Goal: Task Accomplishment & Management: Manage account settings

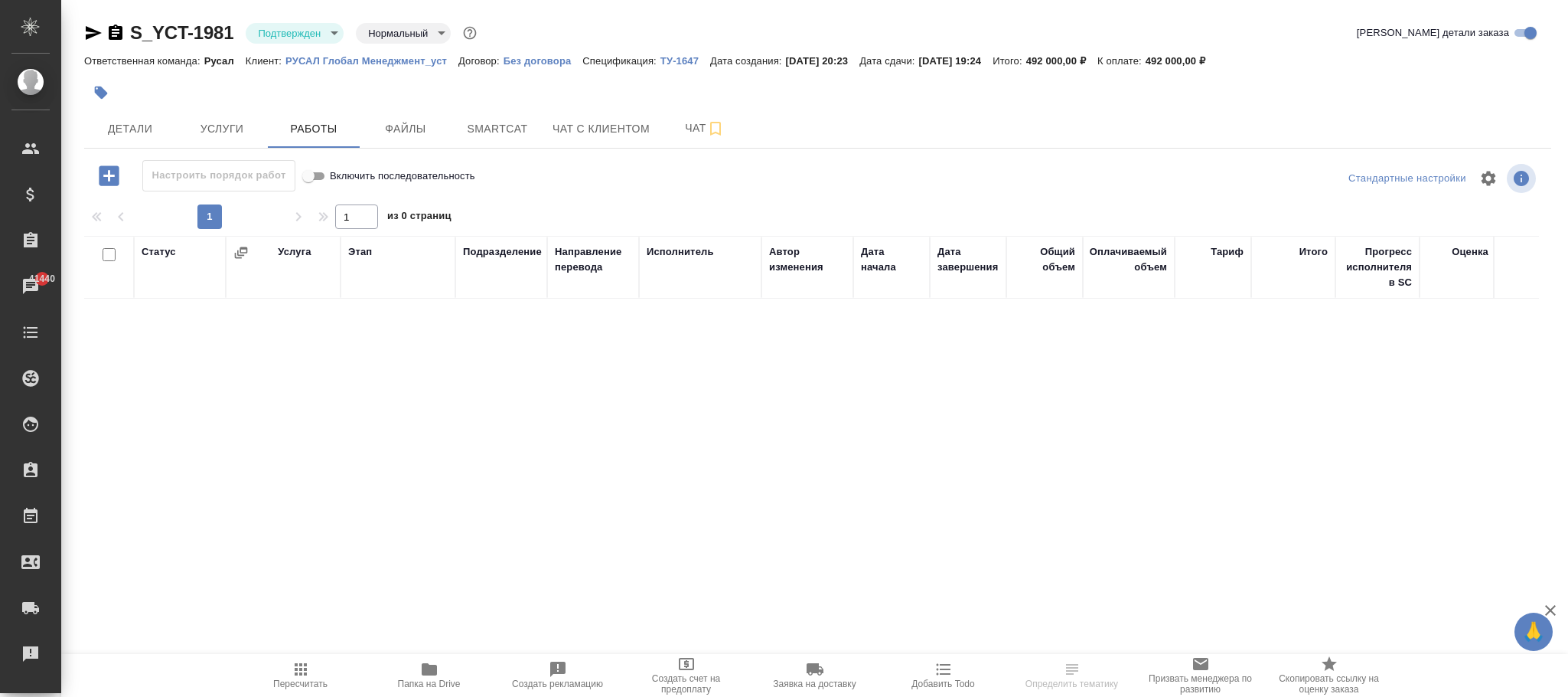
click at [109, 174] on icon "button" at bounding box center [109, 175] width 26 height 26
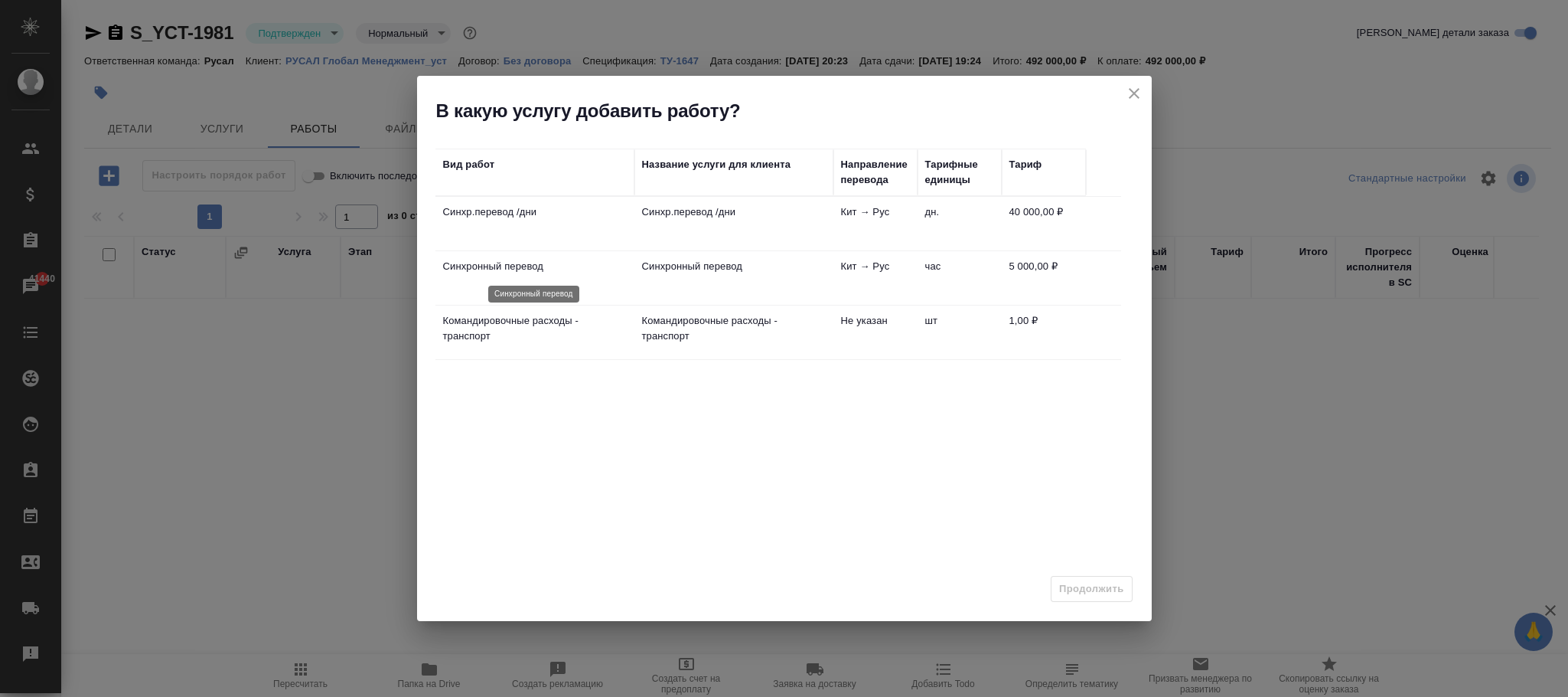
click at [564, 267] on p "Синхронный перевод" at bounding box center [534, 267] width 183 height 16
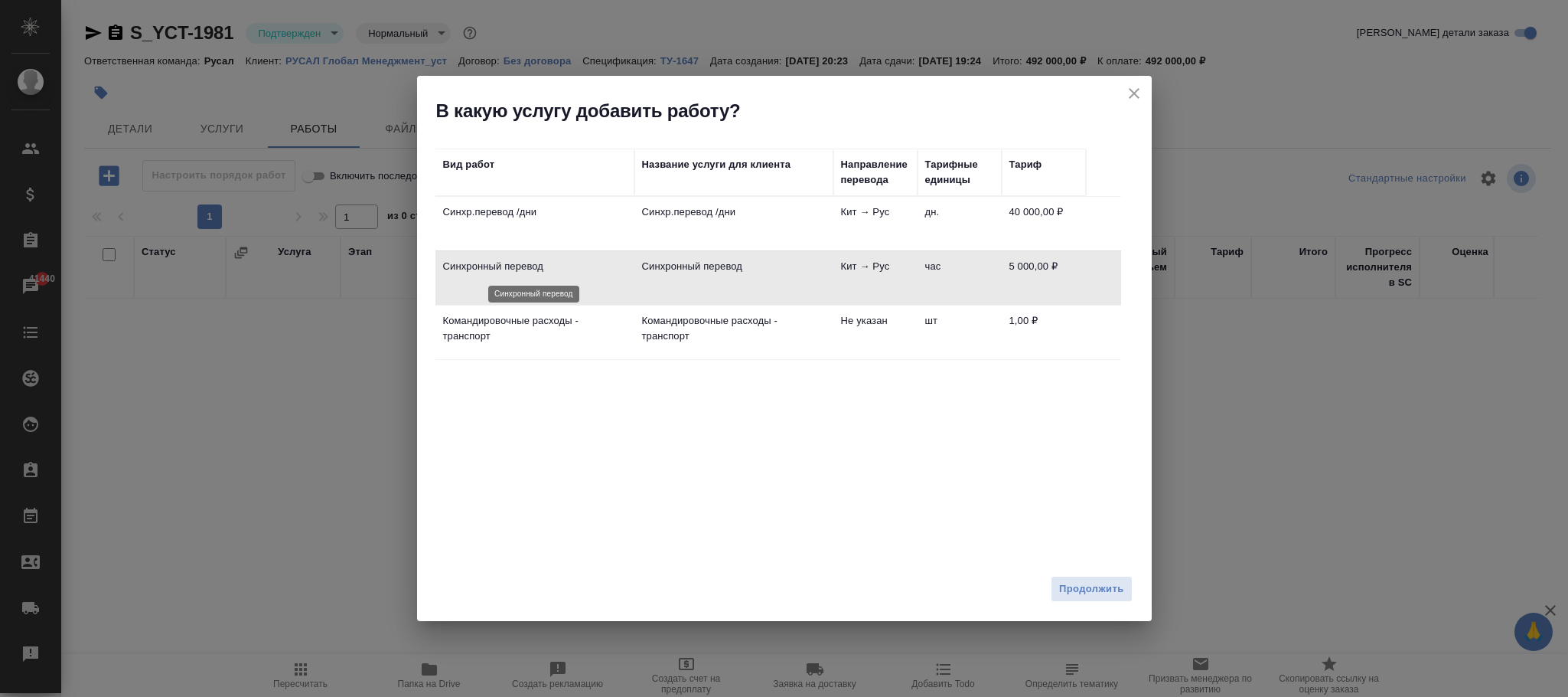
click at [564, 267] on p "Синхронный перевод" at bounding box center [534, 267] width 183 height 16
click at [1102, 588] on span "Продолжить" at bounding box center [1092, 589] width 65 height 18
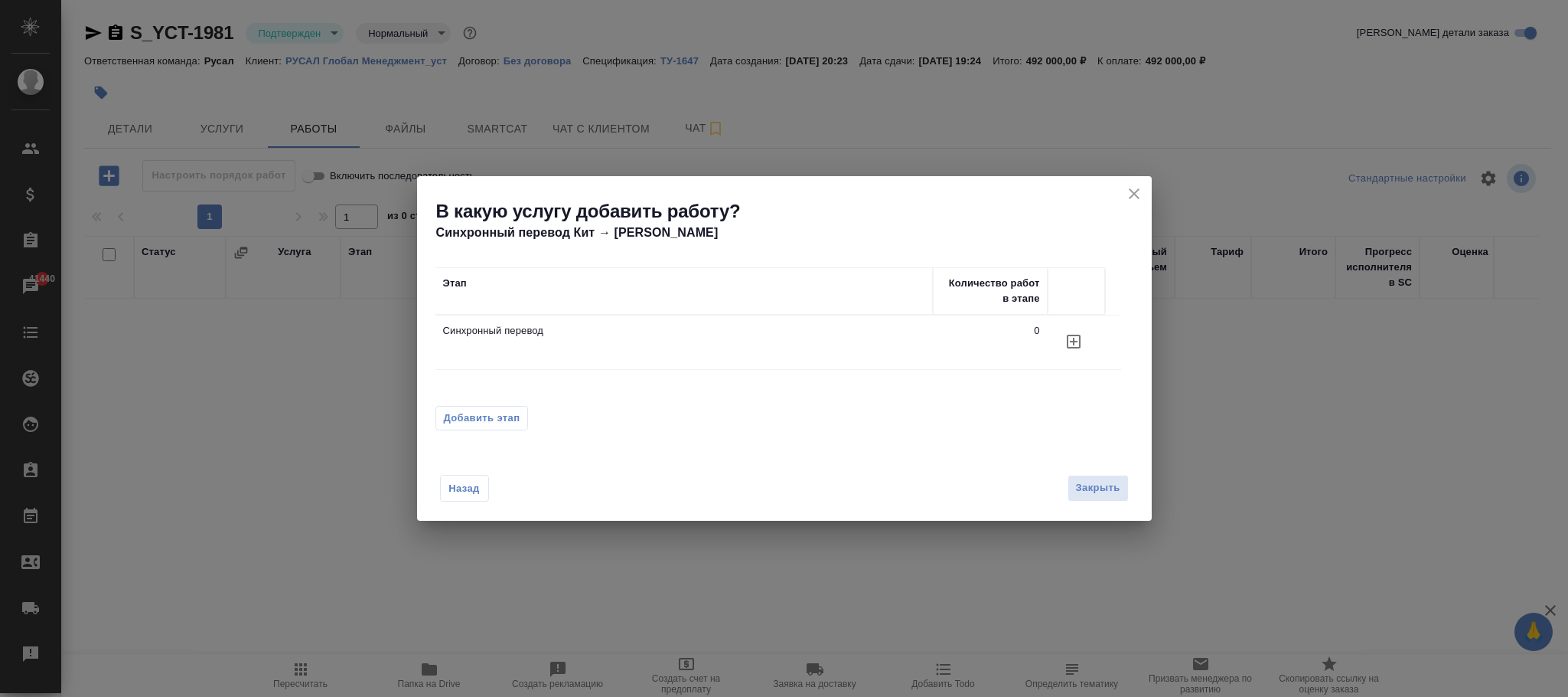
click at [501, 411] on span "Добавить этап" at bounding box center [482, 419] width 76 height 16
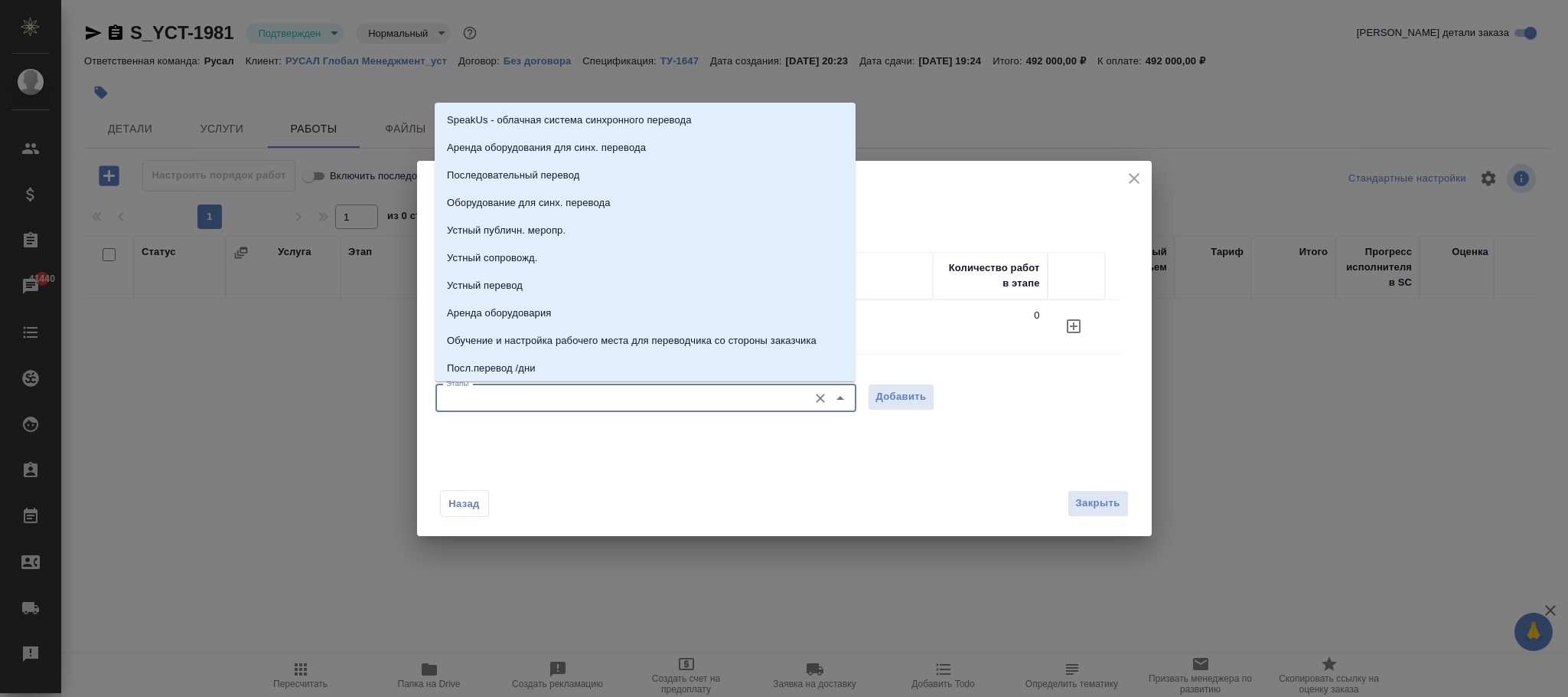
click at [478, 400] on input "Этапы" at bounding box center [620, 398] width 361 height 19
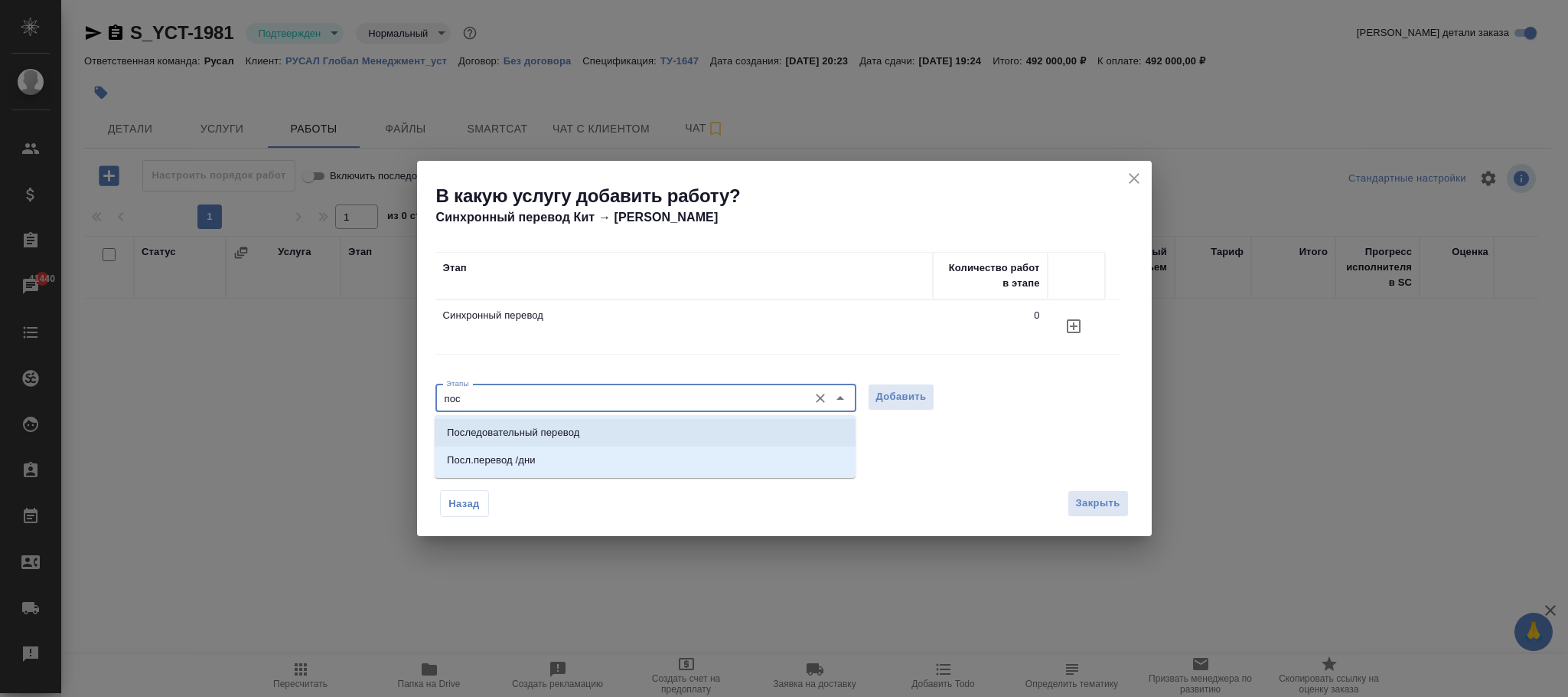
click at [567, 431] on p "Последовательный перевод" at bounding box center [513, 432] width 132 height 16
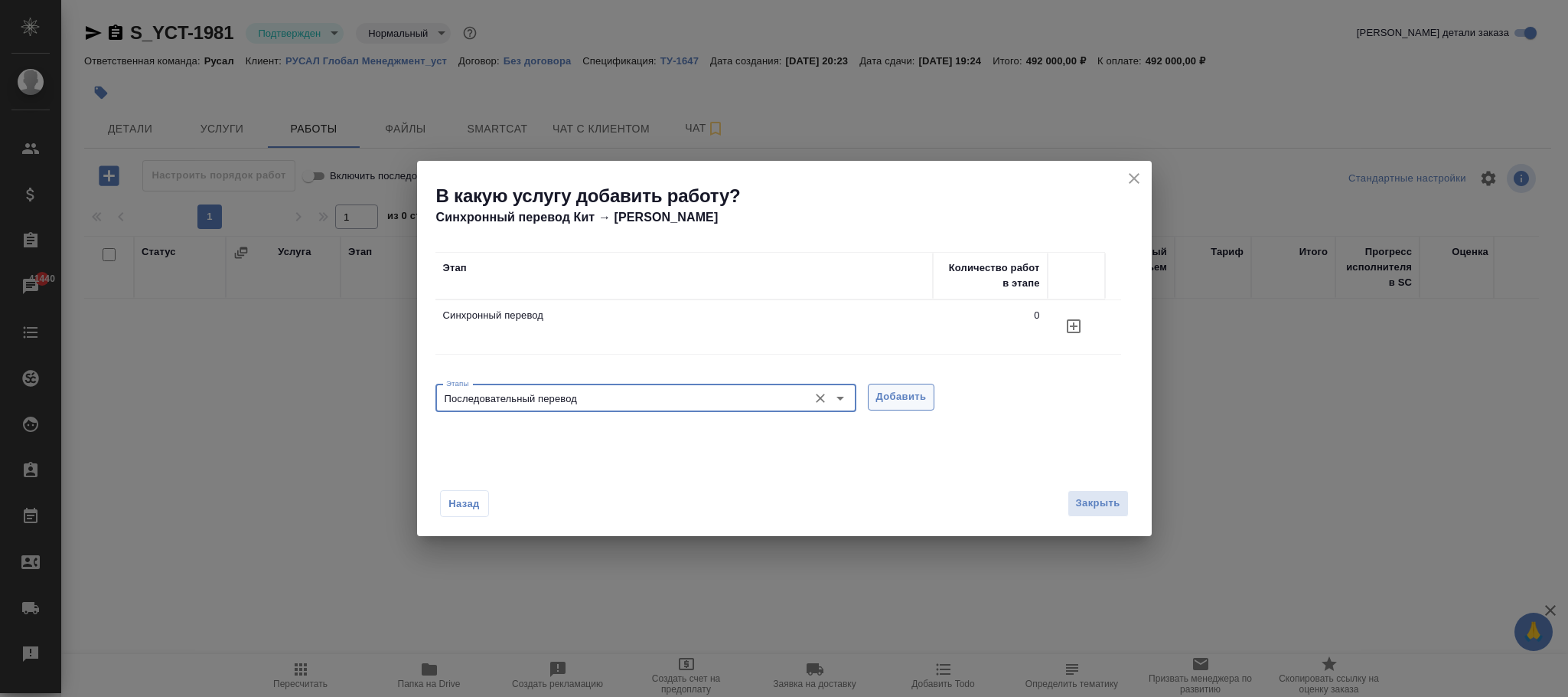
type input "Последовательный перевод"
click at [925, 395] on span "Добавить" at bounding box center [902, 397] width 51 height 18
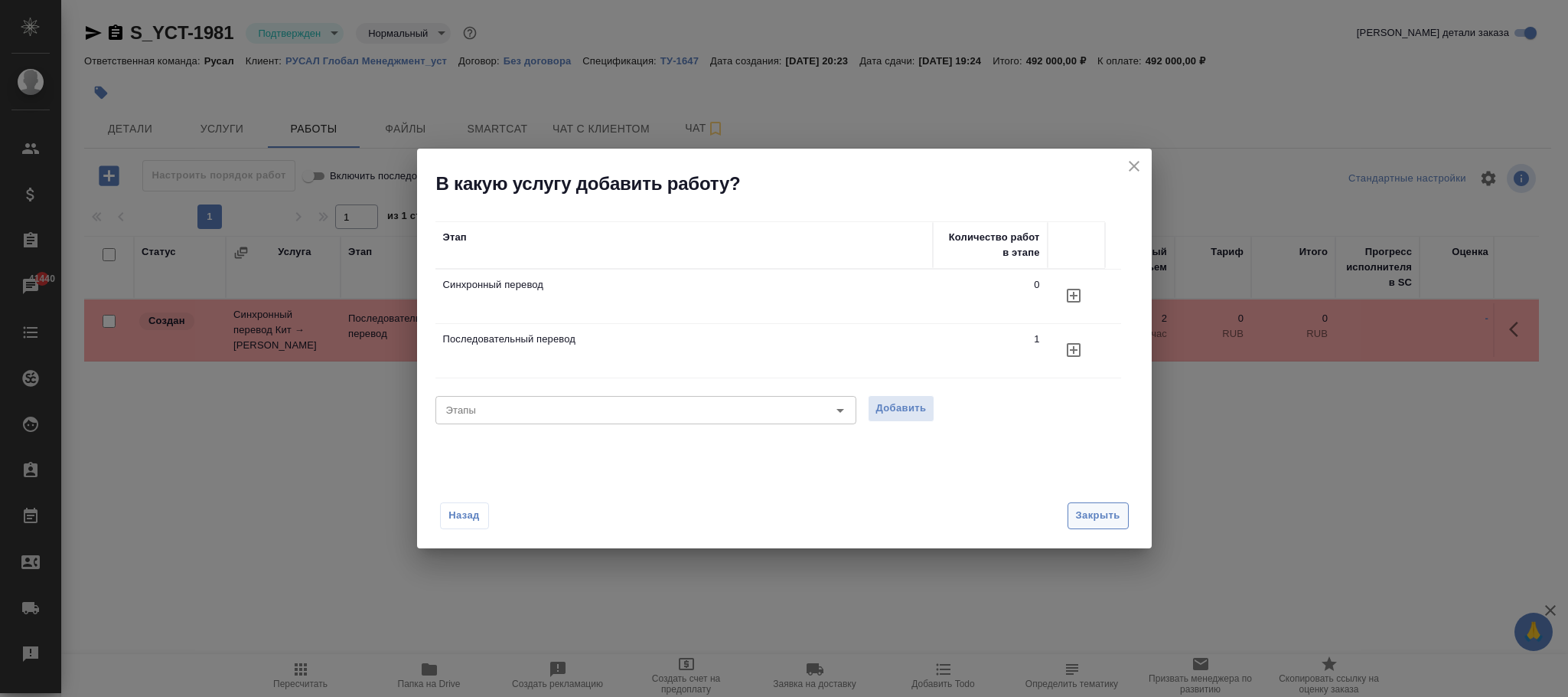
click at [1098, 507] on span "Закрыть" at bounding box center [1098, 516] width 44 height 18
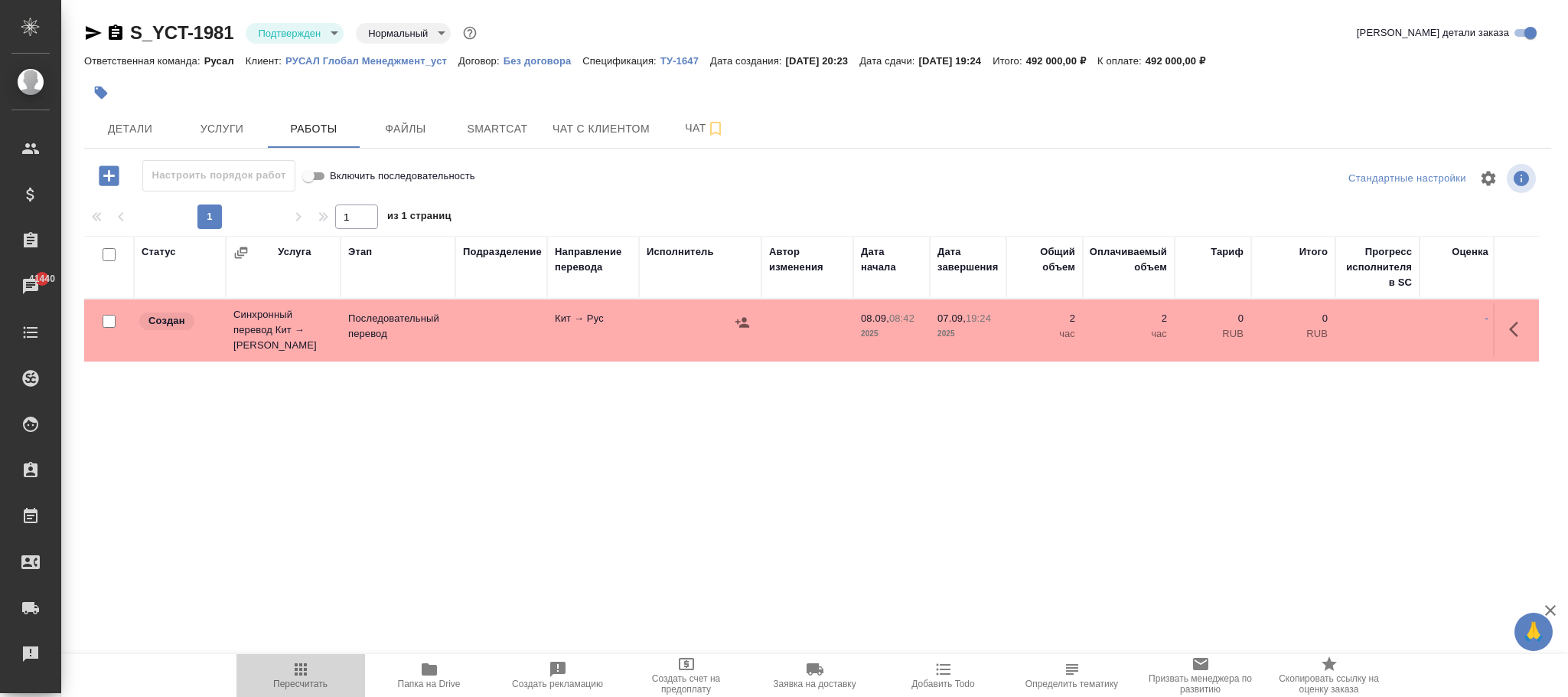
click at [295, 662] on icon "button" at bounding box center [301, 669] width 19 height 19
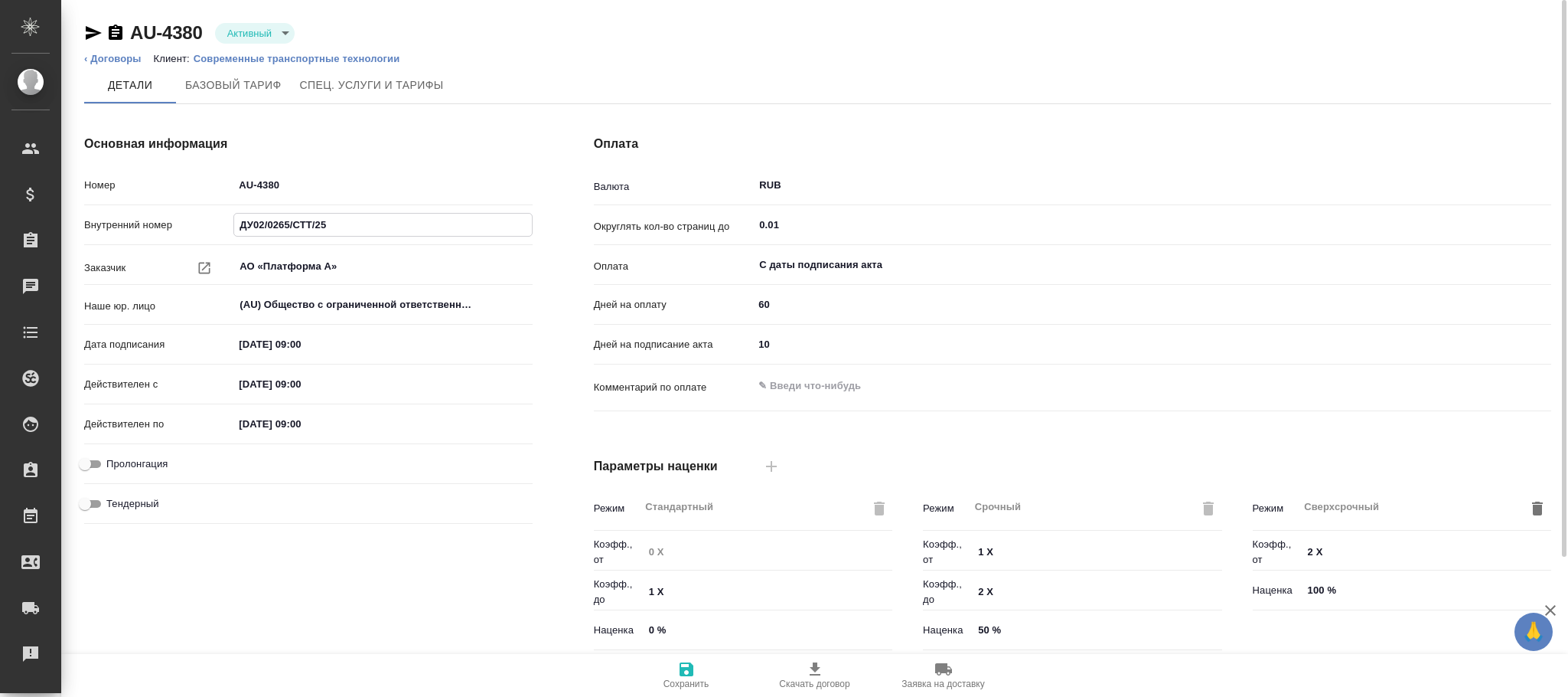
drag, startPoint x: 271, startPoint y: 222, endPoint x: 241, endPoint y: 222, distance: 30.0
click at [241, 222] on input "ДУ02/0265/СТТ/25" at bounding box center [382, 224] width 297 height 23
drag, startPoint x: 313, startPoint y: 188, endPoint x: 225, endPoint y: 166, distance: 90.7
click at [225, 166] on div "Основная информация Номер AU-4380 Внутренний номер ДУ02/0265/СТТ/25 Заказчик АО…" at bounding box center [309, 395] width 510 height 582
paste input "ДУ02/0265/СТТ/25"
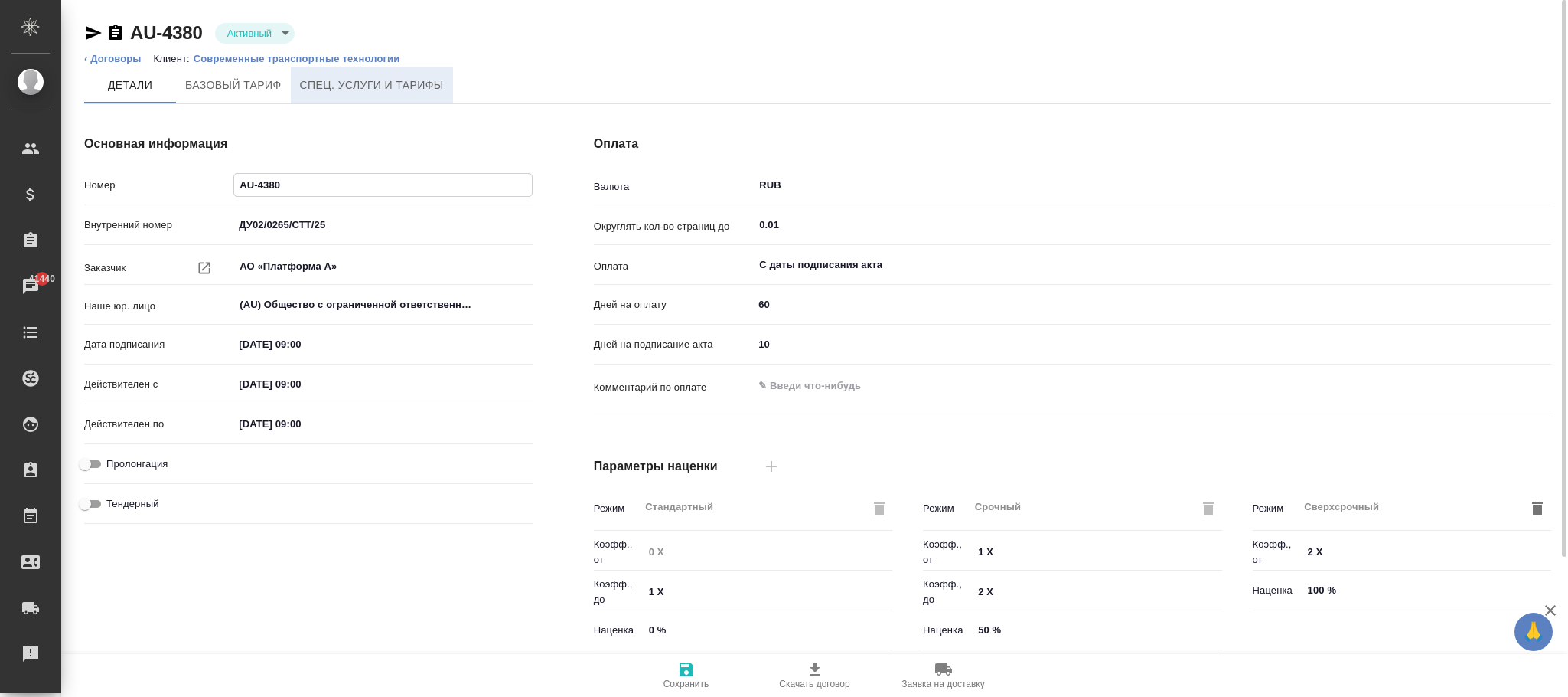
type input "ДУ02/0265/СТТ/25"
type textarea "x"
type input "ДУ02/0265/СТТ/25"
drag, startPoint x: 205, startPoint y: 33, endPoint x: 128, endPoint y: 29, distance: 77.1
click at [128, 29] on div "AU-4380 Активный active" at bounding box center [189, 32] width 211 height 25
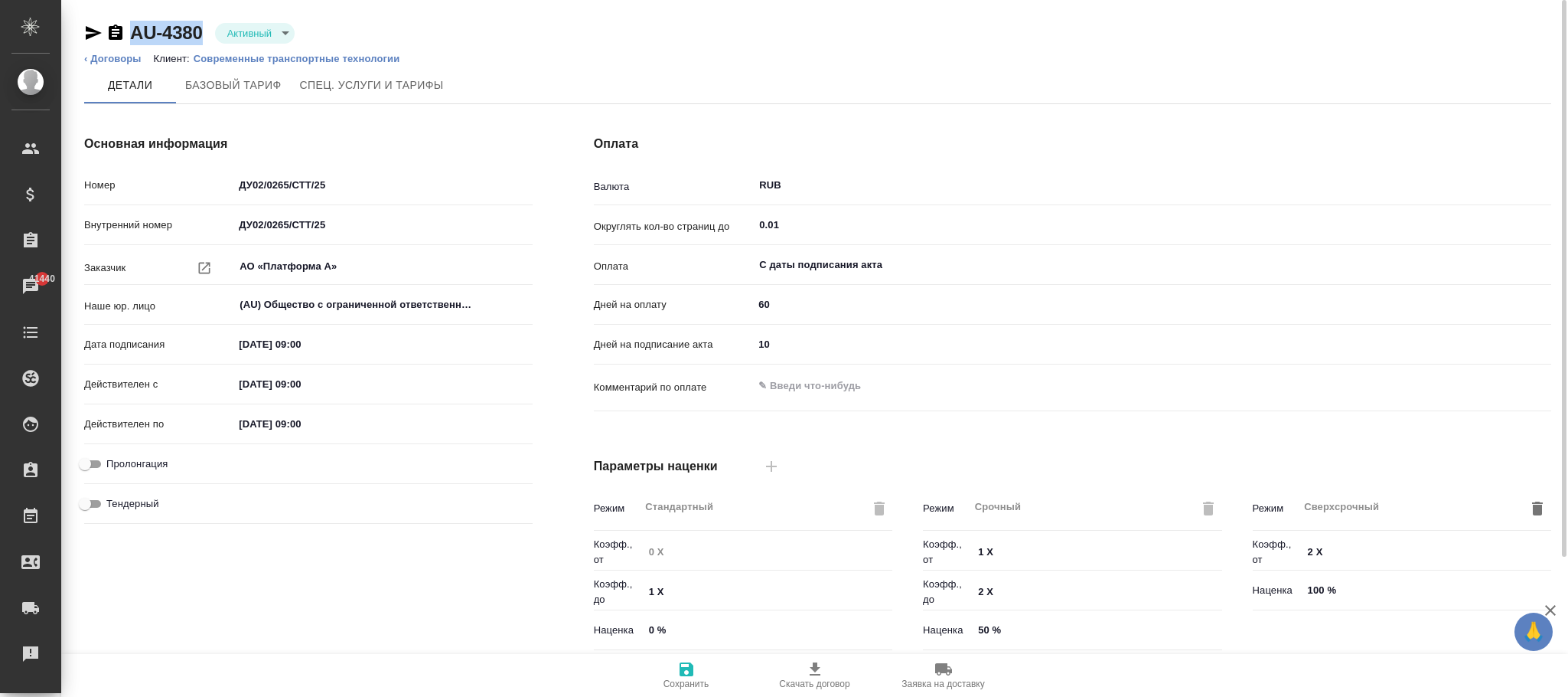
copy link "AU-4380"
drag, startPoint x: 359, startPoint y: 215, endPoint x: 188, endPoint y: 224, distance: 171.2
click at [168, 228] on div "Внутренний номер ДУ02/0265/СТТ/25" at bounding box center [309, 224] width 449 height 26
paste input "AU-4380"
type input "AU-4380"
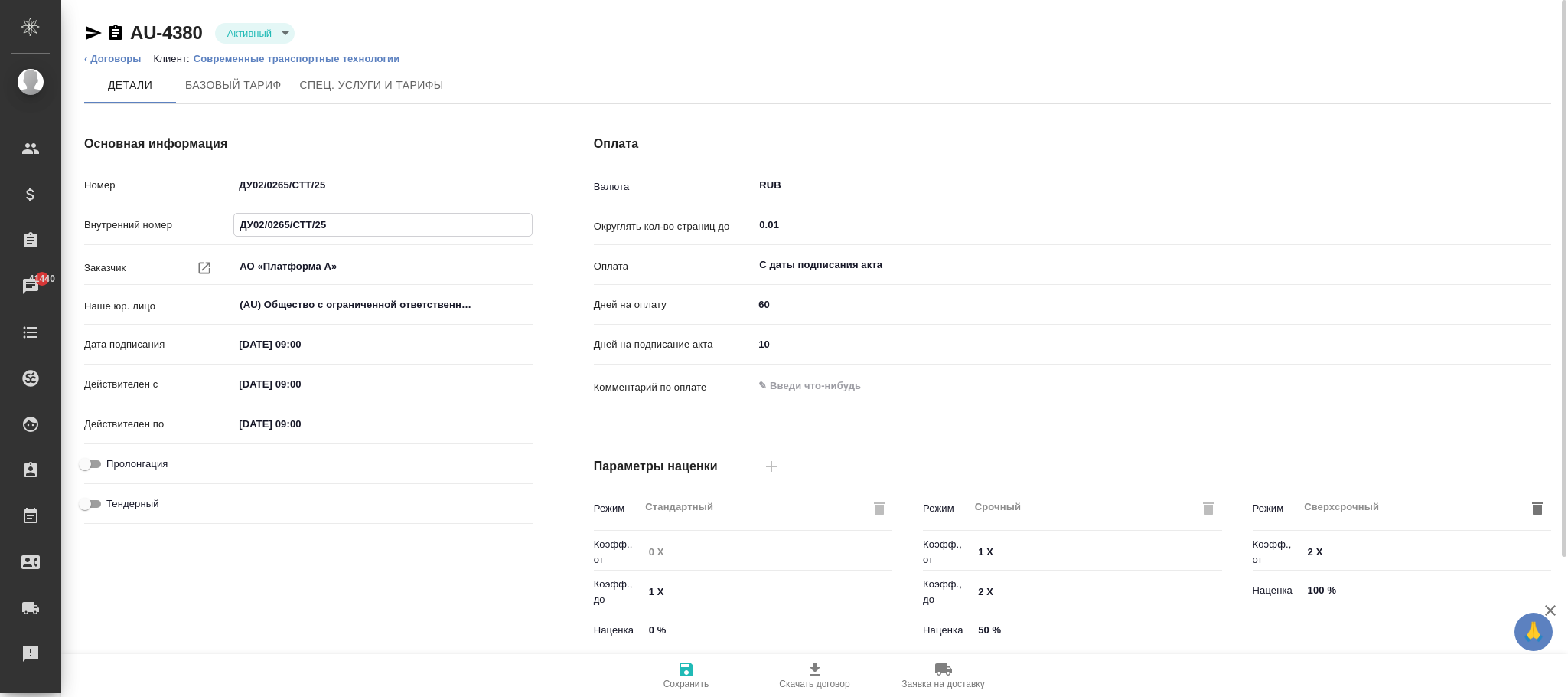
type textarea "x"
click at [690, 672] on icon "button" at bounding box center [687, 670] width 14 height 14
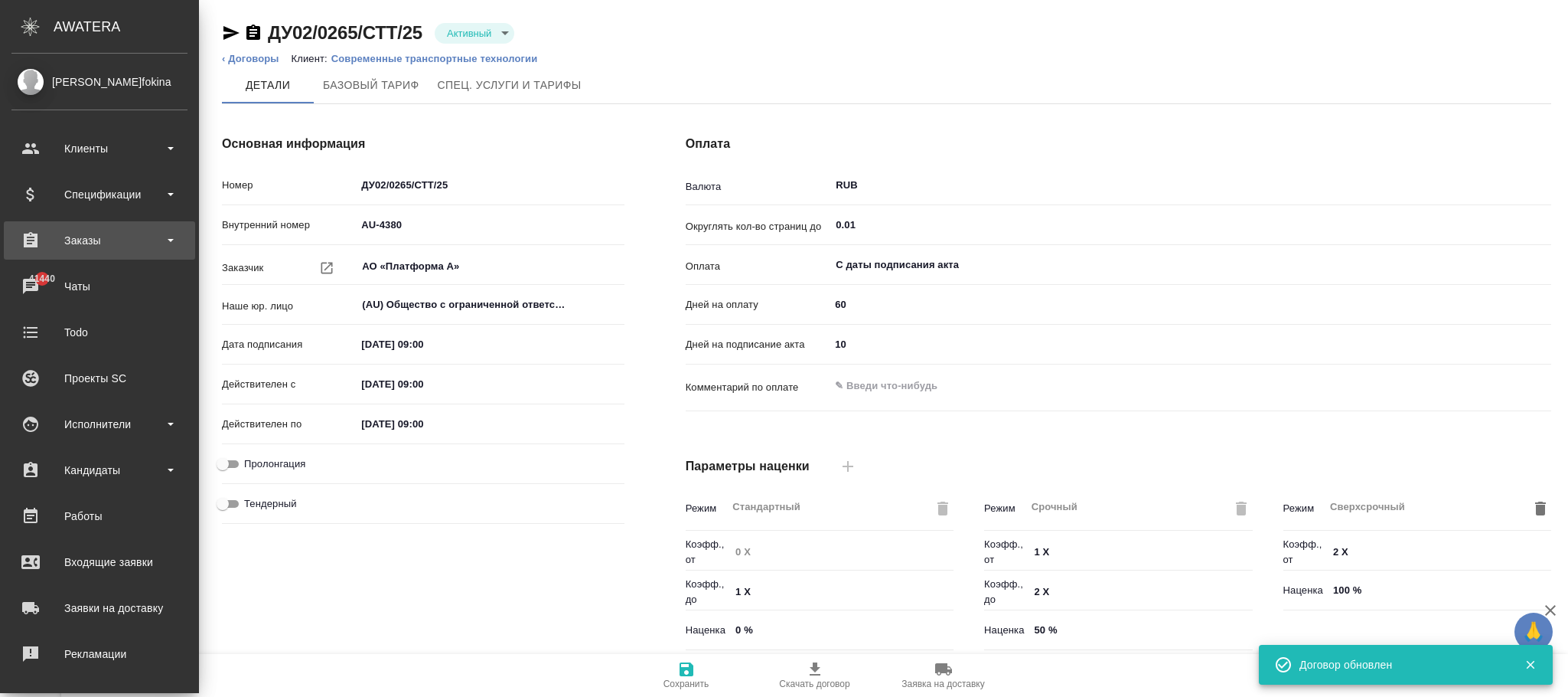
click at [99, 239] on div "Заказы" at bounding box center [100, 240] width 176 height 23
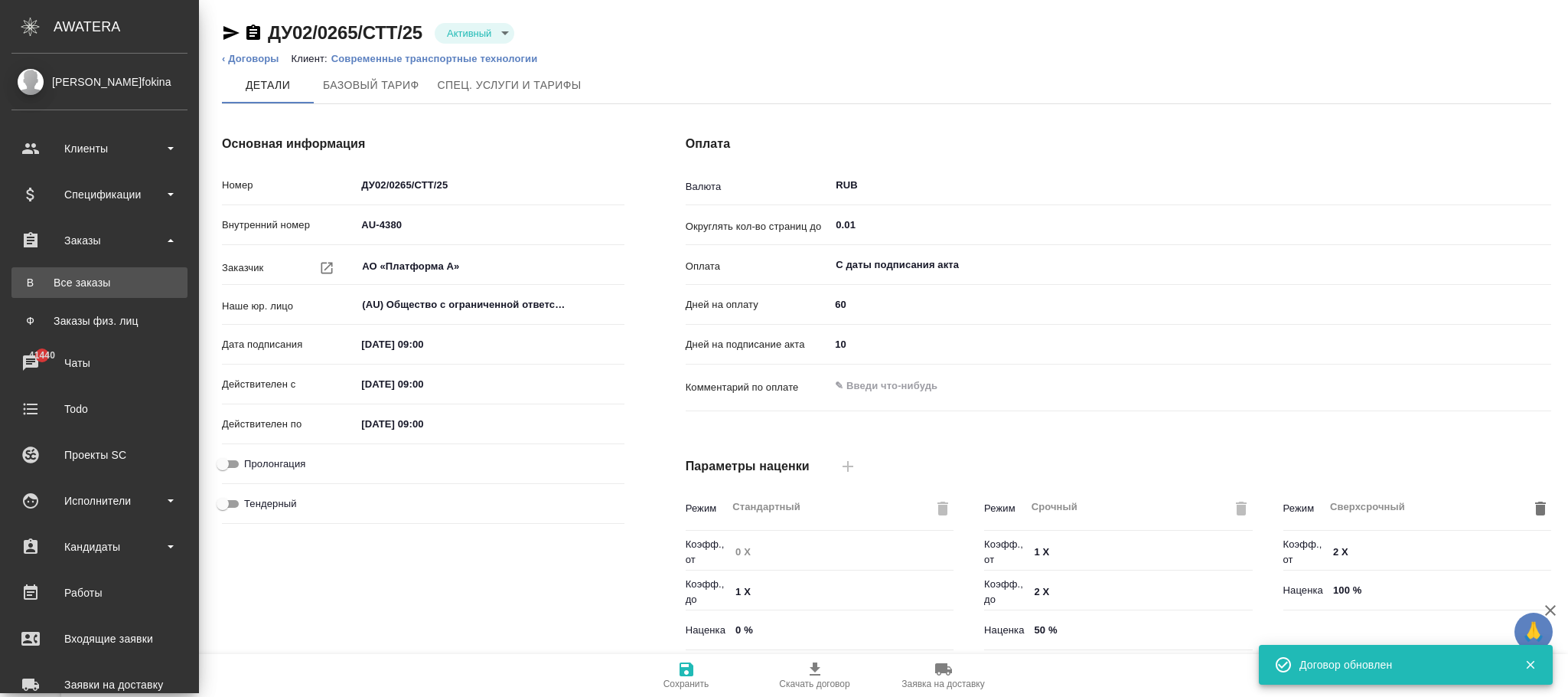
click at [97, 268] on link "В Все заказы" at bounding box center [100, 282] width 176 height 30
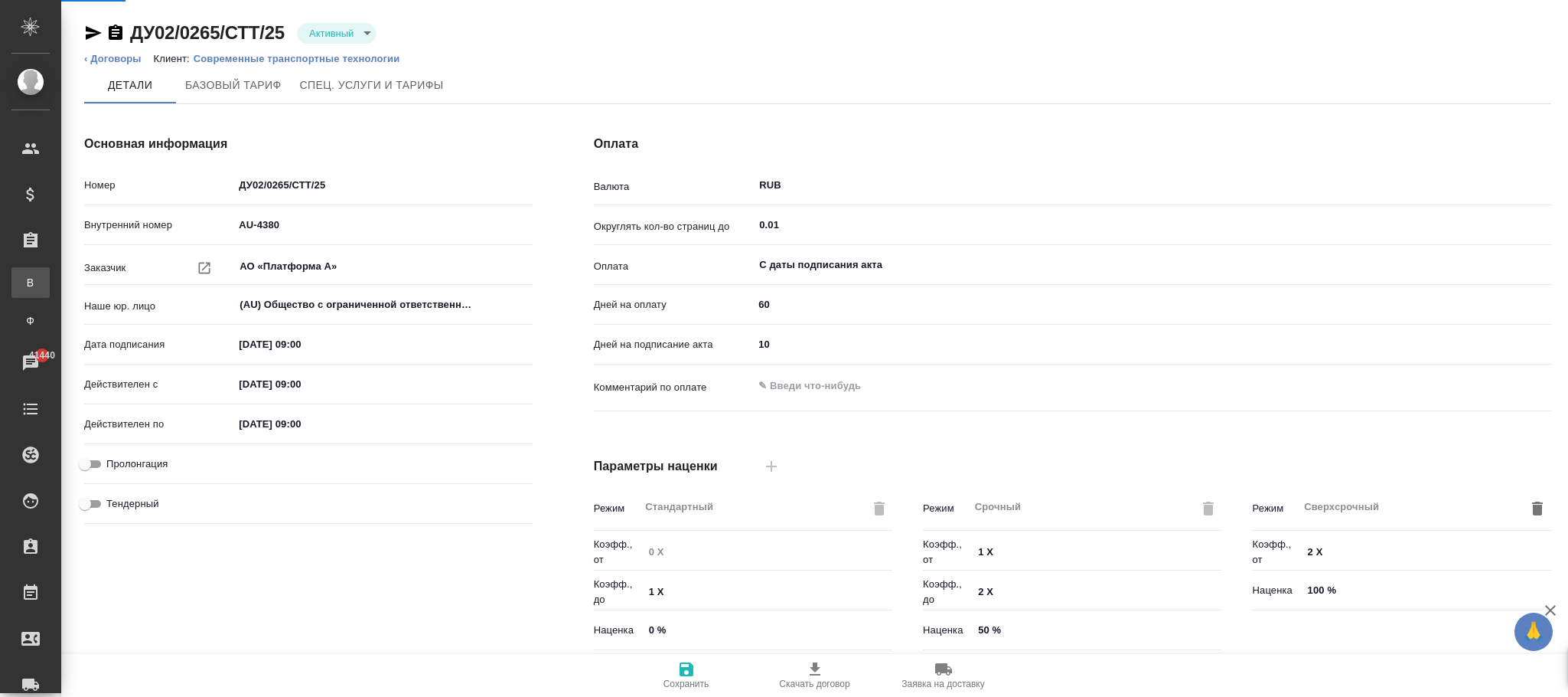
type textarea "x"
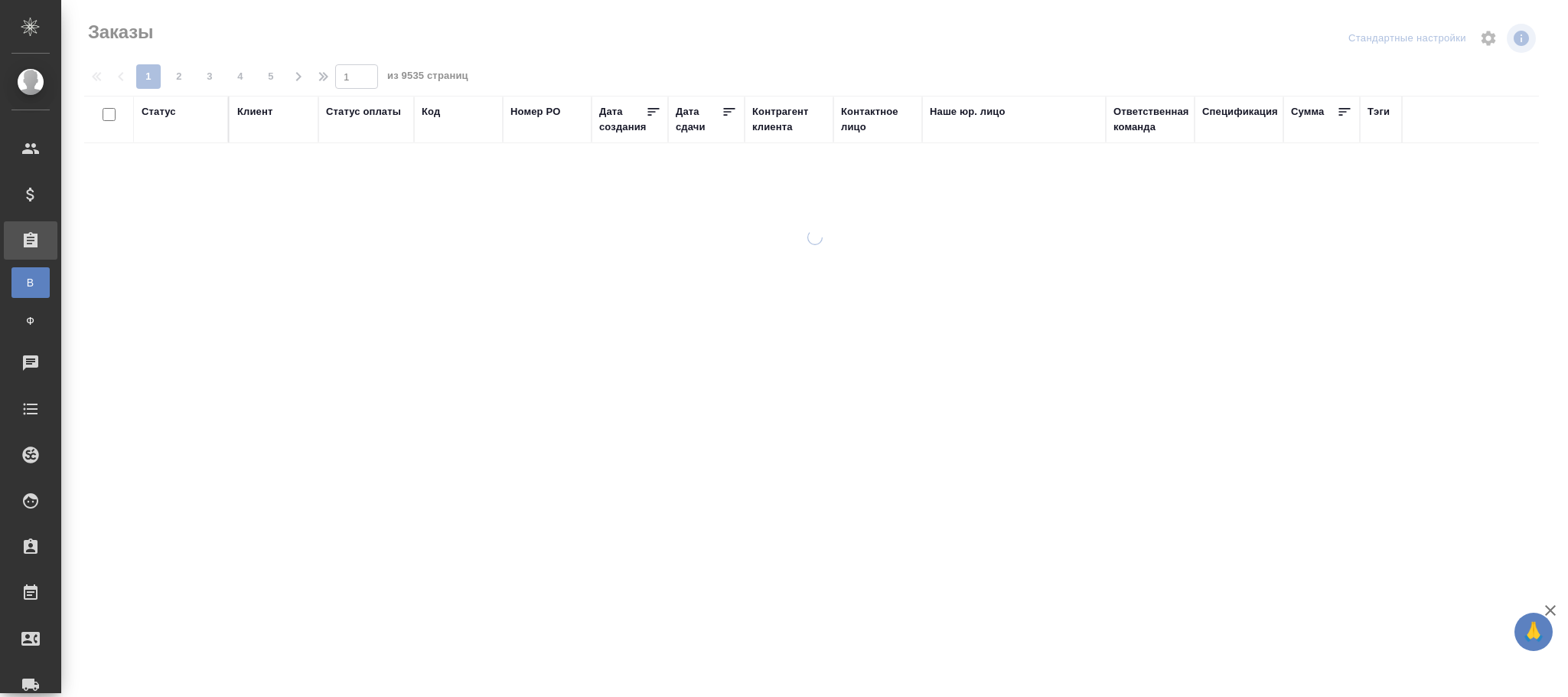
click at [434, 115] on div "Код" at bounding box center [430, 112] width 19 height 16
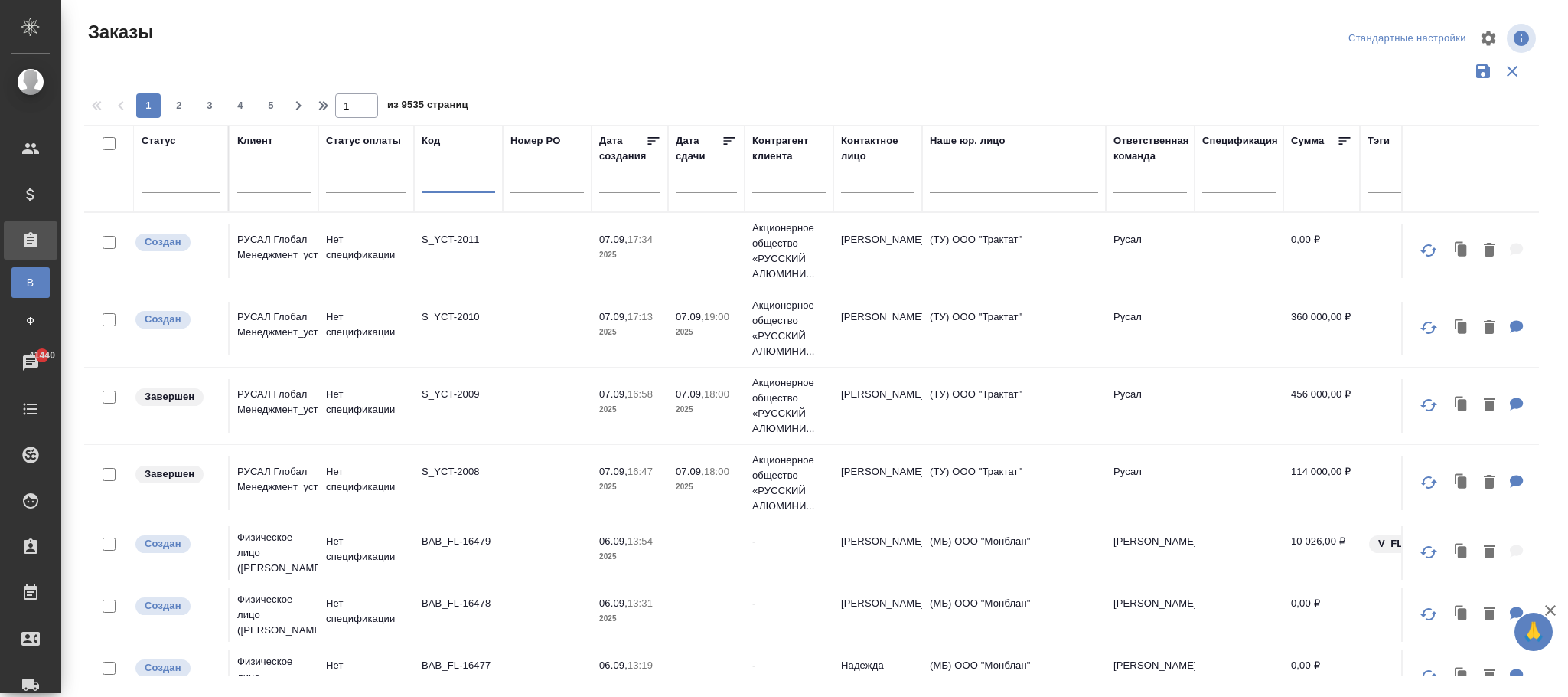
click at [436, 182] on input "text" at bounding box center [458, 183] width 74 height 20
paste input "S_SMNS-ZDR-6"
type input "S_SMNS-ZDR-6"
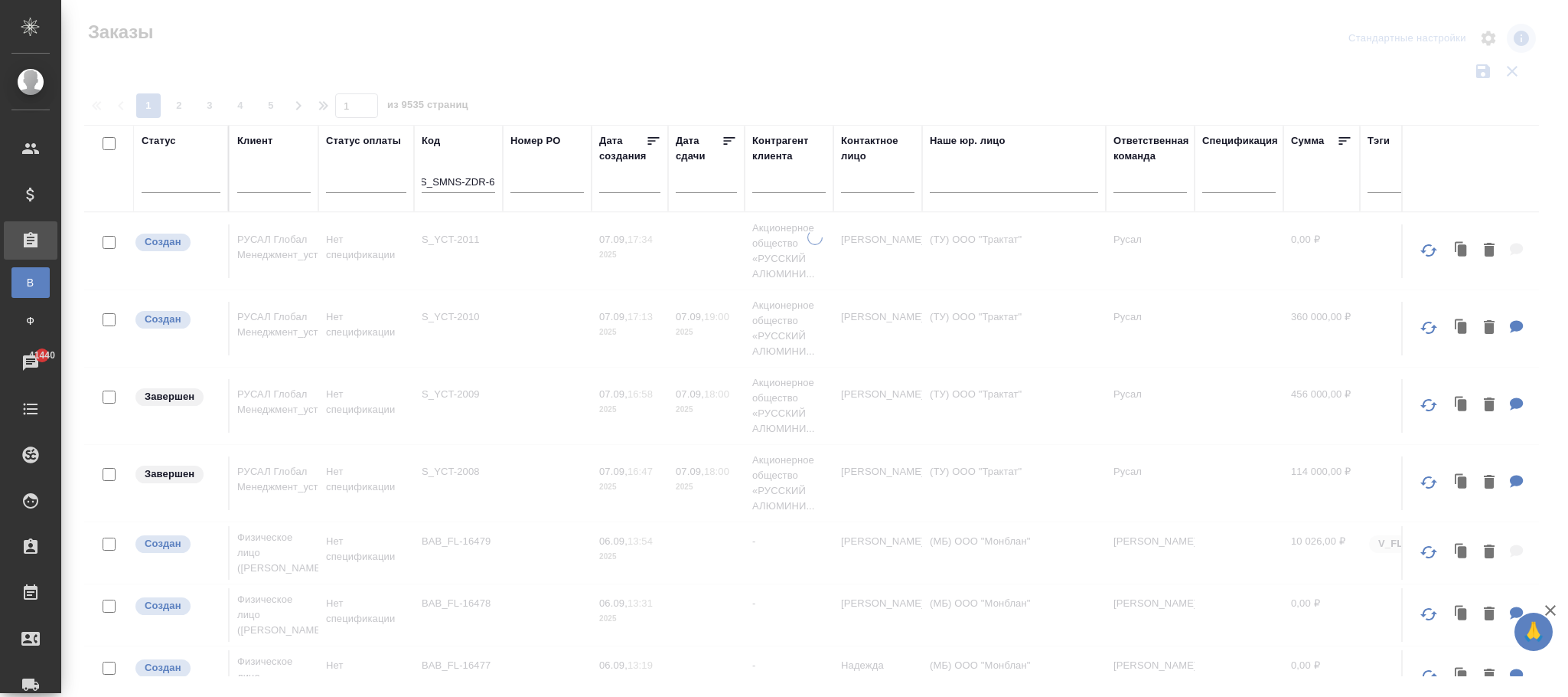
scroll to position [0, 0]
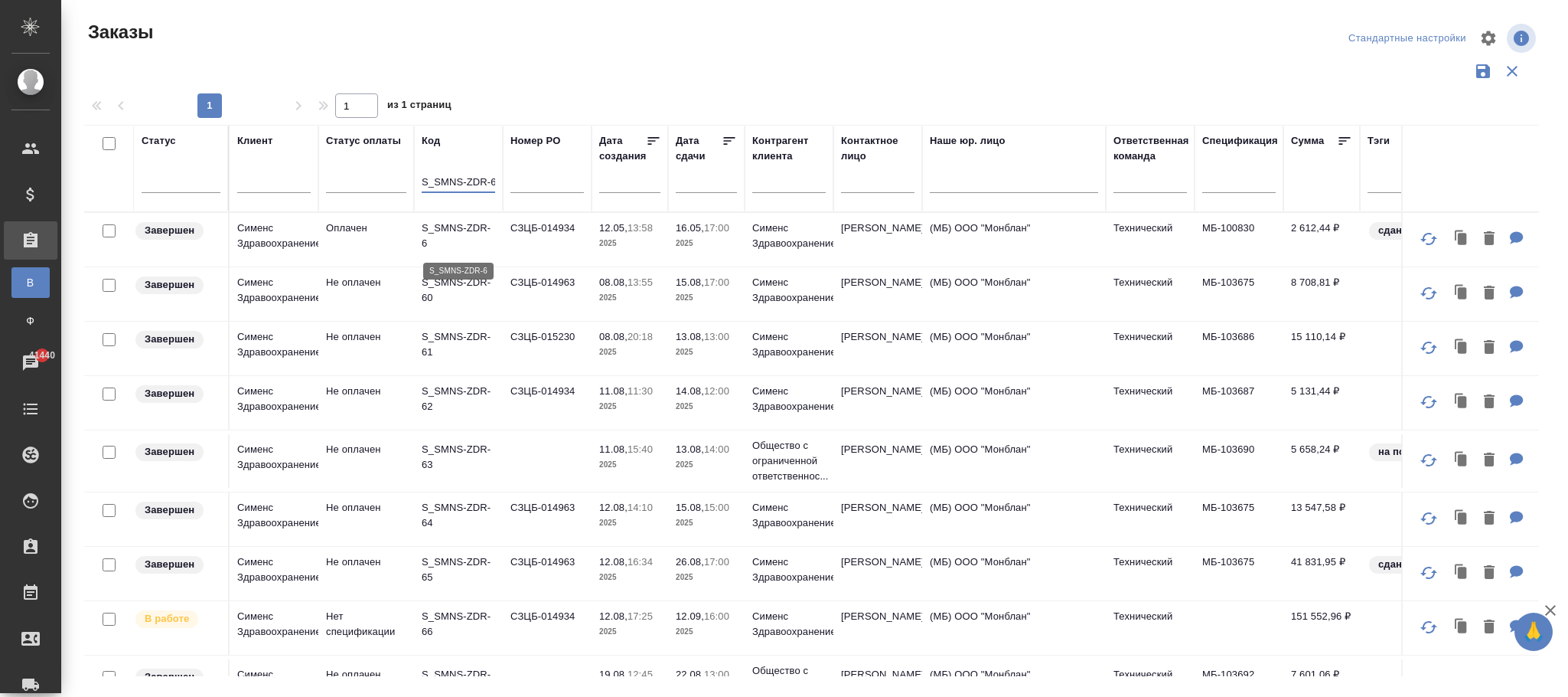
click at [492, 230] on p "S_SMNS-ZDR-6" at bounding box center [458, 235] width 74 height 30
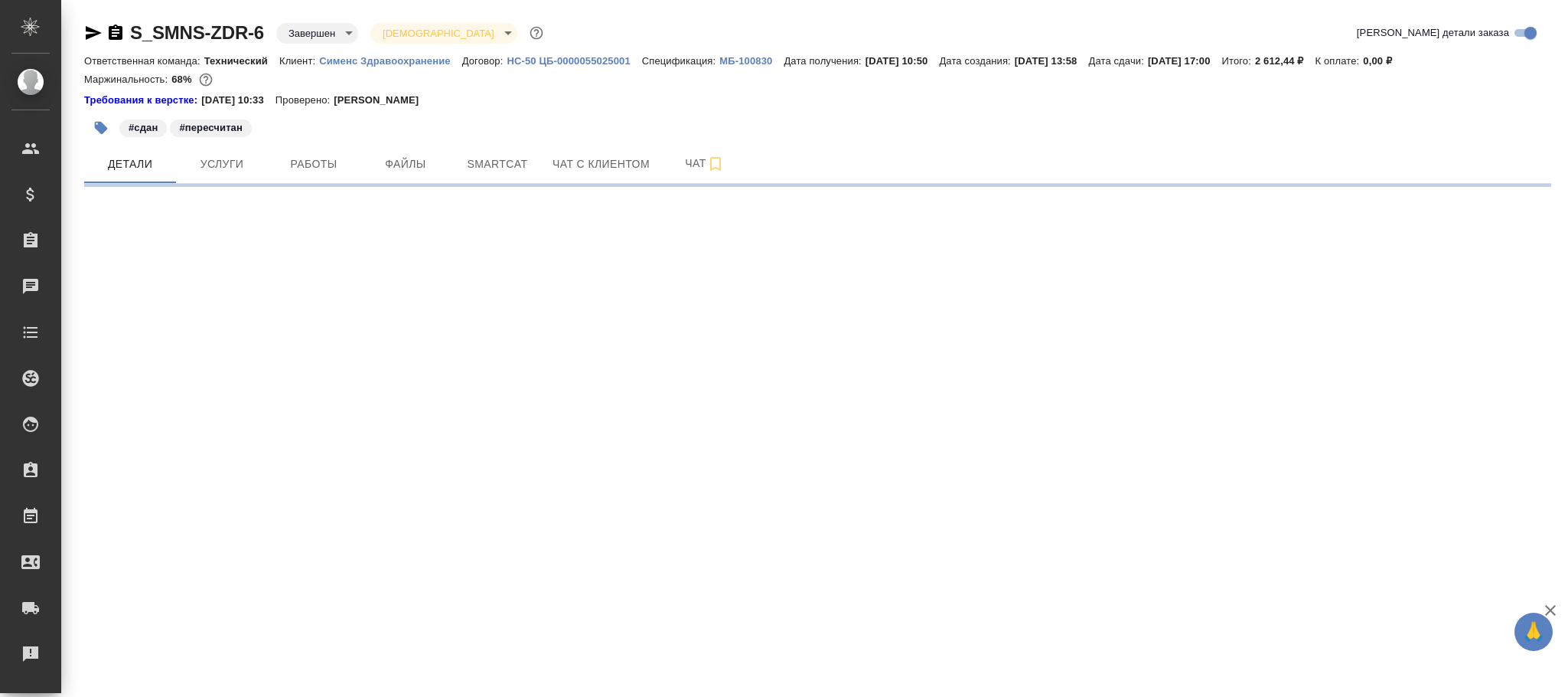
select select "RU"
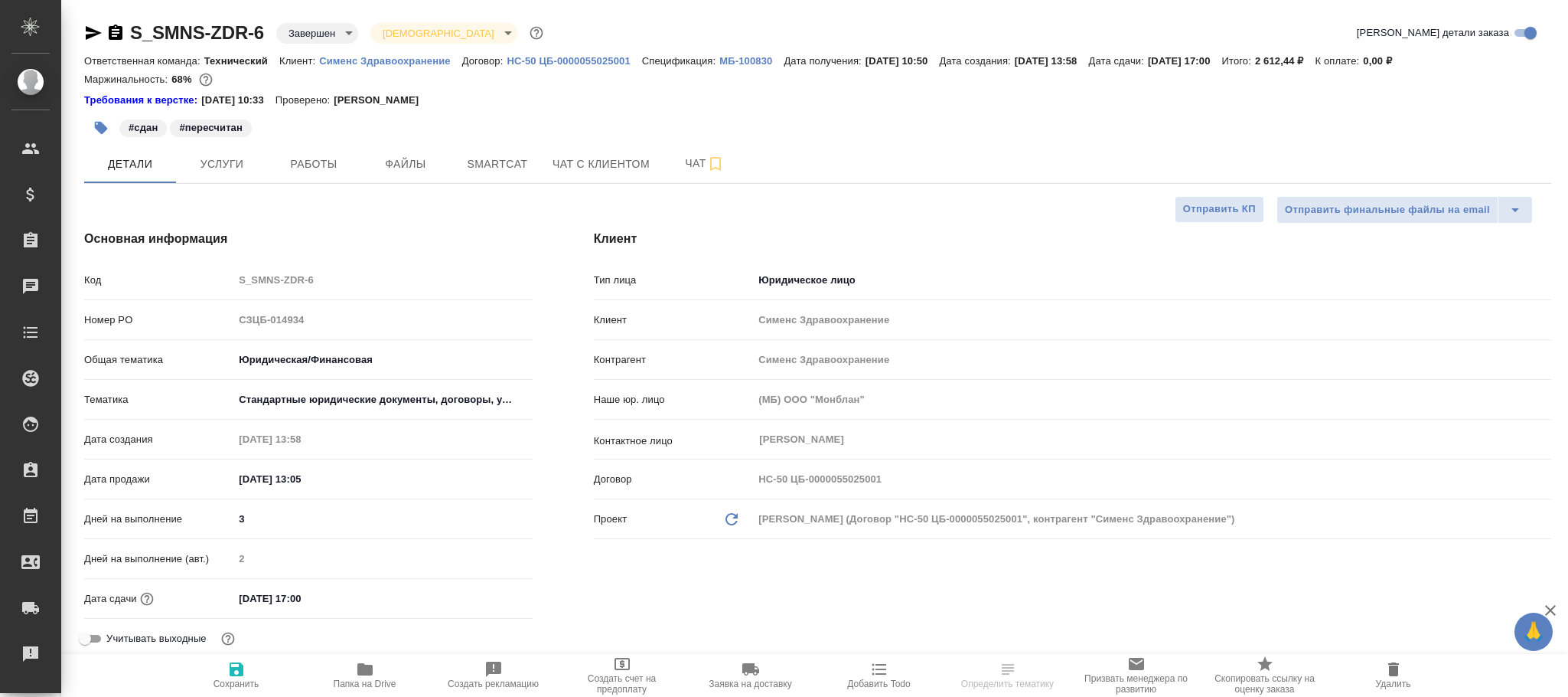
type textarea "x"
click at [232, 176] on button "Услуги" at bounding box center [222, 164] width 92 height 38
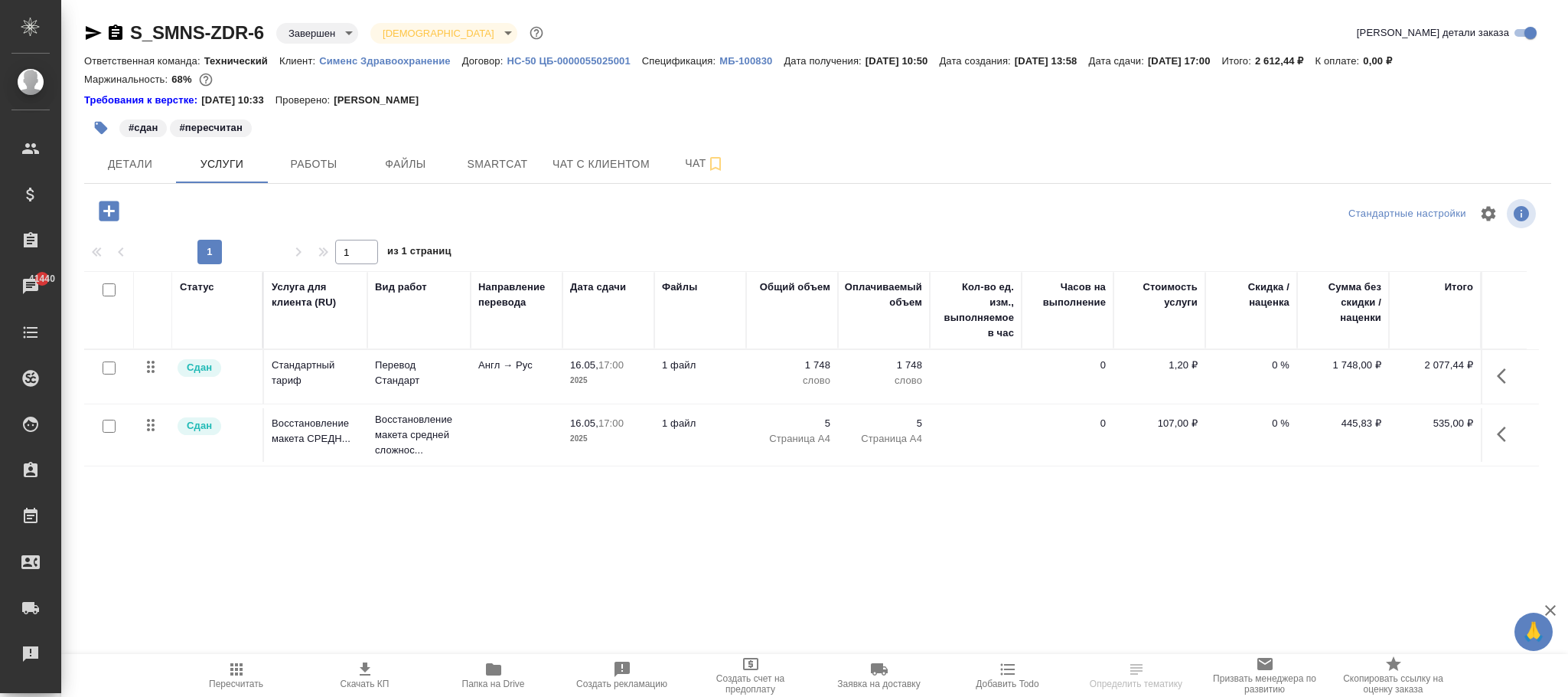
click at [92, 210] on button "button" at bounding box center [109, 211] width 42 height 31
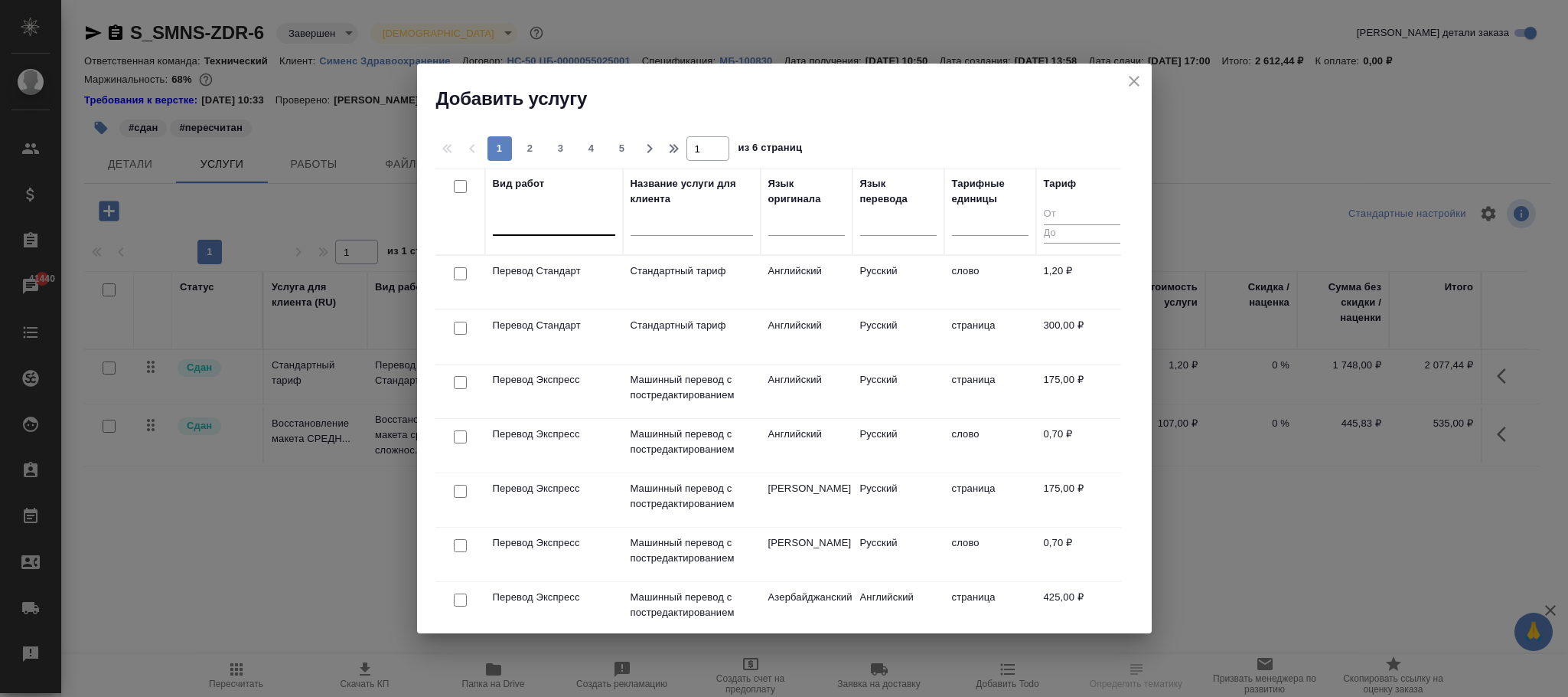
click at [567, 219] on div at bounding box center [554, 220] width 122 height 23
type input "проверка ка"
click at [658, 265] on div "Проверка качества перевода (LQA)" at bounding box center [608, 270] width 229 height 27
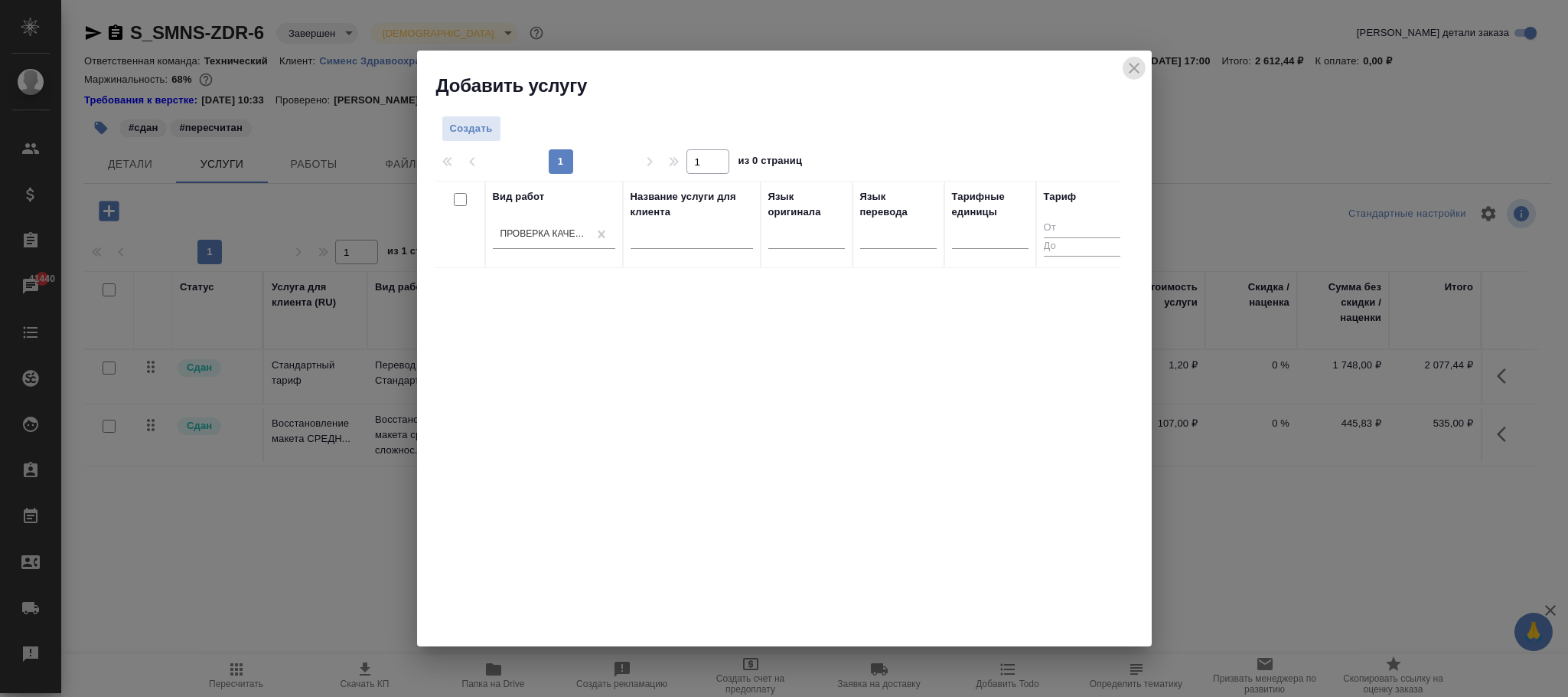
click at [1133, 72] on icon "close" at bounding box center [1134, 68] width 19 height 19
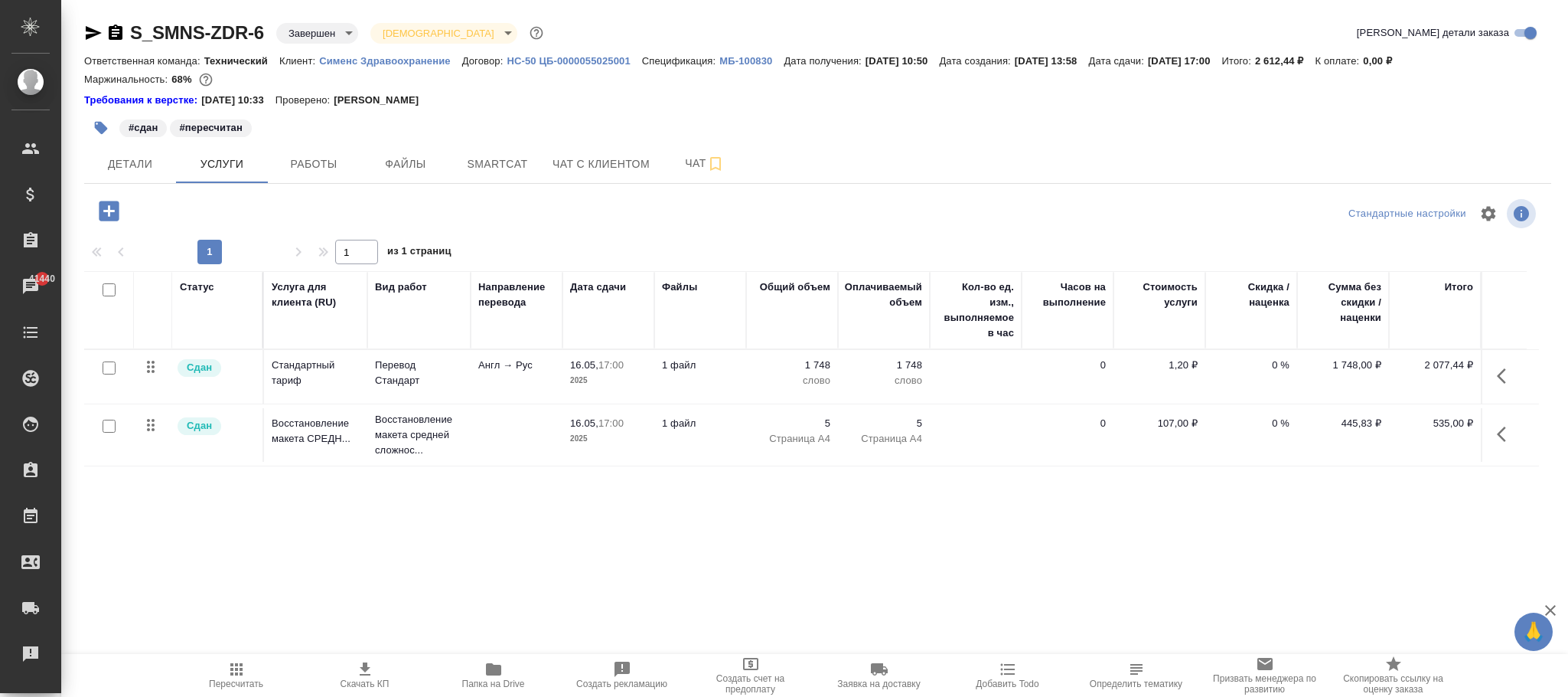
click at [605, 58] on p "HC-50 ЦБ-0000055025001" at bounding box center [573, 61] width 134 height 12
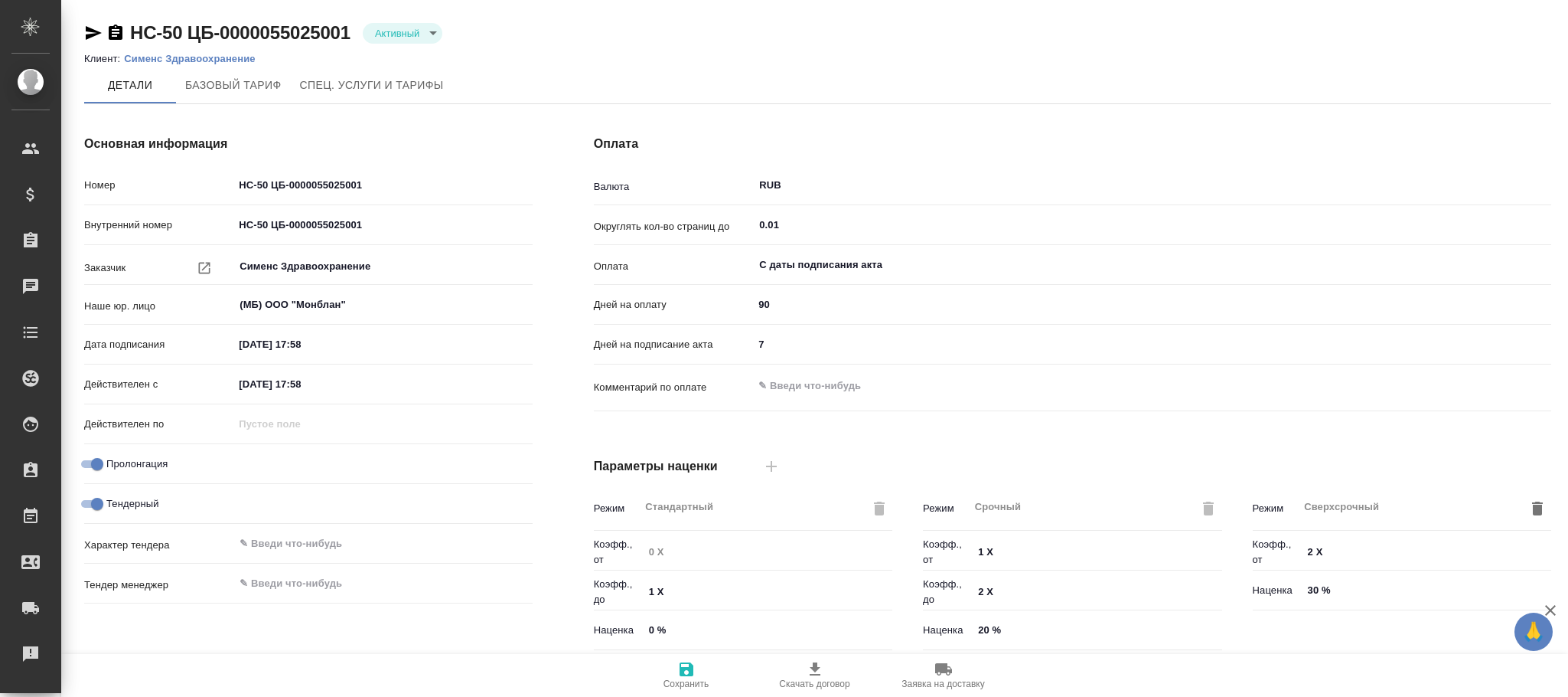
click at [388, 74] on button "Спец. услуги и тарифы" at bounding box center [372, 84] width 163 height 36
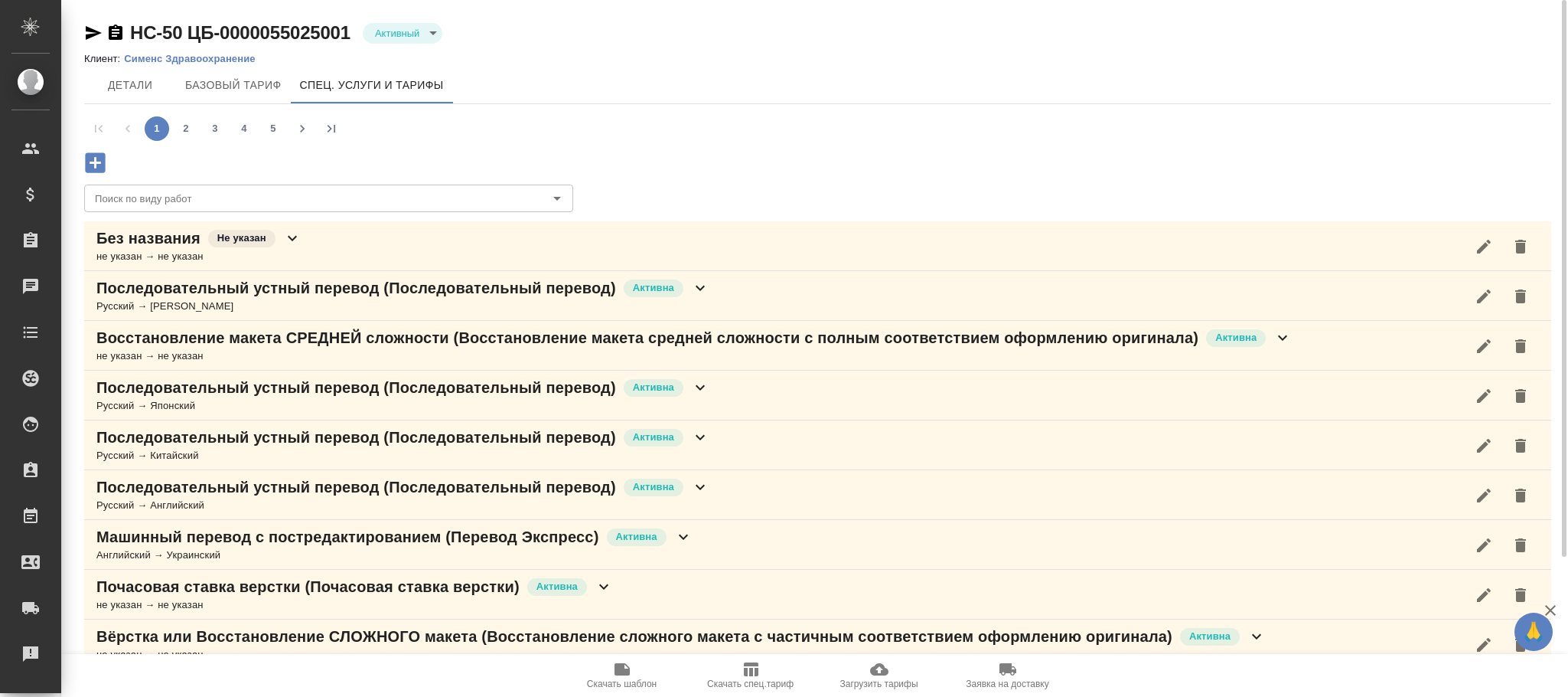
click at [101, 162] on icon "button" at bounding box center [95, 162] width 20 height 20
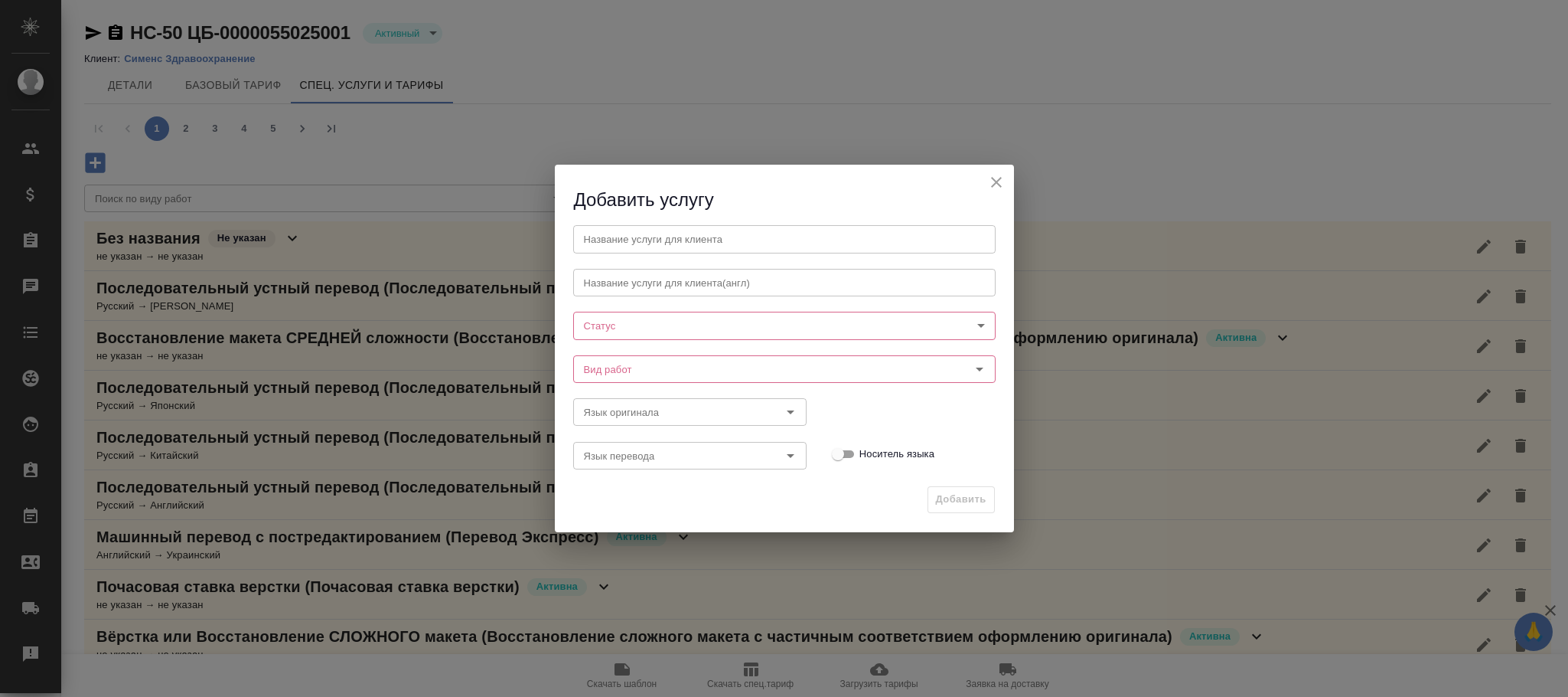
click at [997, 182] on icon "close" at bounding box center [996, 181] width 11 height 11
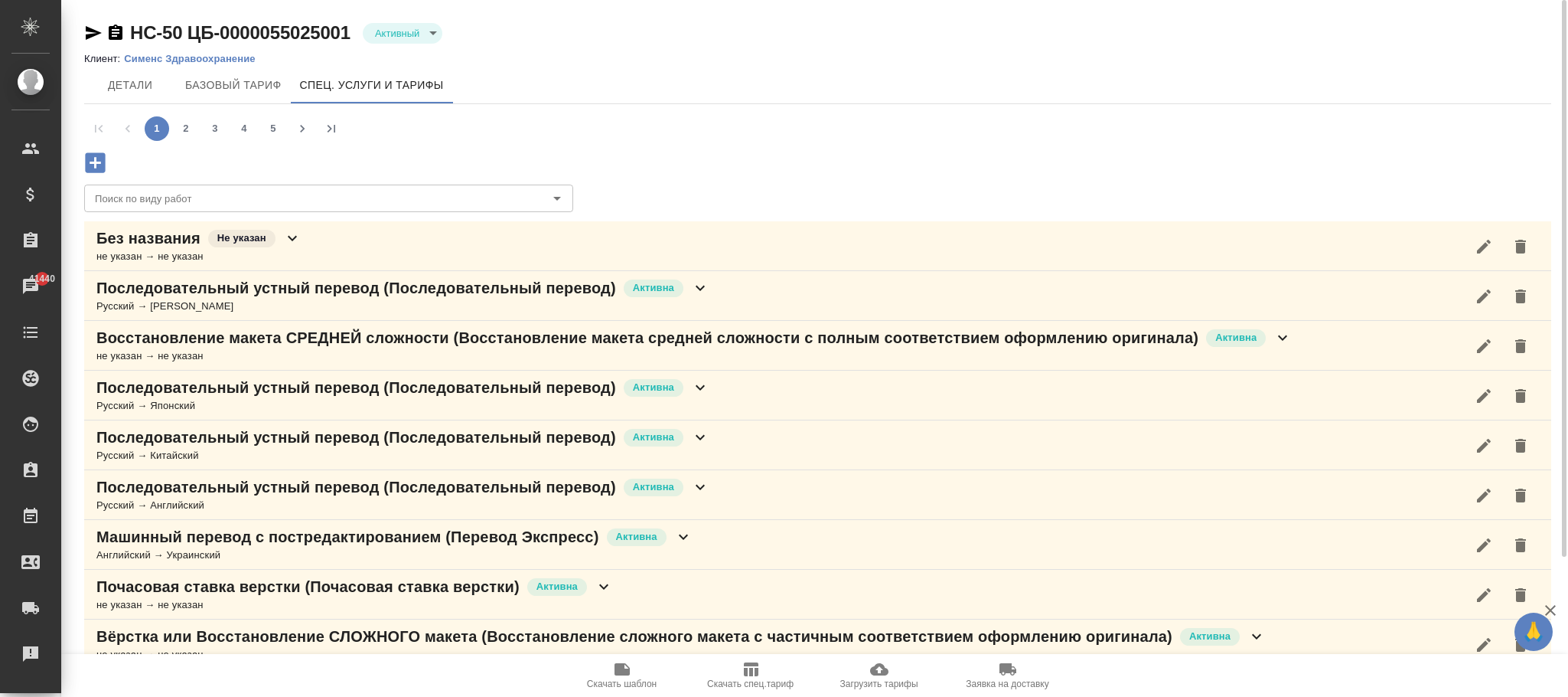
drag, startPoint x: 288, startPoint y: 232, endPoint x: 680, endPoint y: 306, distance: 398.9
click at [288, 232] on icon at bounding box center [292, 238] width 19 height 19
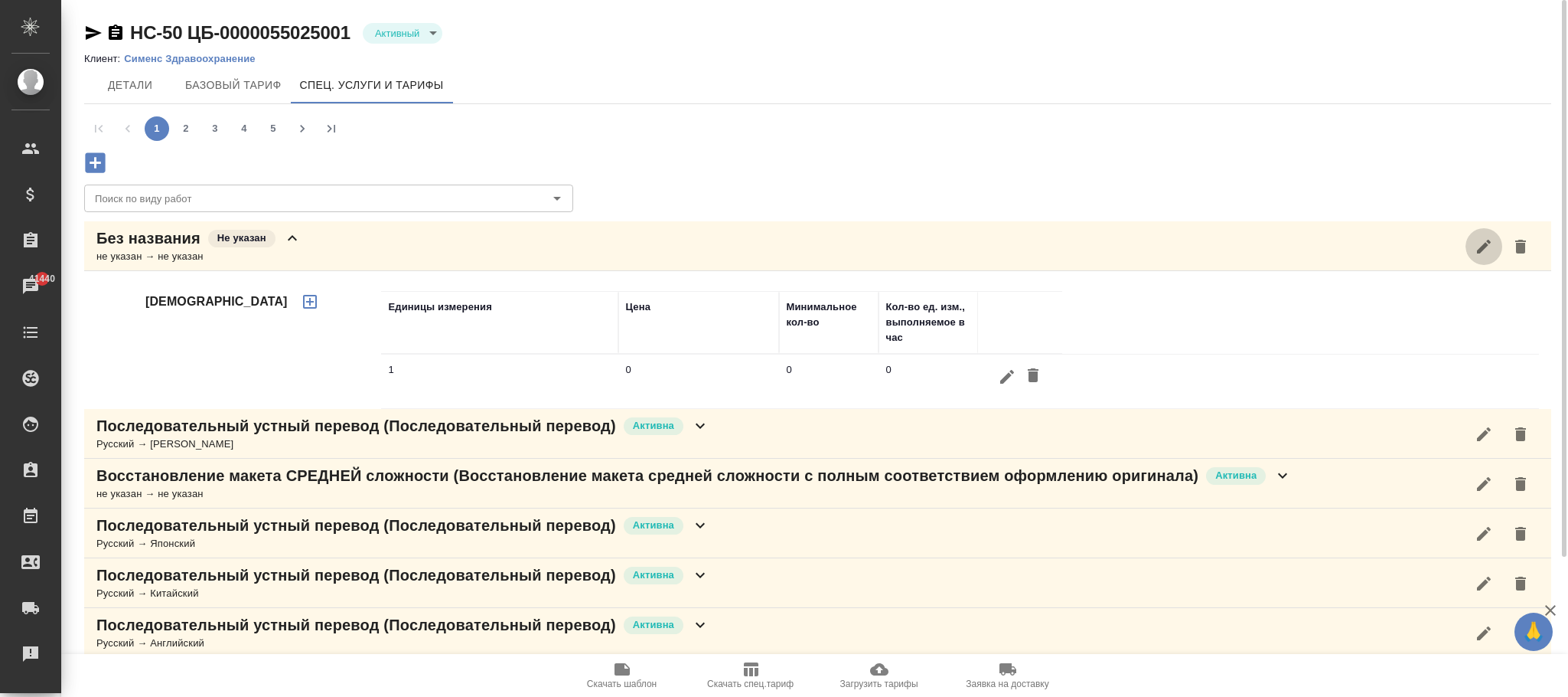
click at [1487, 239] on icon "button" at bounding box center [1484, 246] width 19 height 19
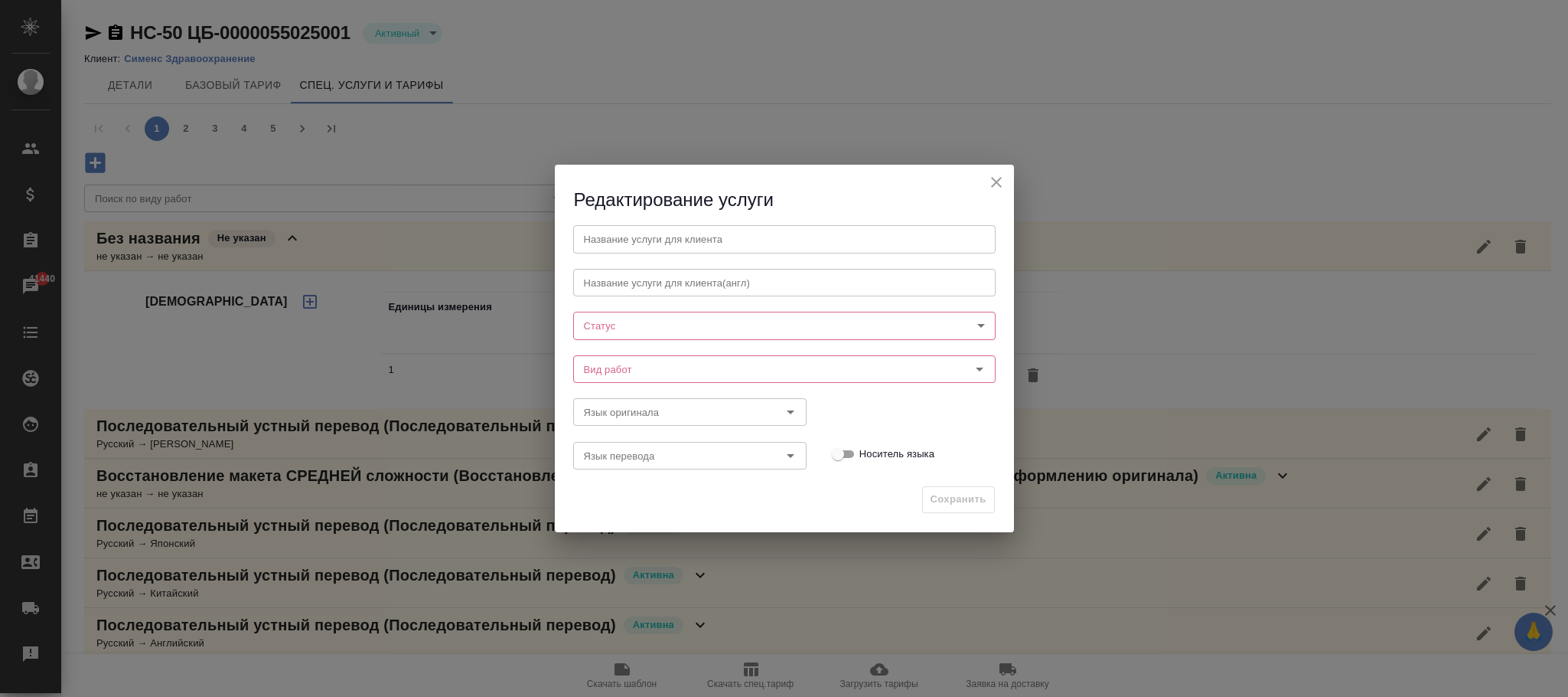
click at [641, 323] on body "🙏 .cls-1 fill:#fff; AWATERA Фокина Наталья n.fokina Клиенты Спецификации Заказы…" at bounding box center [784, 348] width 1568 height 697
click at [630, 354] on button "Активна" at bounding box center [609, 351] width 47 height 17
type input "active"
click at [620, 366] on input "Вид работ" at bounding box center [759, 370] width 362 height 19
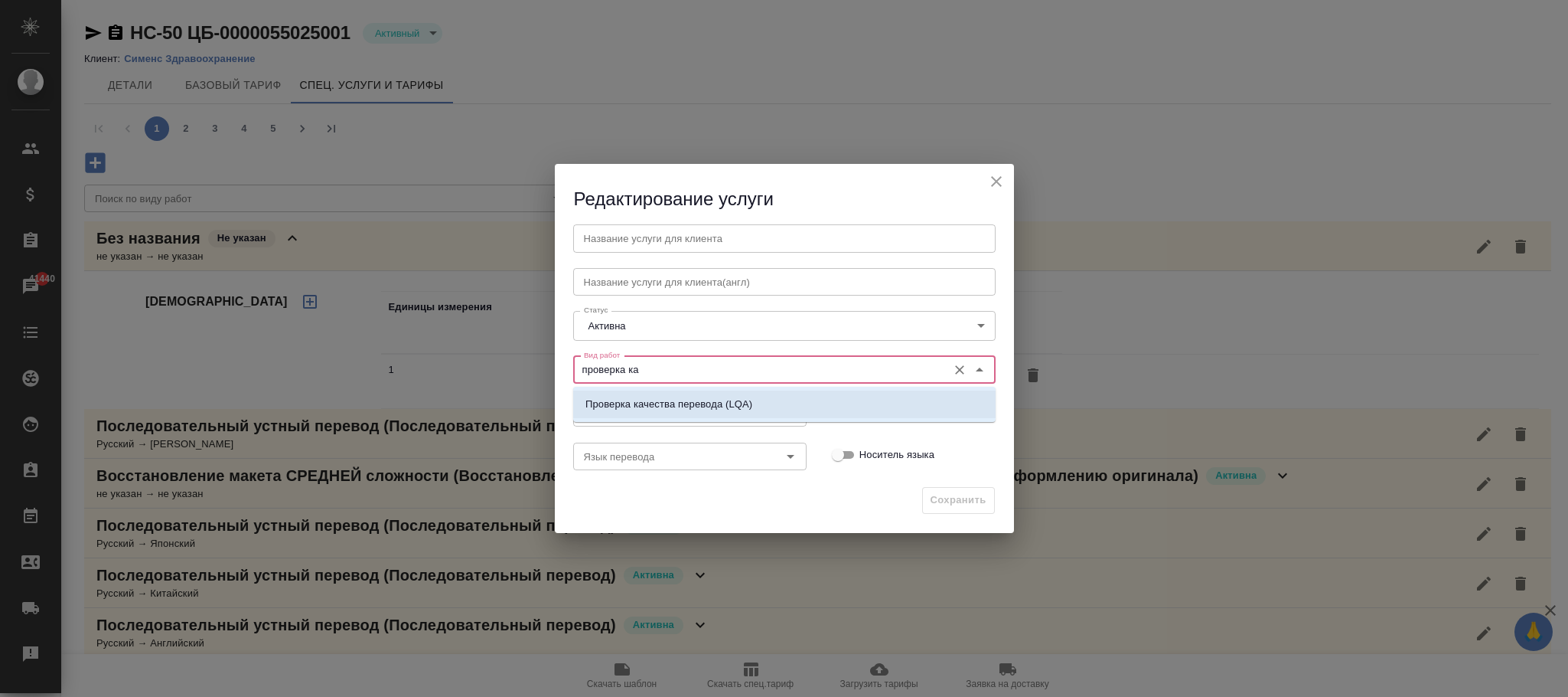
click at [678, 395] on li "Проверка качества перевода (LQA)" at bounding box center [784, 404] width 422 height 27
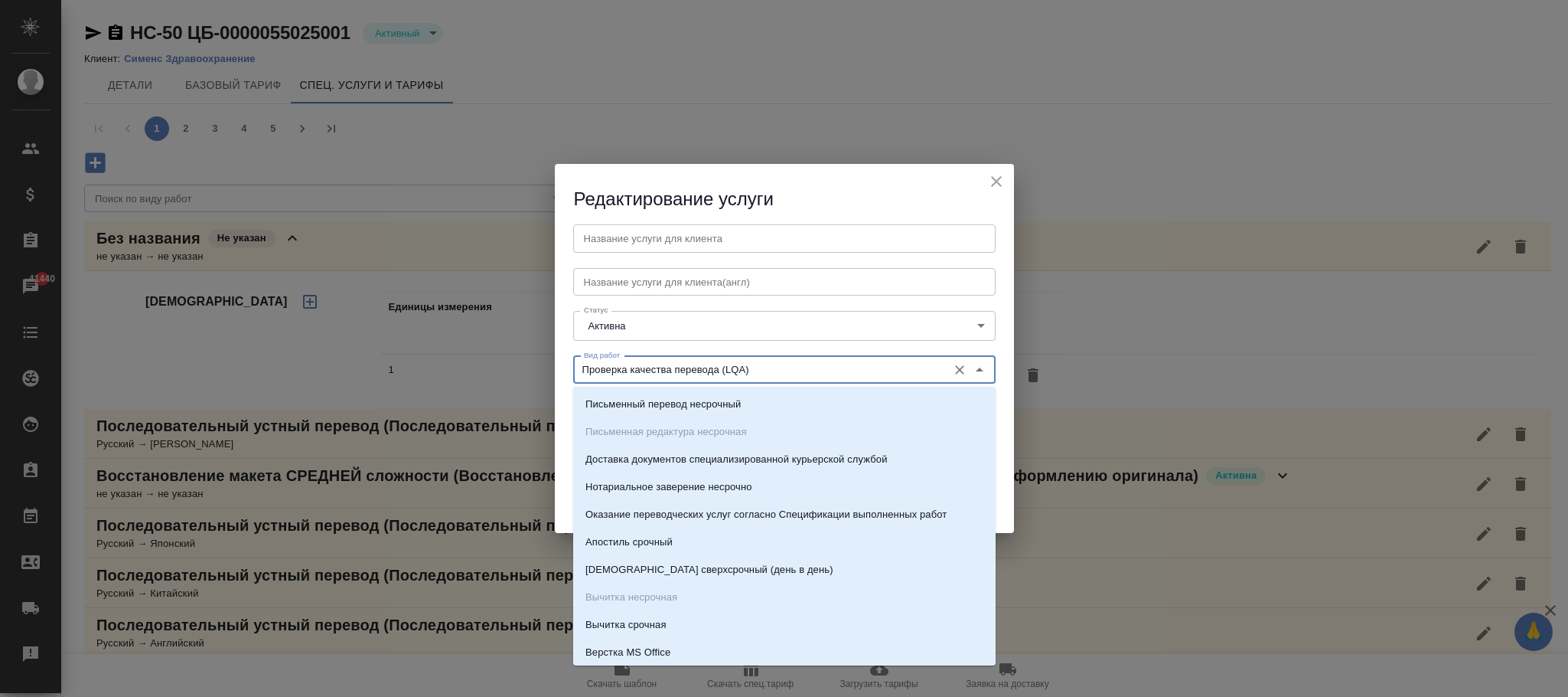
drag, startPoint x: 774, startPoint y: 374, endPoint x: 579, endPoint y: 366, distance: 195.2
click at [579, 366] on input "Проверка качества перевода (LQA)" at bounding box center [759, 370] width 362 height 19
type input "Проверка качества перевода (LQA)"
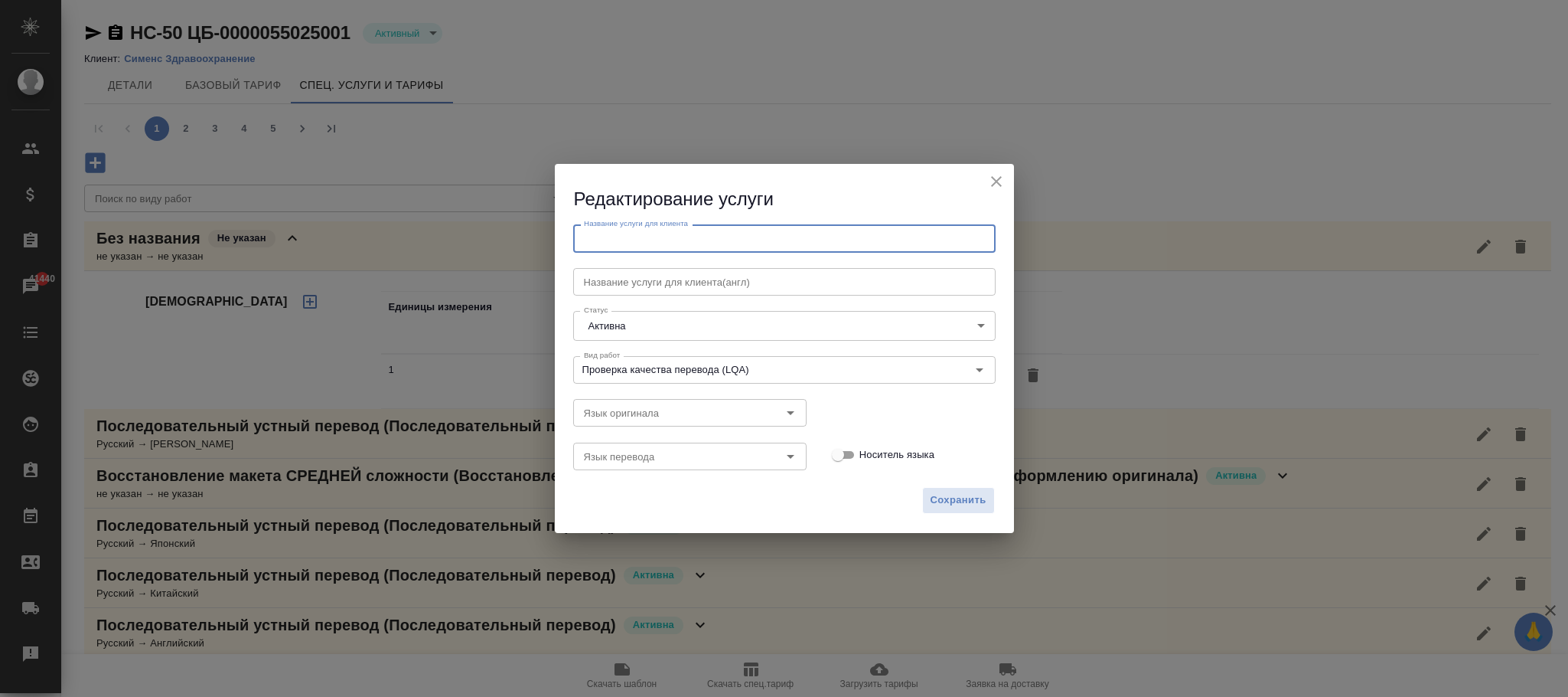
click at [623, 241] on input "text" at bounding box center [784, 238] width 422 height 27
paste input "Проверка качества перевода (LQA)"
type input "Проверка качества перевода (LQA)"
click at [967, 499] on span "Сохранить" at bounding box center [958, 500] width 56 height 18
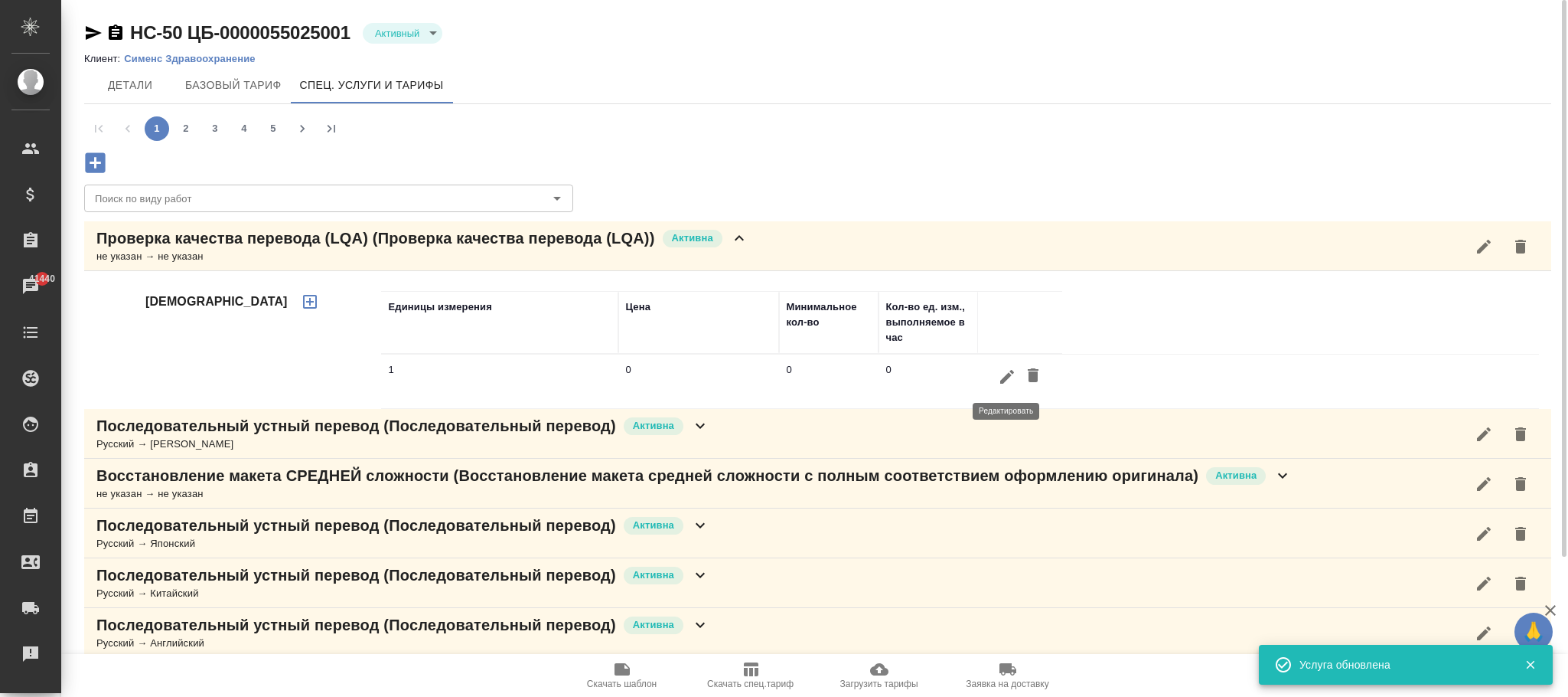
click at [1004, 371] on icon "button" at bounding box center [1006, 376] width 19 height 19
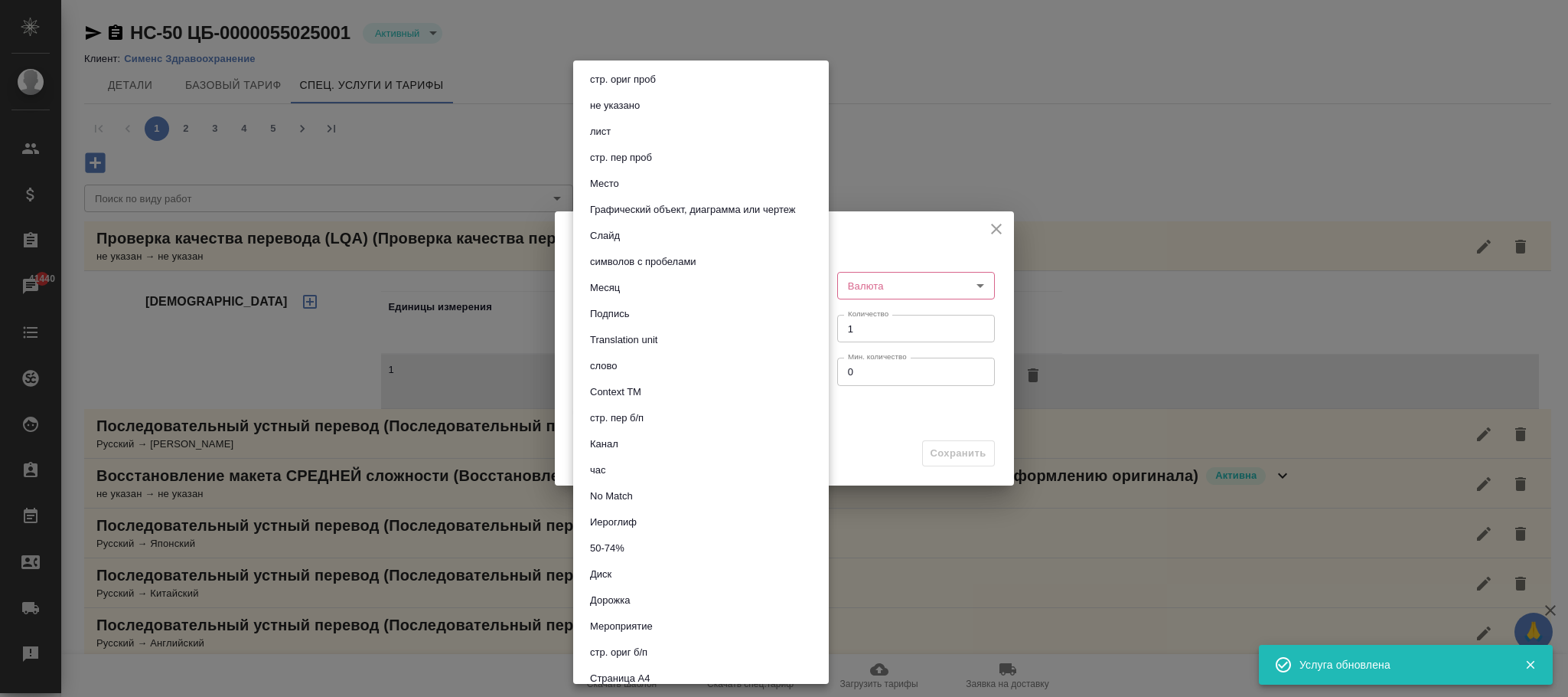
click at [620, 322] on body "🙏 .cls-1 fill:#fff; AWATERA Фокина Наталья n.fokina Клиенты Спецификации Заказы…" at bounding box center [784, 348] width 1568 height 697
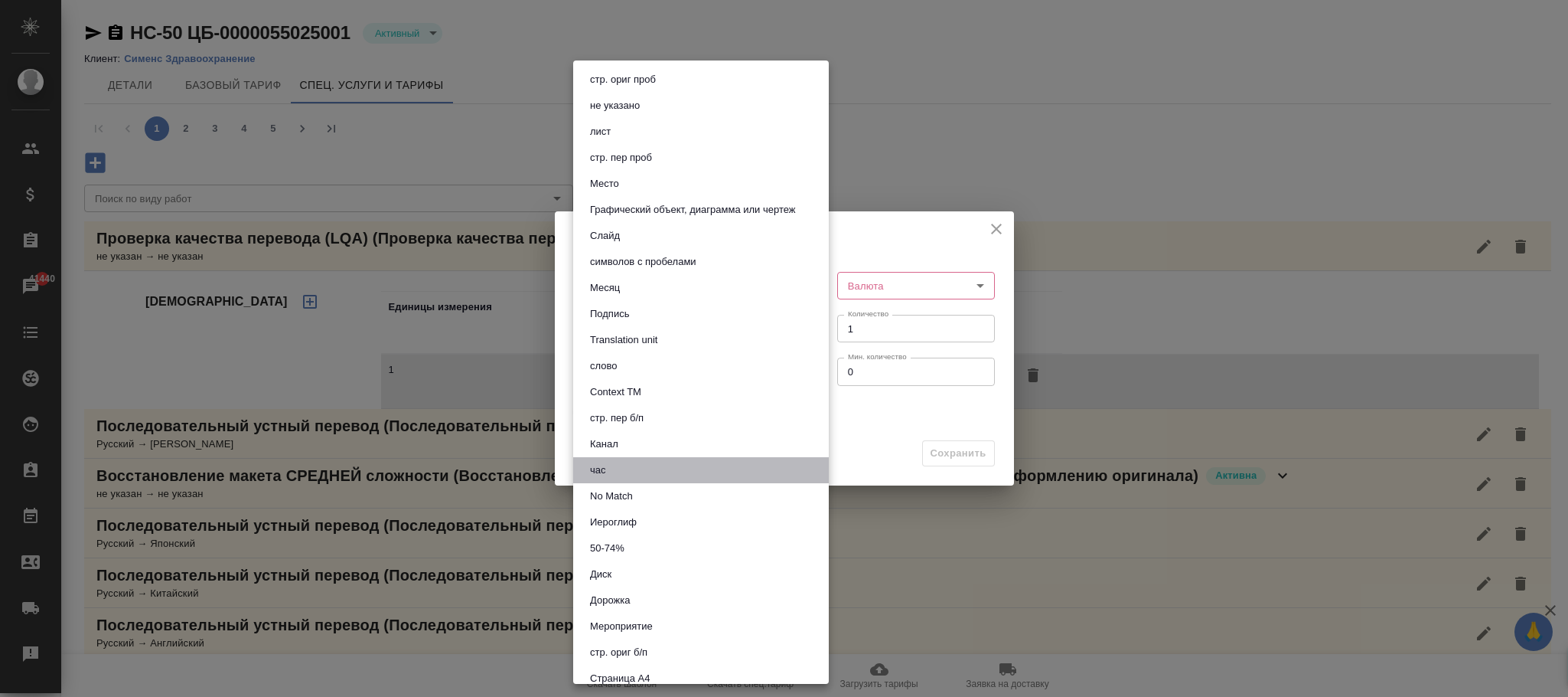
click at [613, 457] on li "час" at bounding box center [701, 470] width 256 height 26
type input "5a8b1489cc6b4906c91bfd93"
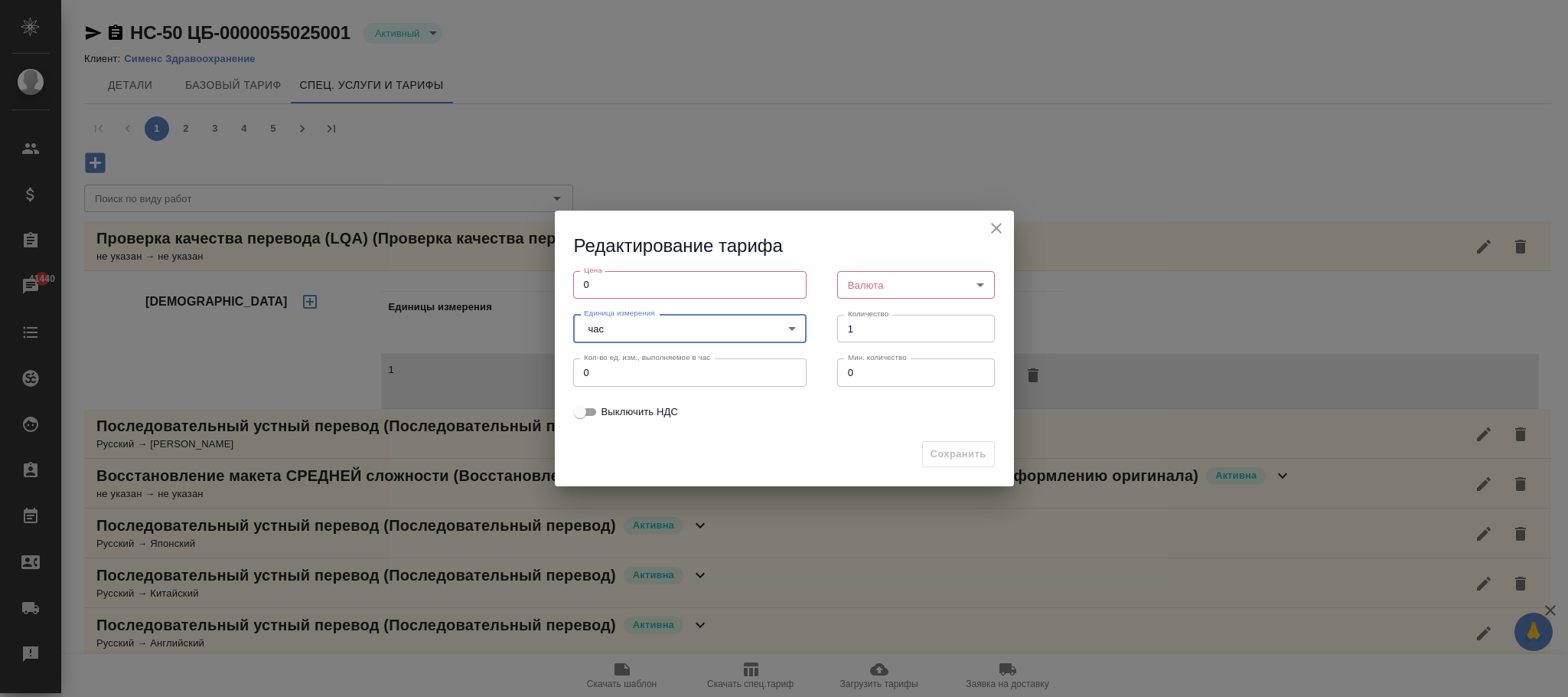
click at [868, 285] on body "🙏 .cls-1 fill:#fff; AWATERA Фокина Наталья n.fokina Клиенты Спецификации Заказы…" at bounding box center [784, 348] width 1568 height 697
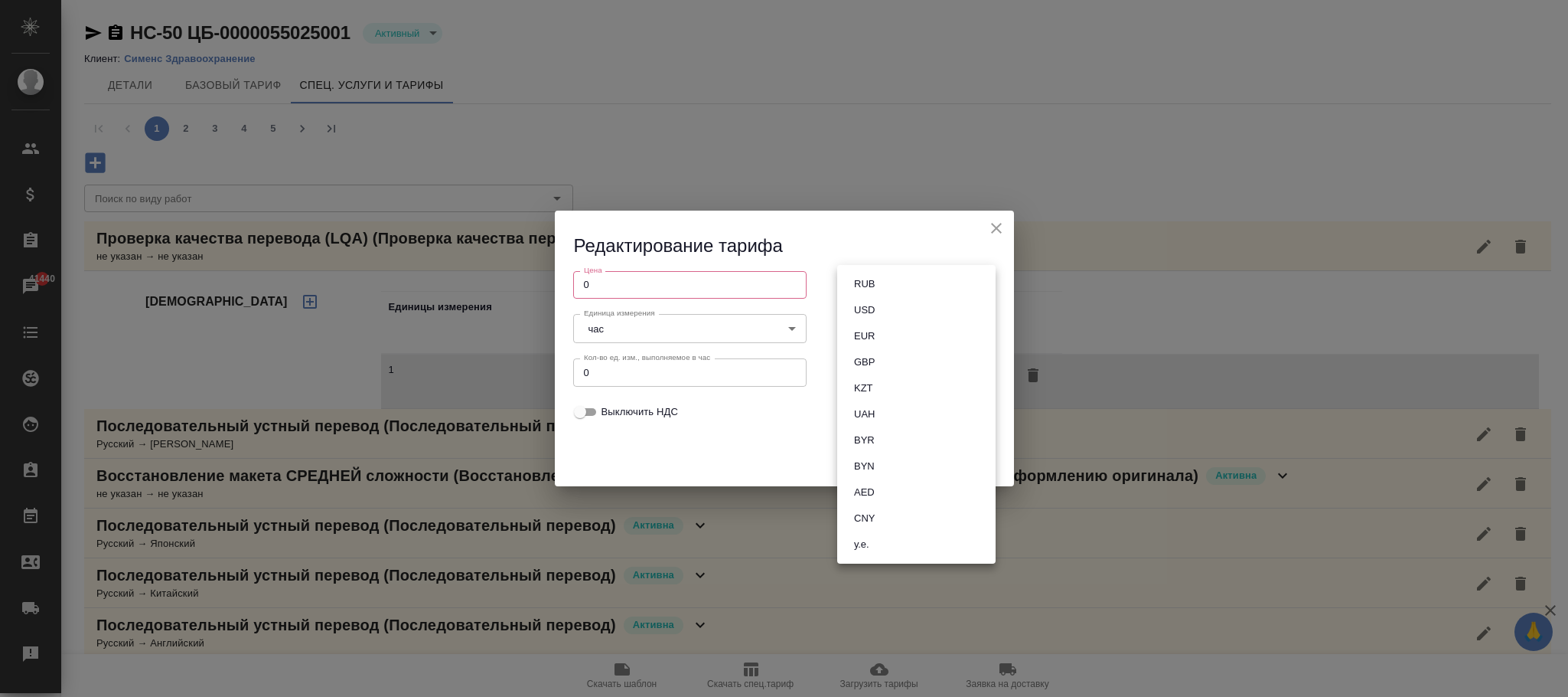
click at [872, 282] on button "RUB" at bounding box center [864, 283] width 29 height 17
type input "RUB"
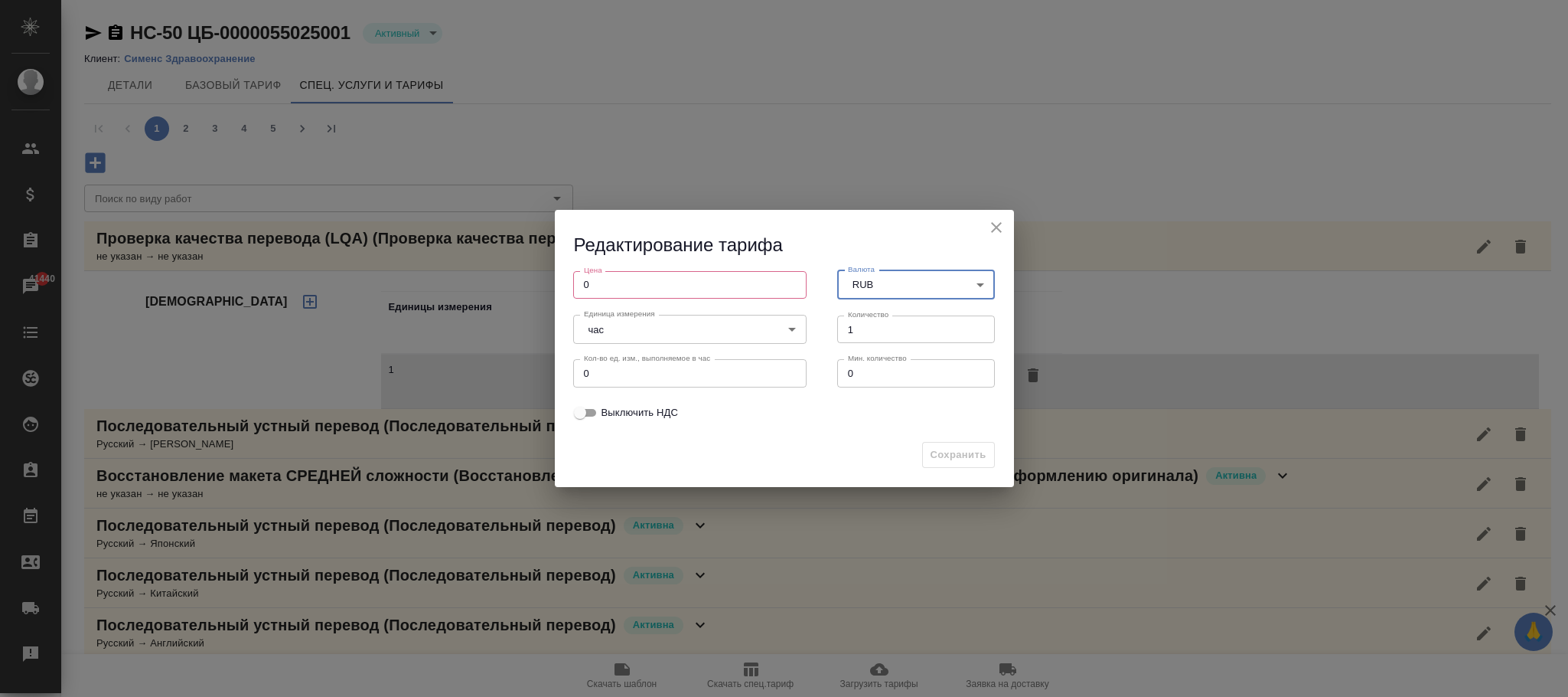
click at [977, 455] on div "Сохранить" at bounding box center [784, 461] width 460 height 54
drag, startPoint x: 659, startPoint y: 281, endPoint x: 442, endPoint y: 290, distance: 217.2
click at [383, 274] on div "Редактирование тарифа Цена 0 Цена Валюта RUB RUB Валюта Единица измерения час 5…" at bounding box center [784, 348] width 1568 height 697
type input "0"
click at [947, 449] on span "Сохранить" at bounding box center [958, 455] width 56 height 18
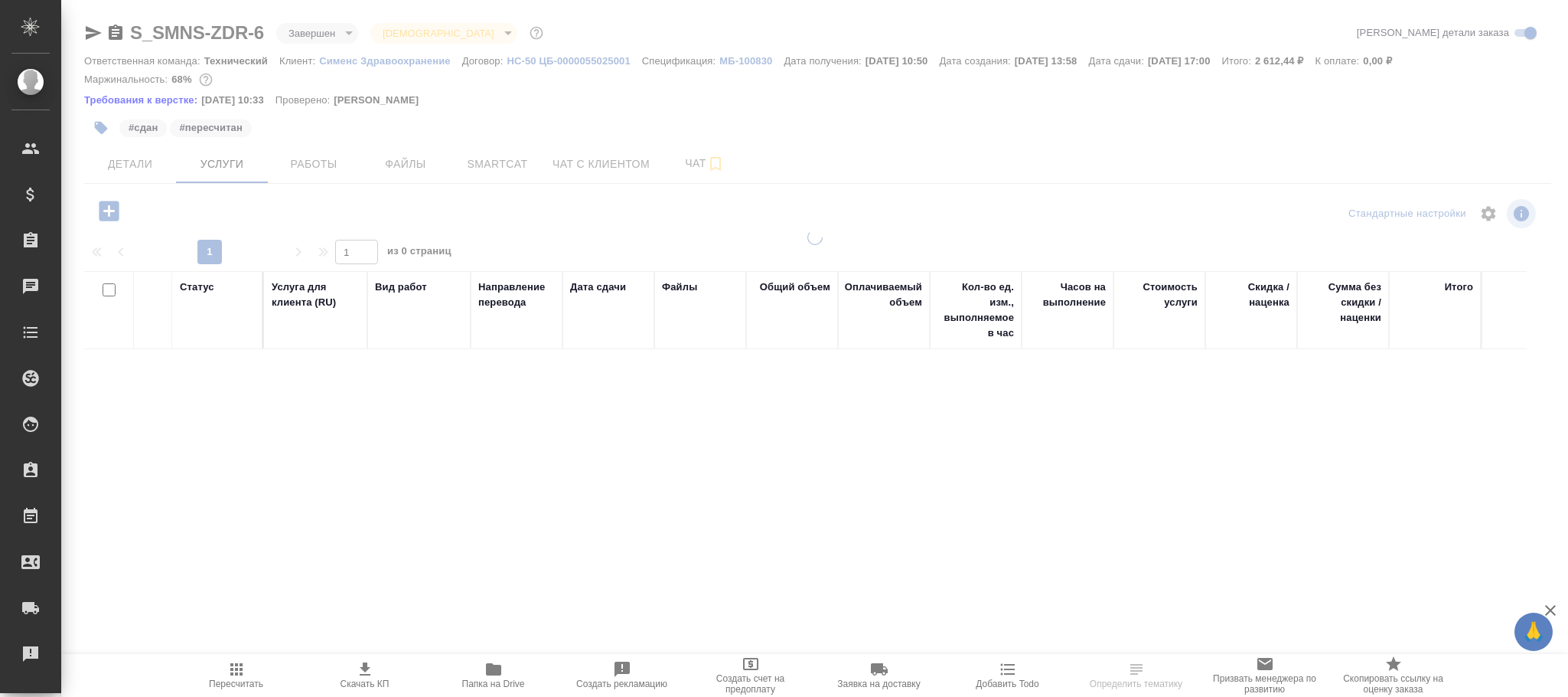
click at [109, 215] on icon "button" at bounding box center [109, 210] width 26 height 26
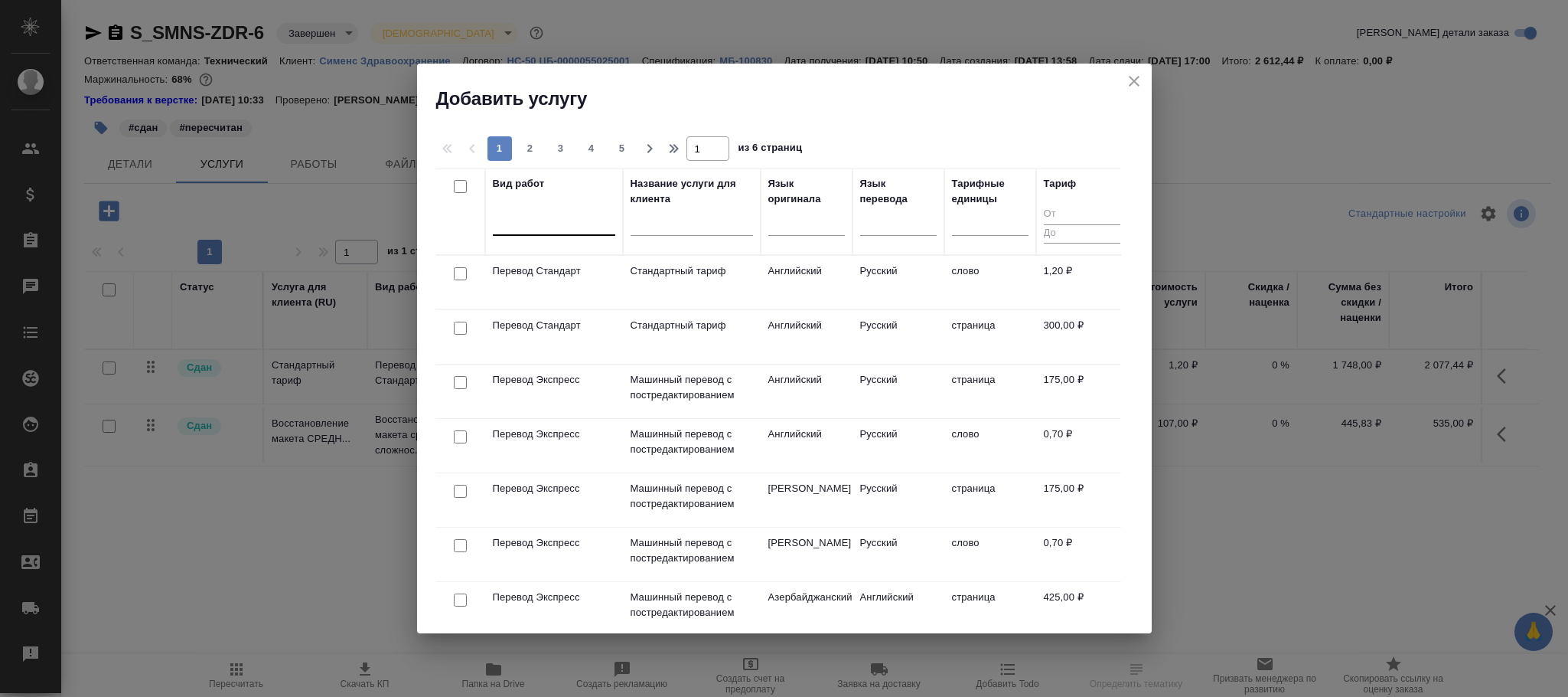
click at [550, 223] on div at bounding box center [554, 220] width 122 height 23
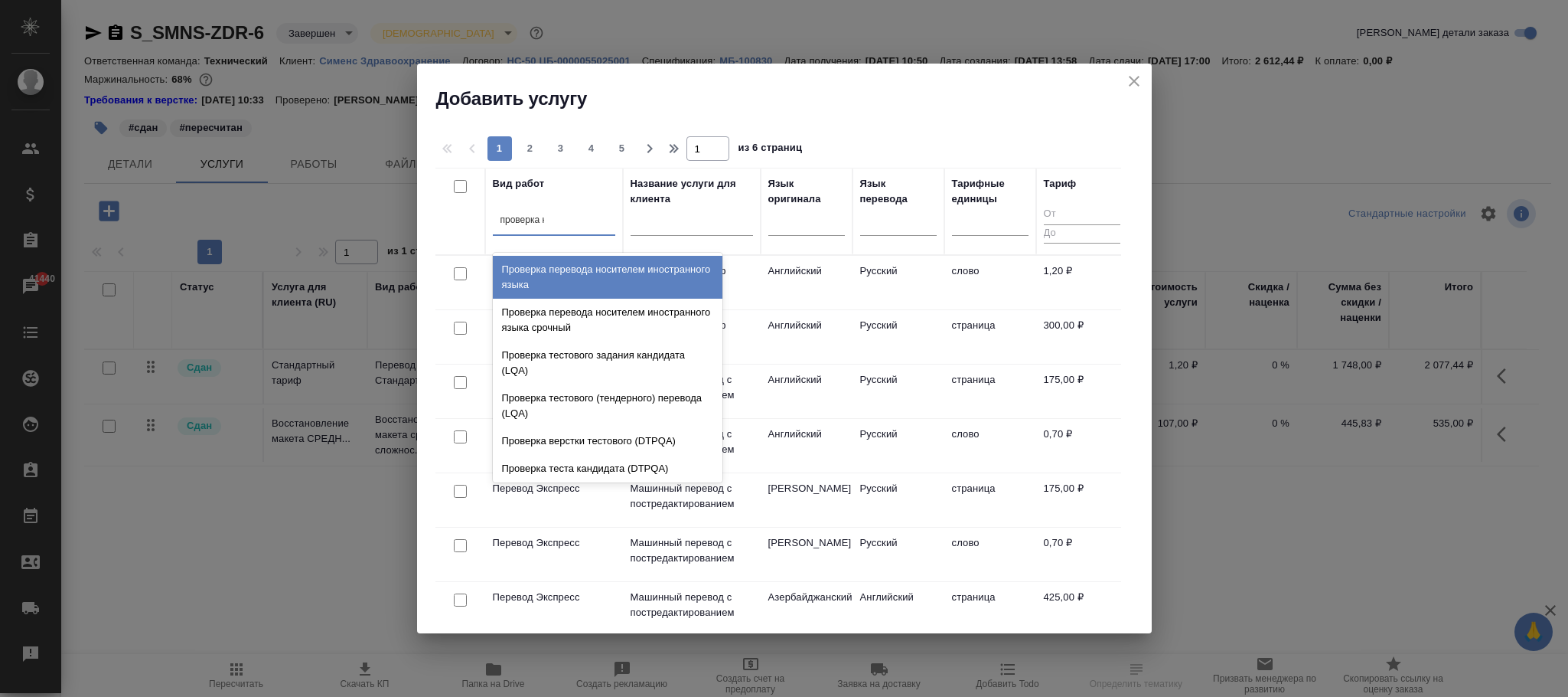
type input "проверка ка"
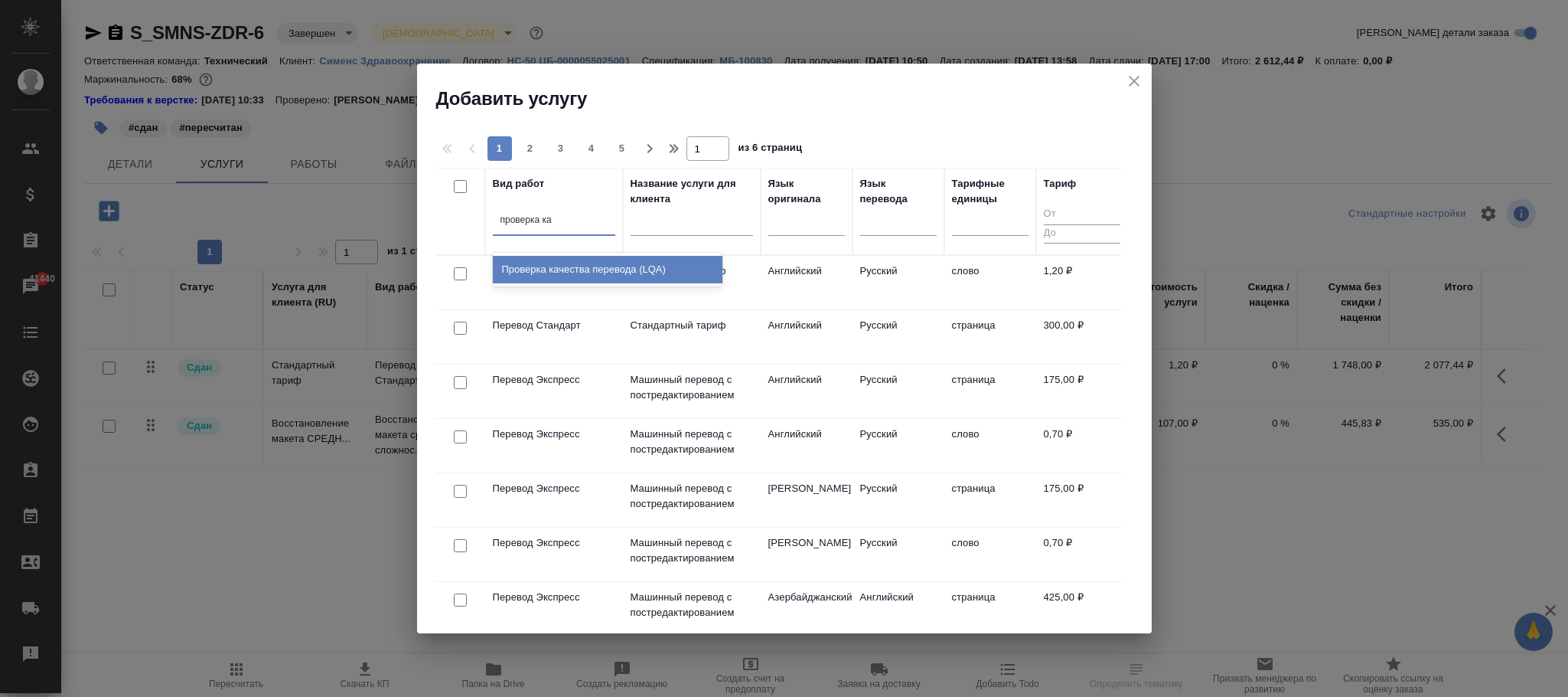
click at [589, 264] on div "Проверка качества перевода (LQA)" at bounding box center [608, 270] width 229 height 27
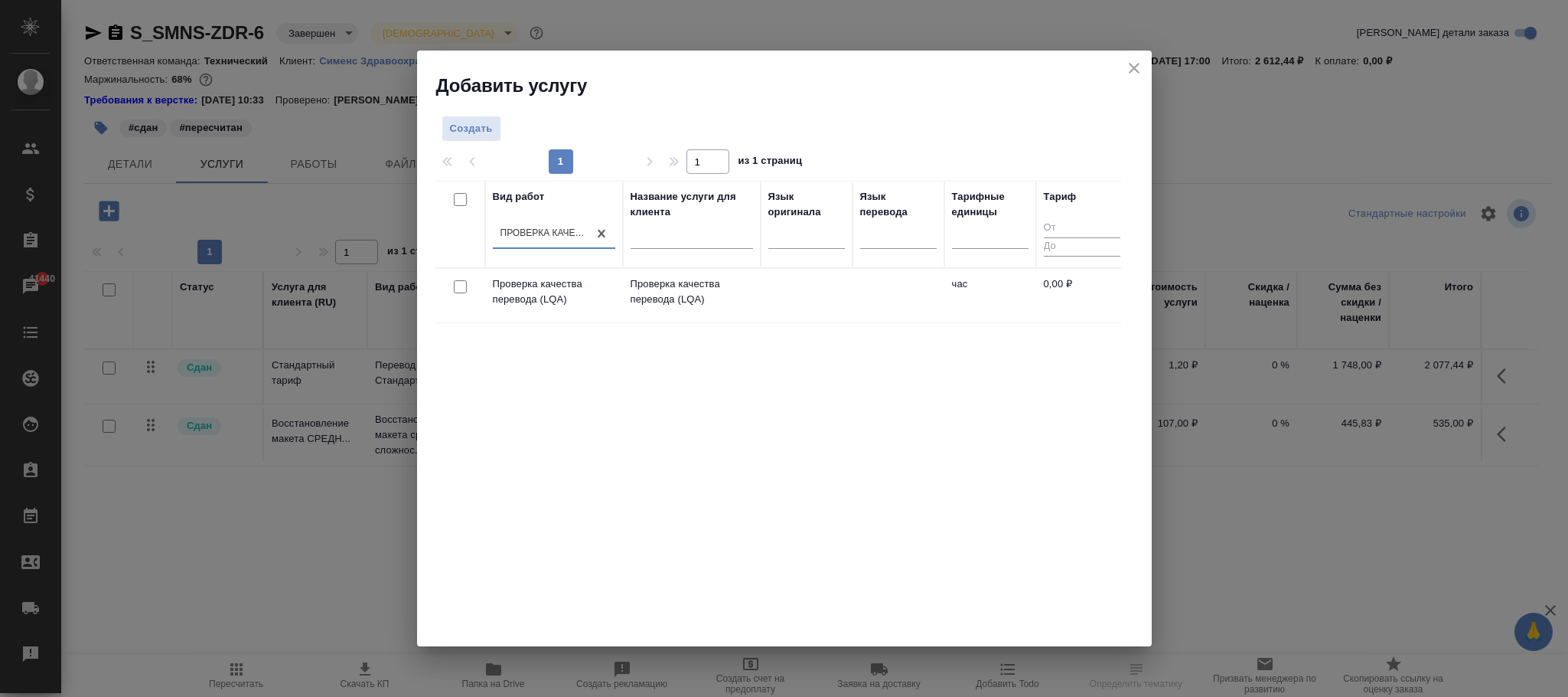
click at [784, 292] on td at bounding box center [807, 295] width 92 height 54
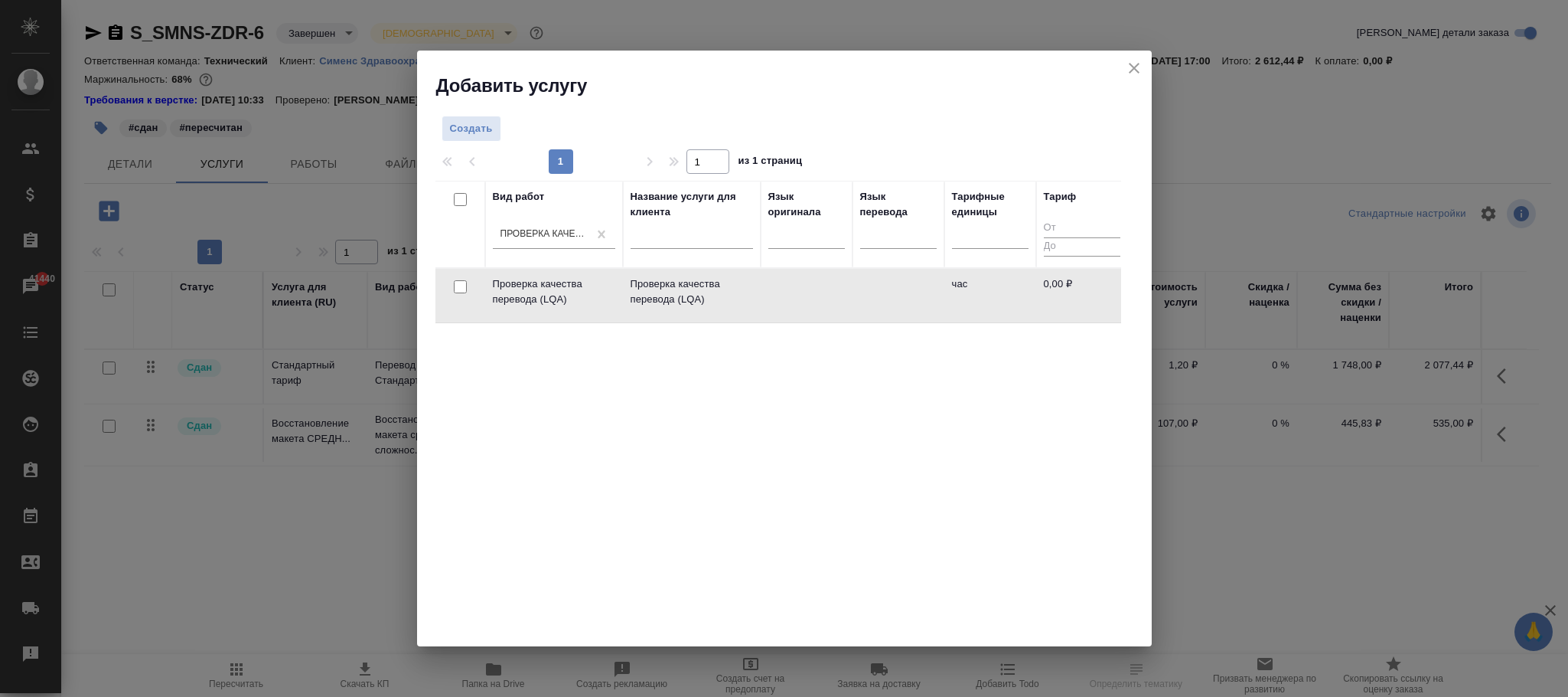
click at [784, 292] on td at bounding box center [807, 295] width 92 height 54
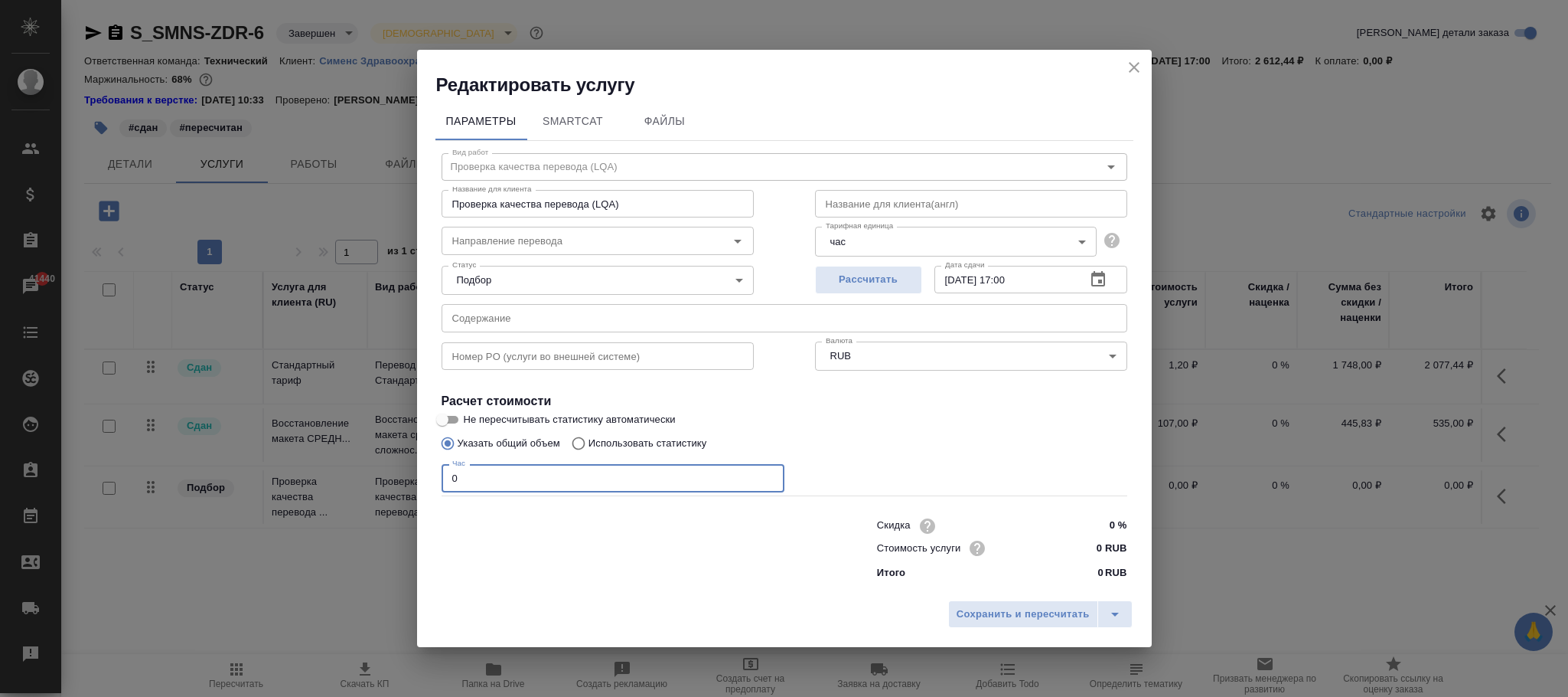
drag, startPoint x: 519, startPoint y: 482, endPoint x: 347, endPoint y: 485, distance: 172.0
click at [347, 485] on div "Редактировать услугу Параметры SmartCat Файлы Вид работ Проверка качества перев…" at bounding box center [784, 348] width 1568 height 697
type input "1"
click at [1050, 610] on span "Сохранить и пересчитать" at bounding box center [1023, 615] width 133 height 18
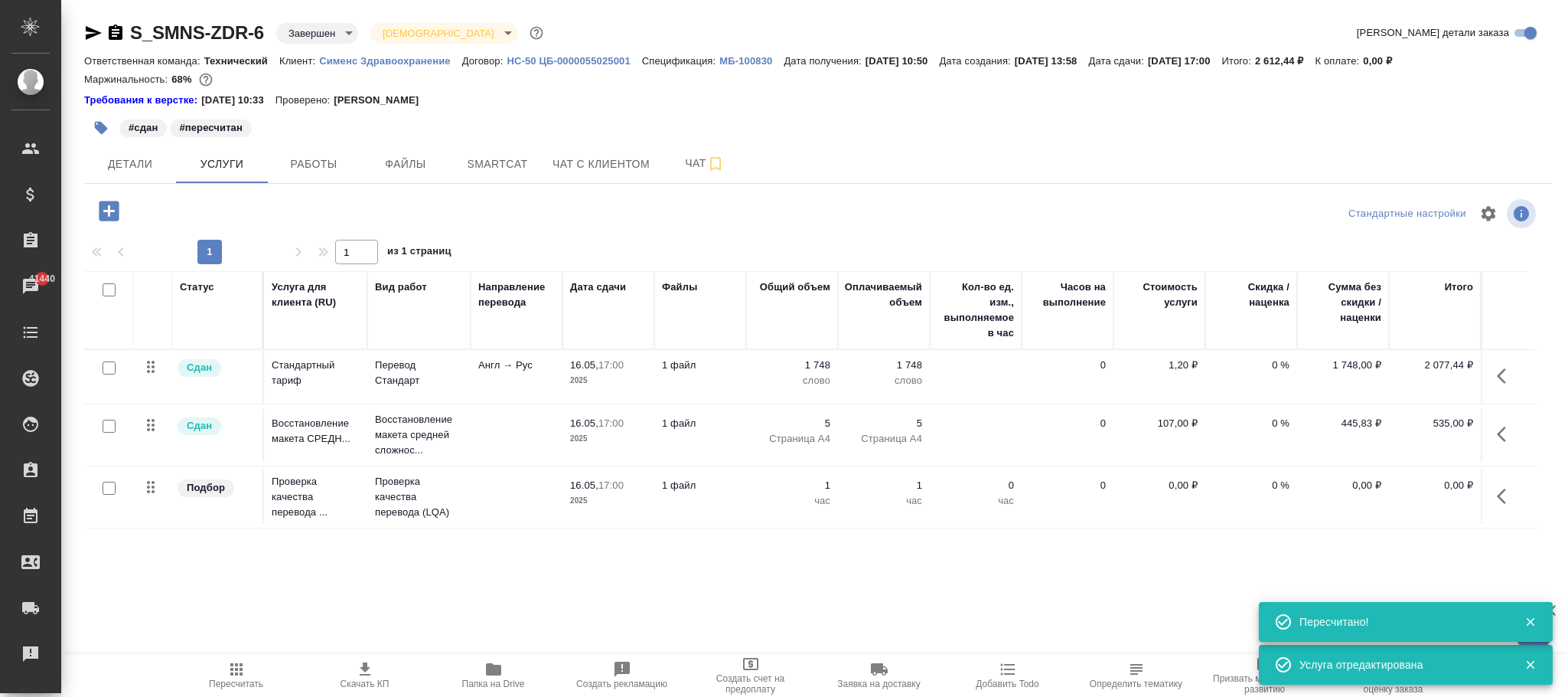
click at [1501, 498] on icon "button" at bounding box center [1506, 496] width 19 height 19
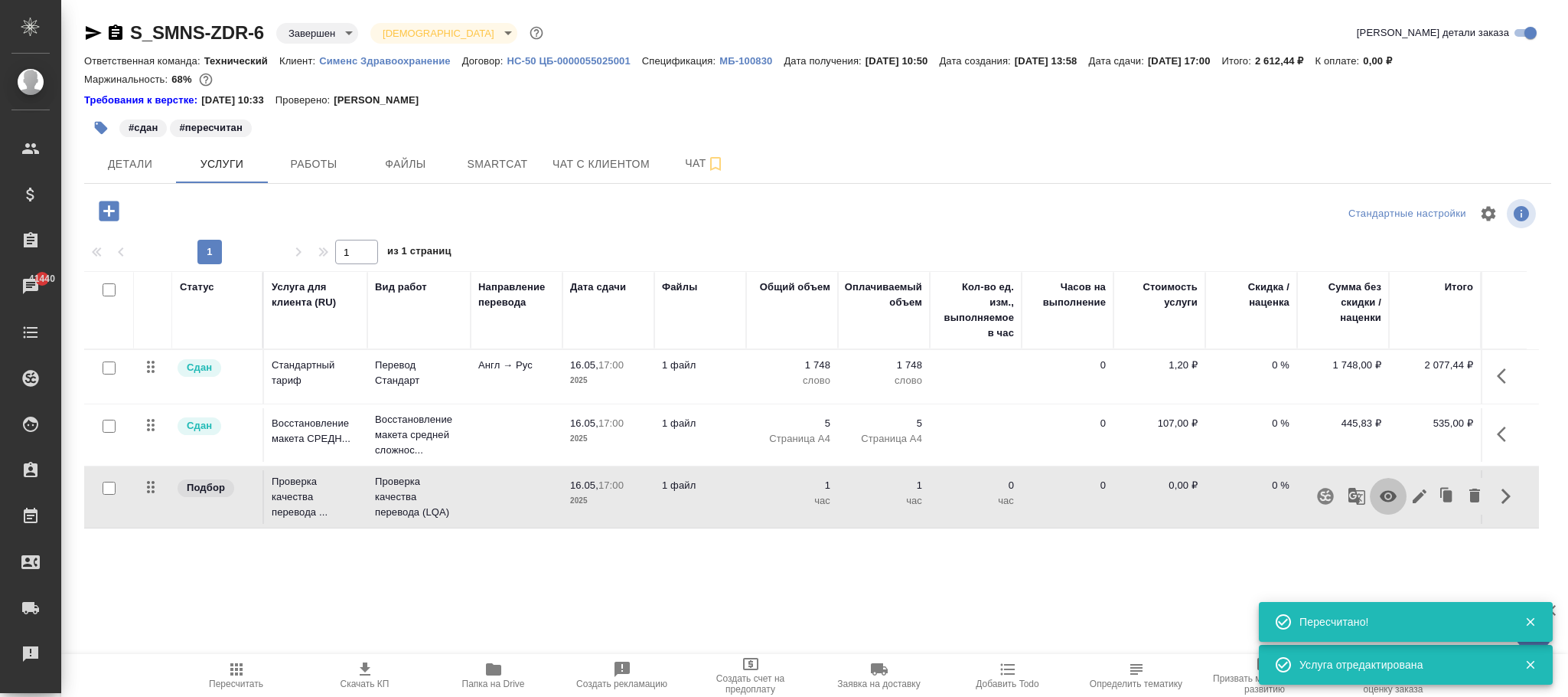
click at [1396, 501] on icon "button" at bounding box center [1388, 496] width 19 height 19
click at [1426, 496] on icon "button" at bounding box center [1419, 496] width 19 height 19
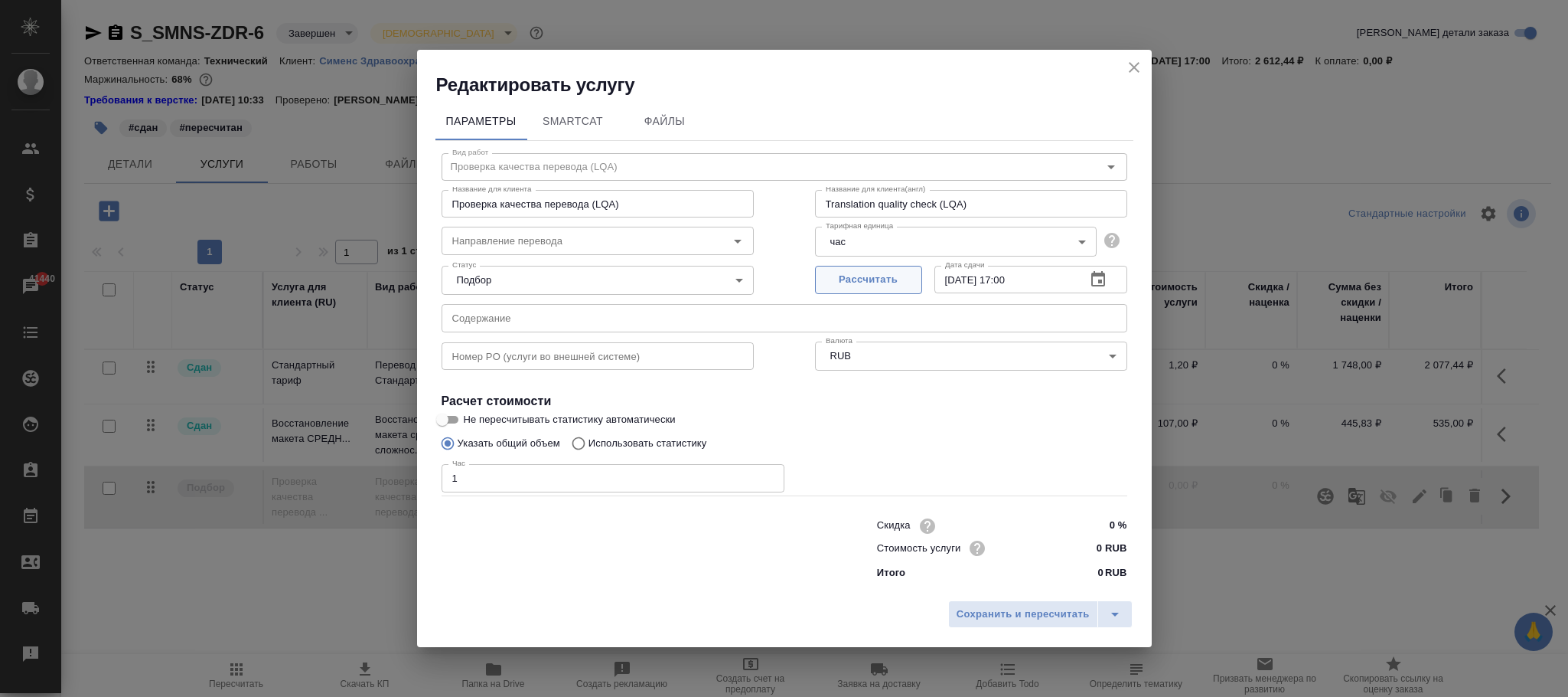
drag, startPoint x: 1052, startPoint y: 278, endPoint x: 896, endPoint y: 275, distance: 156.0
click at [897, 275] on div "Рассчитать Дата сдачи [DATE] 17:00 Дата сдачи" at bounding box center [971, 277] width 313 height 36
type input "[DATE] 17:30"
click at [1022, 622] on span "Сохранить и пересчитать" at bounding box center [1023, 615] width 133 height 18
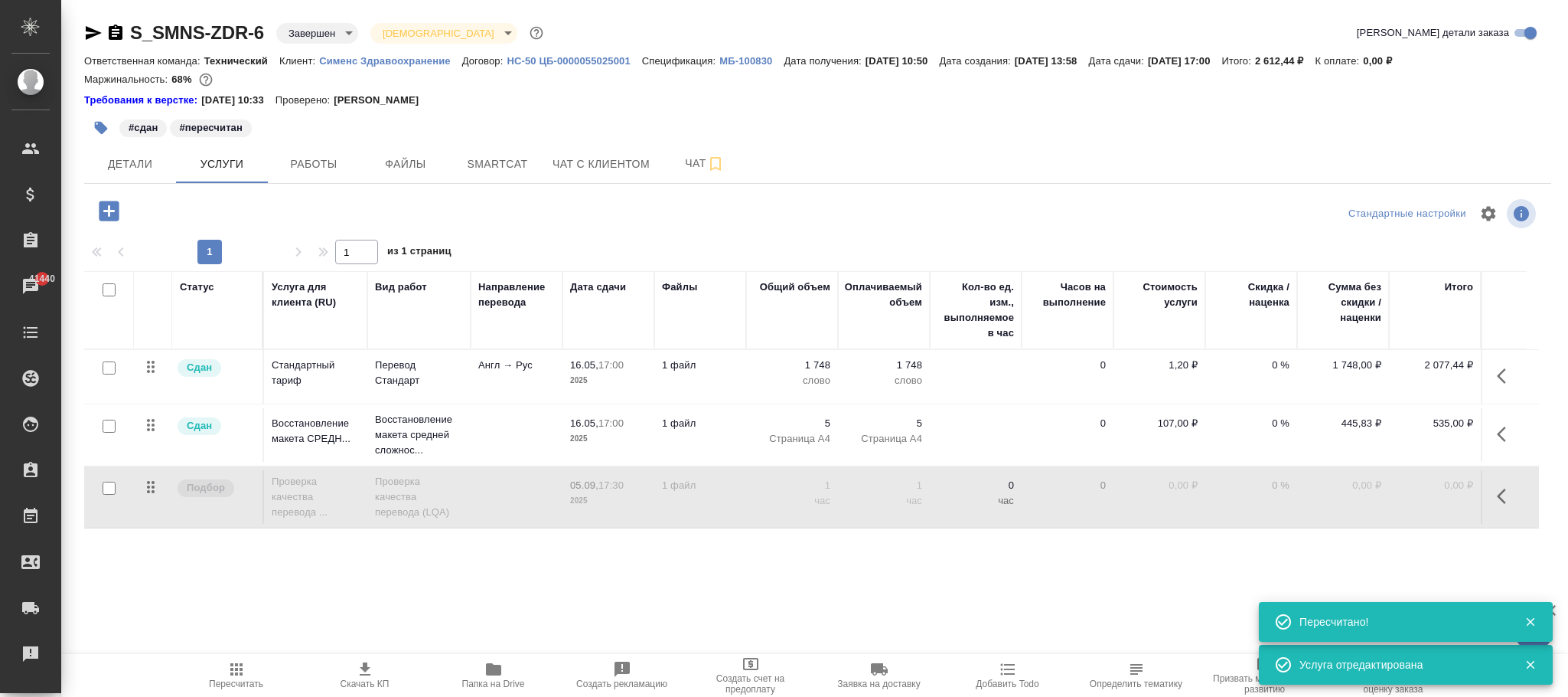
click at [319, 164] on span "Работы" at bounding box center [314, 165] width 74 height 20
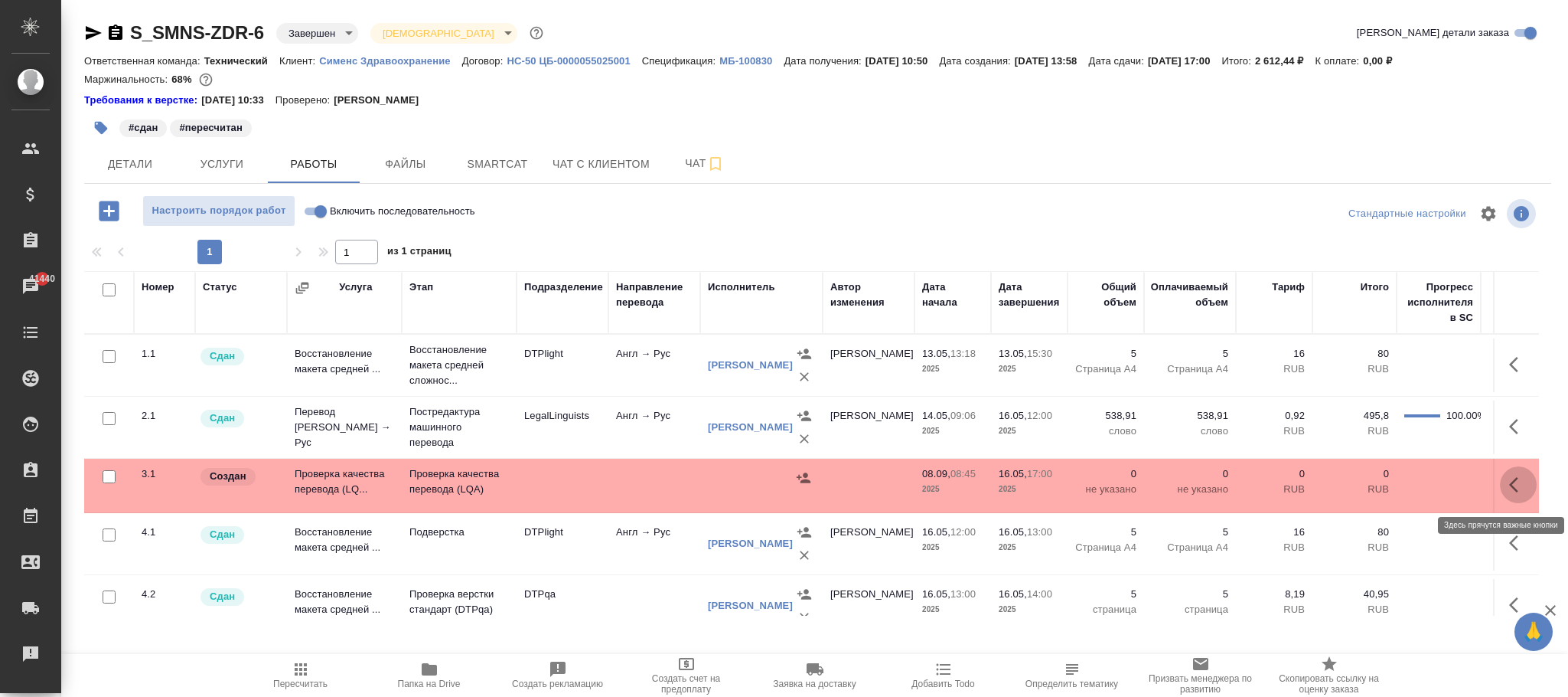
click at [1509, 485] on icon "button" at bounding box center [1518, 484] width 19 height 19
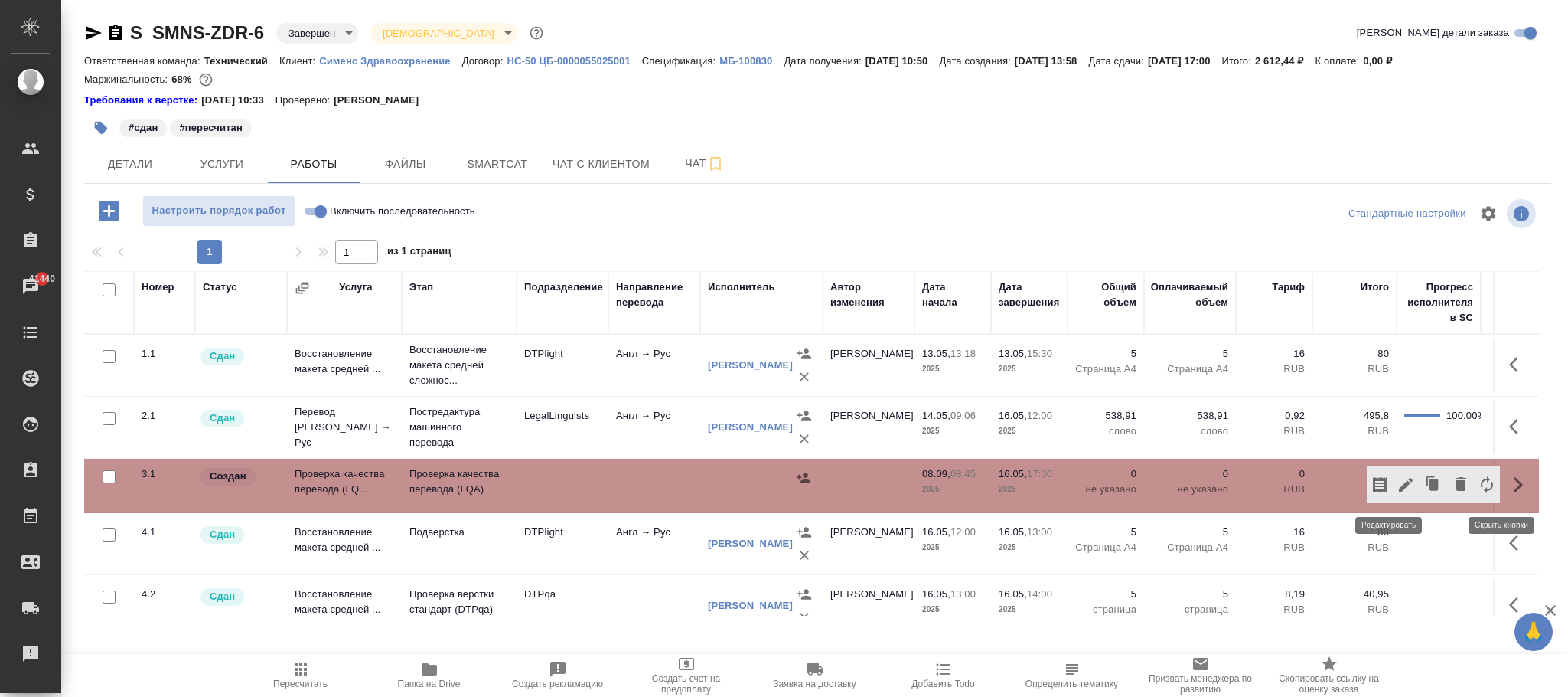
click at [1396, 482] on icon "button" at bounding box center [1405, 484] width 19 height 19
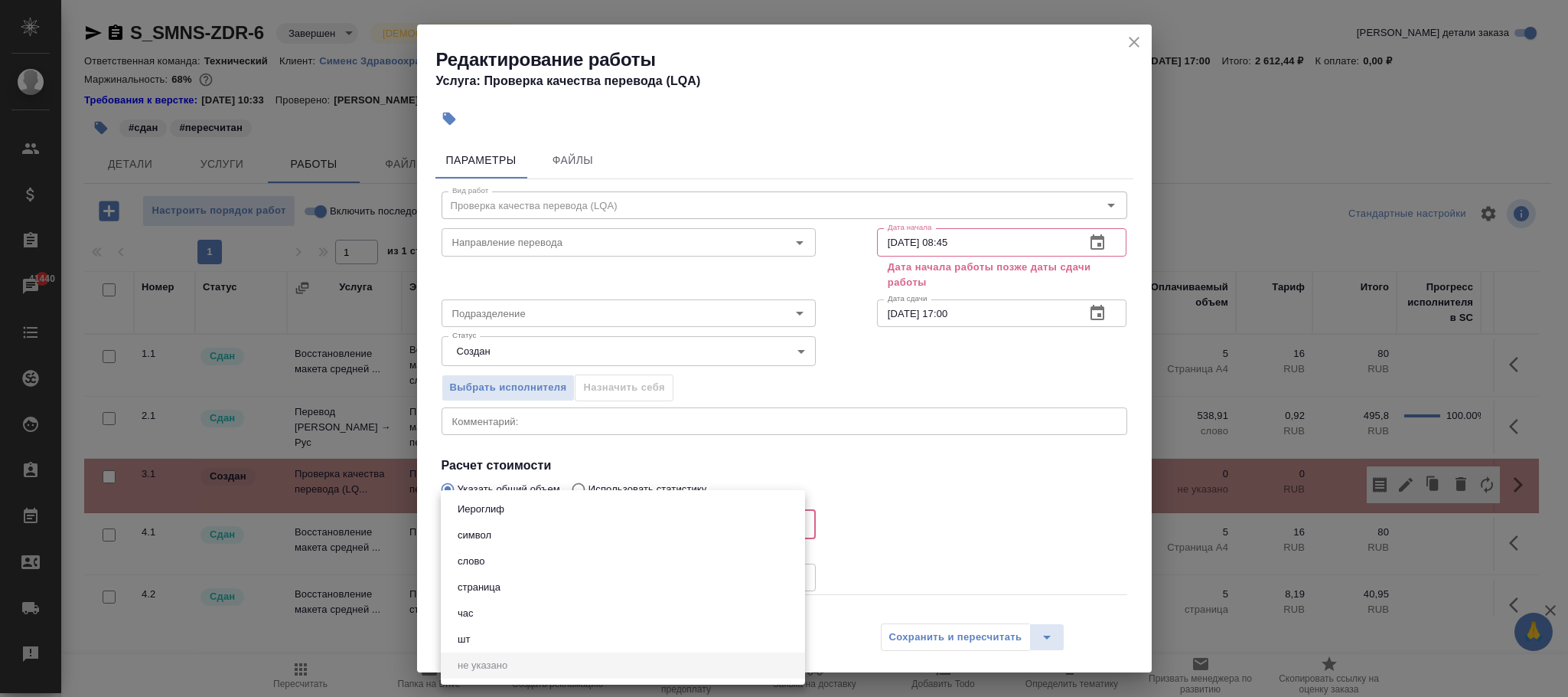
click at [558, 533] on body "🙏 .cls-1 fill:#fff; AWATERA Фокина Наталья n.fokina Клиенты Спецификации Заказы…" at bounding box center [784, 348] width 1568 height 697
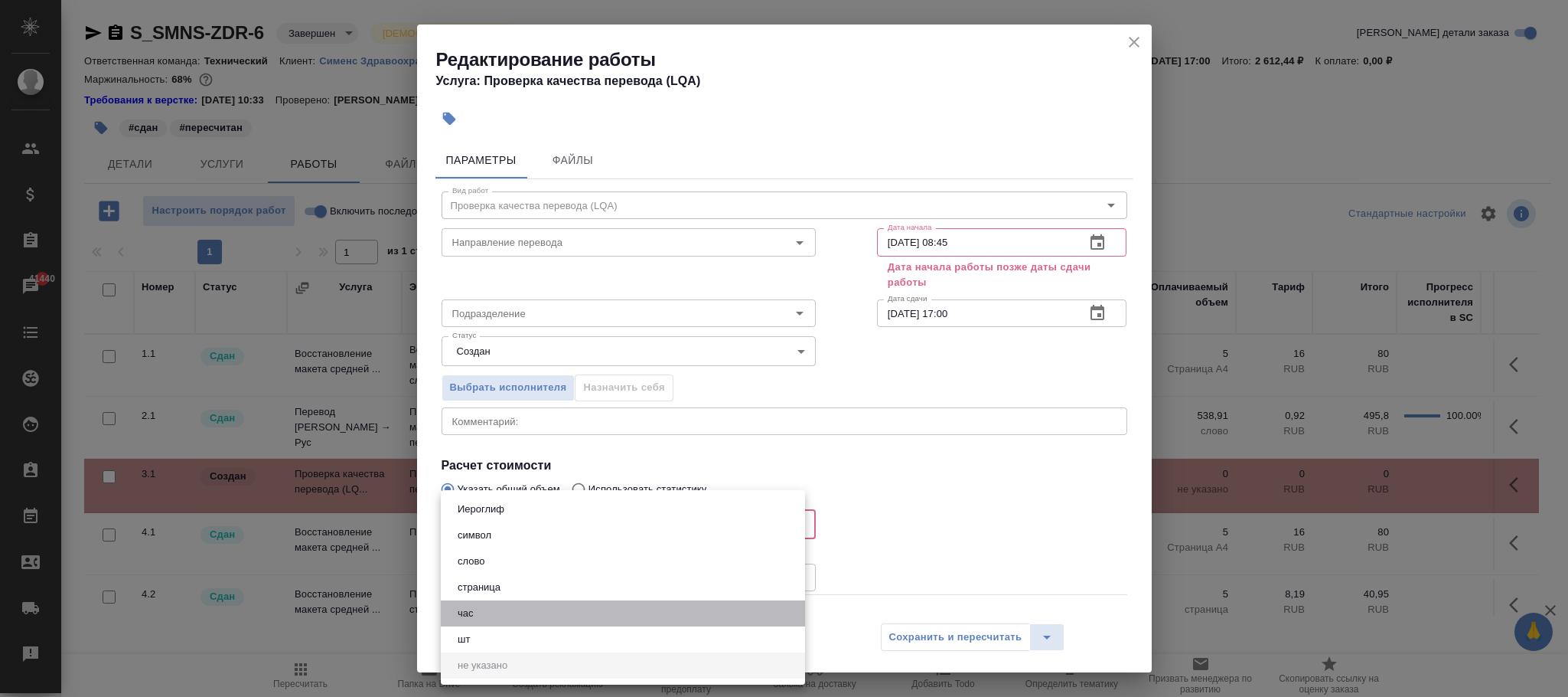
click at [514, 609] on li "час" at bounding box center [623, 613] width 365 height 26
type input "5a8b1489cc6b4906c91bfd93"
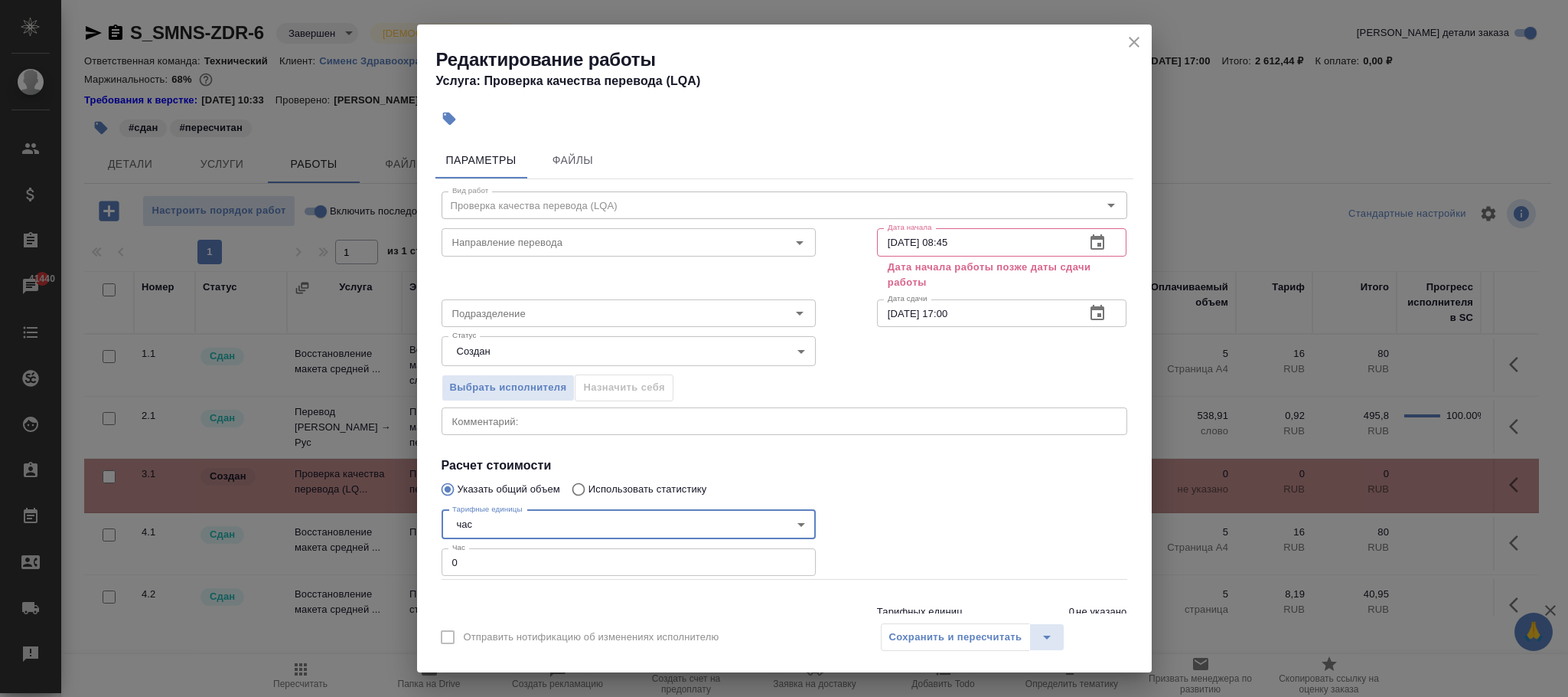
drag, startPoint x: 494, startPoint y: 565, endPoint x: 412, endPoint y: 554, distance: 82.7
click at [412, 554] on div "Редактирование работы Услуга: Проверка качества перевода (LQA) Параметры Файлы …" at bounding box center [784, 348] width 1568 height 697
type input "1"
drag, startPoint x: 977, startPoint y: 248, endPoint x: 829, endPoint y: 225, distance: 149.8
click at [831, 232] on div "Направление перевода Направление перевода Дата начала 08.09.2025 08:45 Дата нач…" at bounding box center [784, 257] width 747 height 131
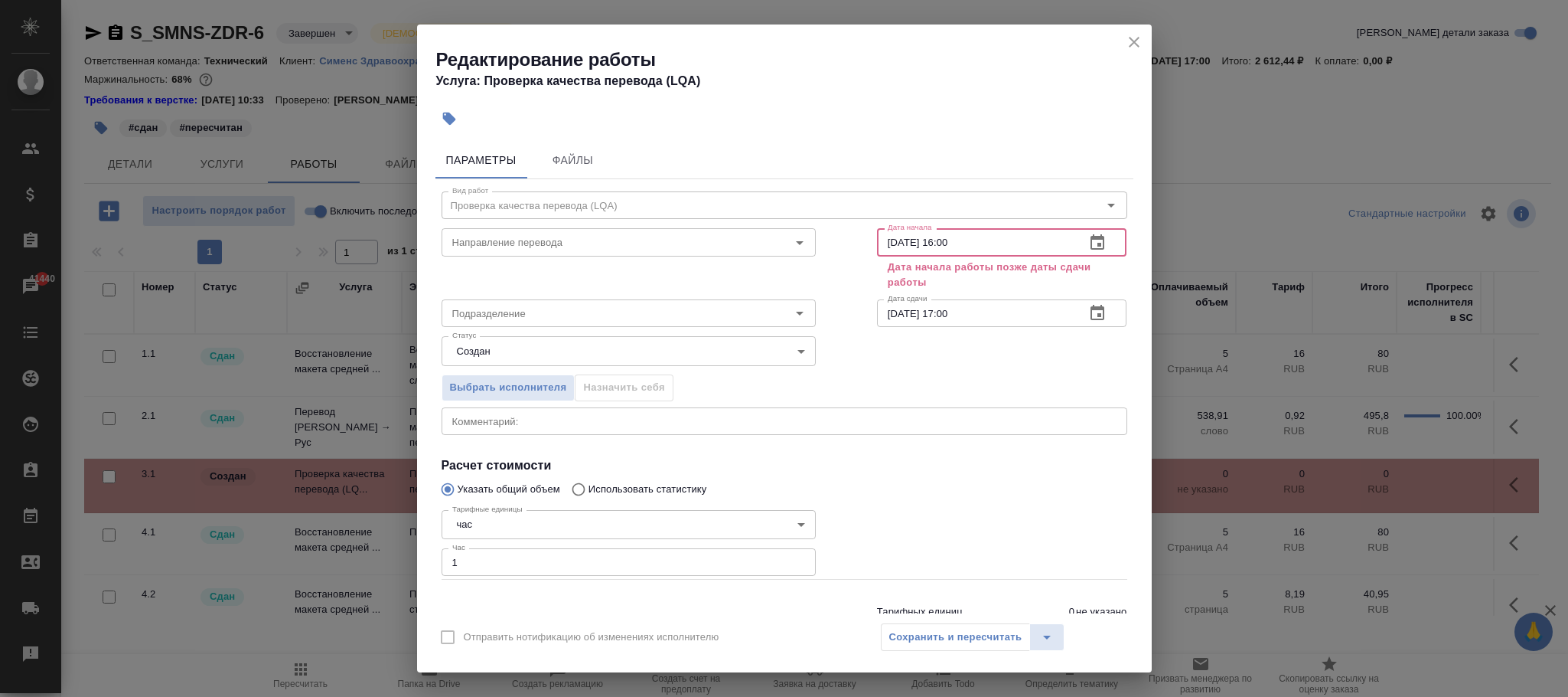
type input "05.09.2025 16:00"
click at [1008, 471] on h4 "Расчет стоимости" at bounding box center [785, 465] width 686 height 19
click at [953, 629] on div "Сохранить и пересчитать" at bounding box center [973, 637] width 184 height 27
click at [953, 637] on div "Сохранить и пересчитать" at bounding box center [973, 637] width 184 height 27
click at [962, 632] on div "Сохранить и пересчитать" at bounding box center [973, 637] width 184 height 27
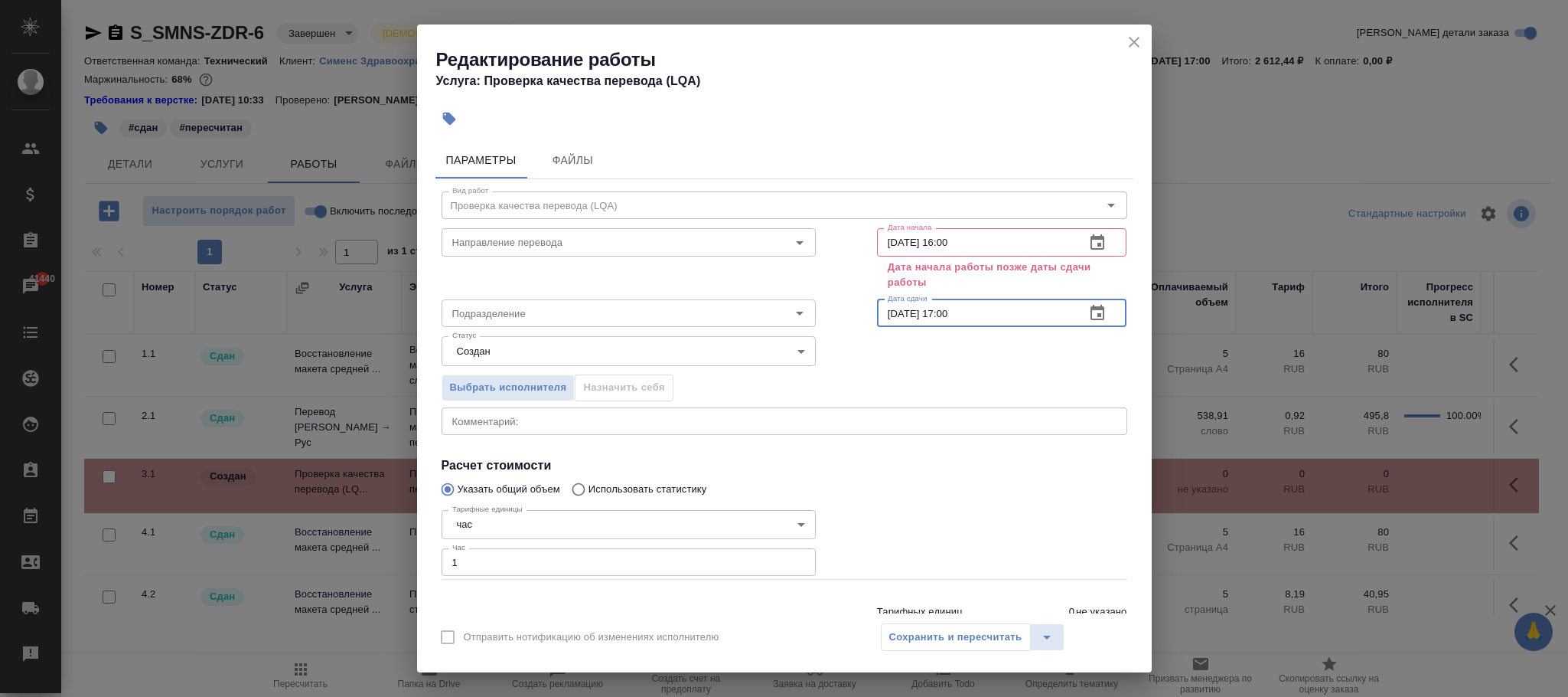
drag, startPoint x: 993, startPoint y: 317, endPoint x: 815, endPoint y: 304, distance: 178.5
click at [815, 304] on div "Вид работ Проверка качества перевода (LQA) Вид работ Направление перевода Напра…" at bounding box center [784, 413] width 698 height 468
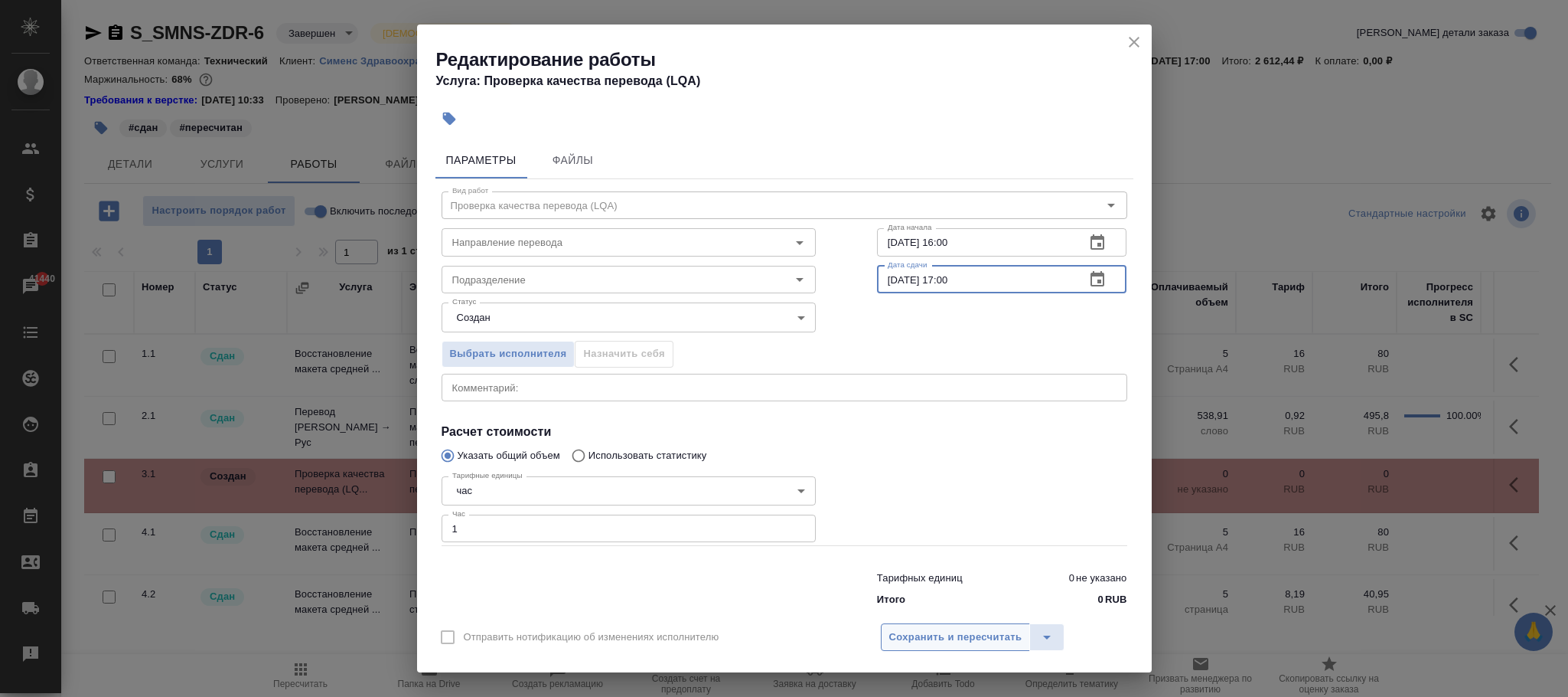
type input "05.09.2025 17:00"
click at [974, 637] on span "Сохранить и пересчитать" at bounding box center [956, 637] width 133 height 18
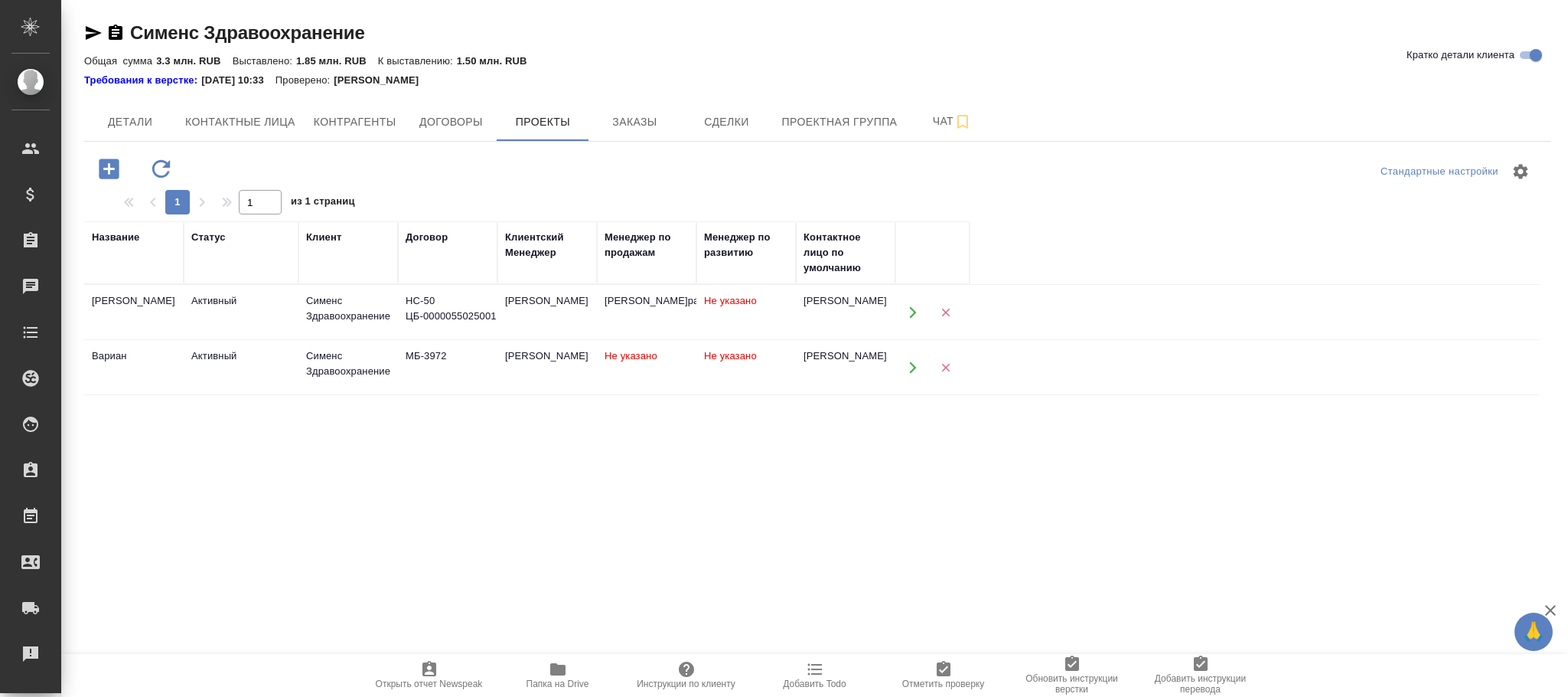
click at [756, 316] on td "Не указано" at bounding box center [747, 312] width 100 height 54
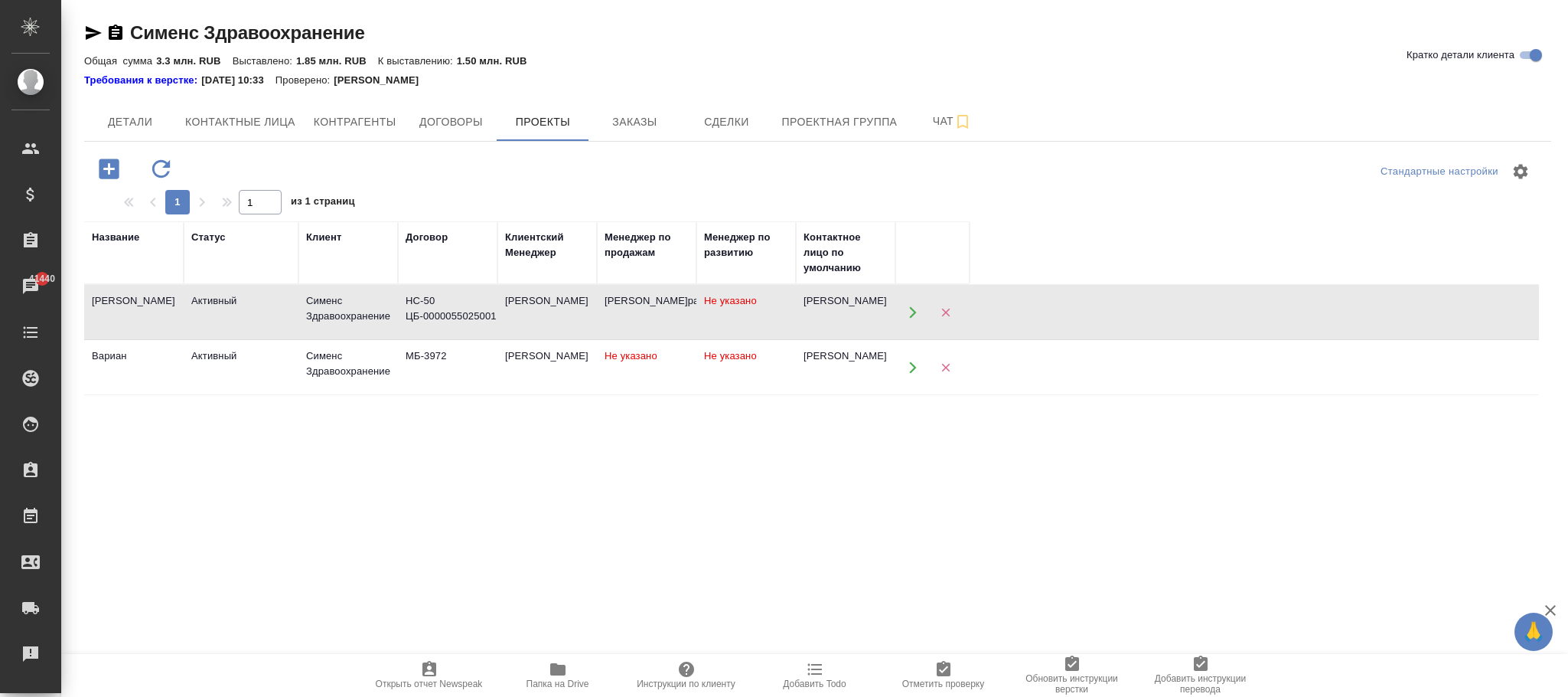
click at [665, 363] on td "Не указано" at bounding box center [647, 368] width 100 height 54
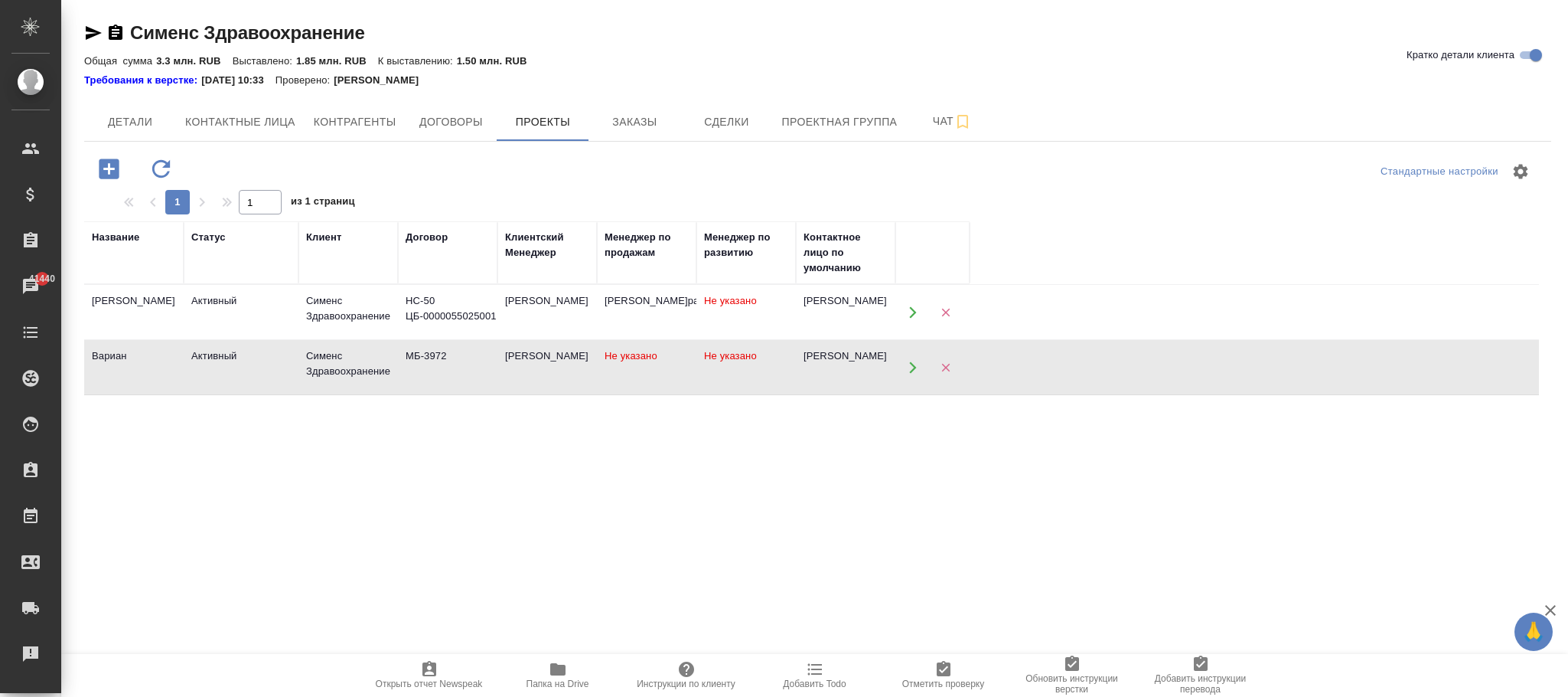
click at [665, 363] on td "Не указано" at bounding box center [647, 368] width 100 height 54
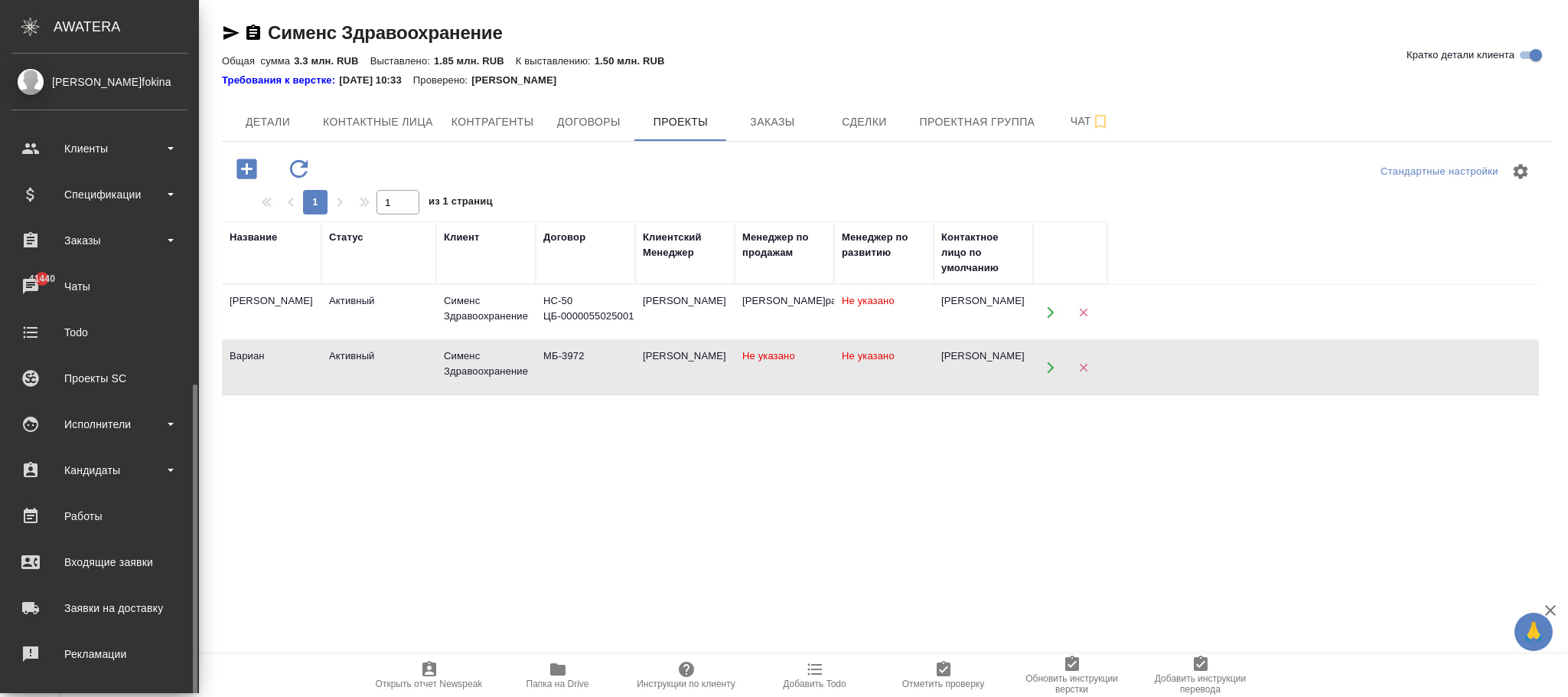
scroll to position [186, 0]
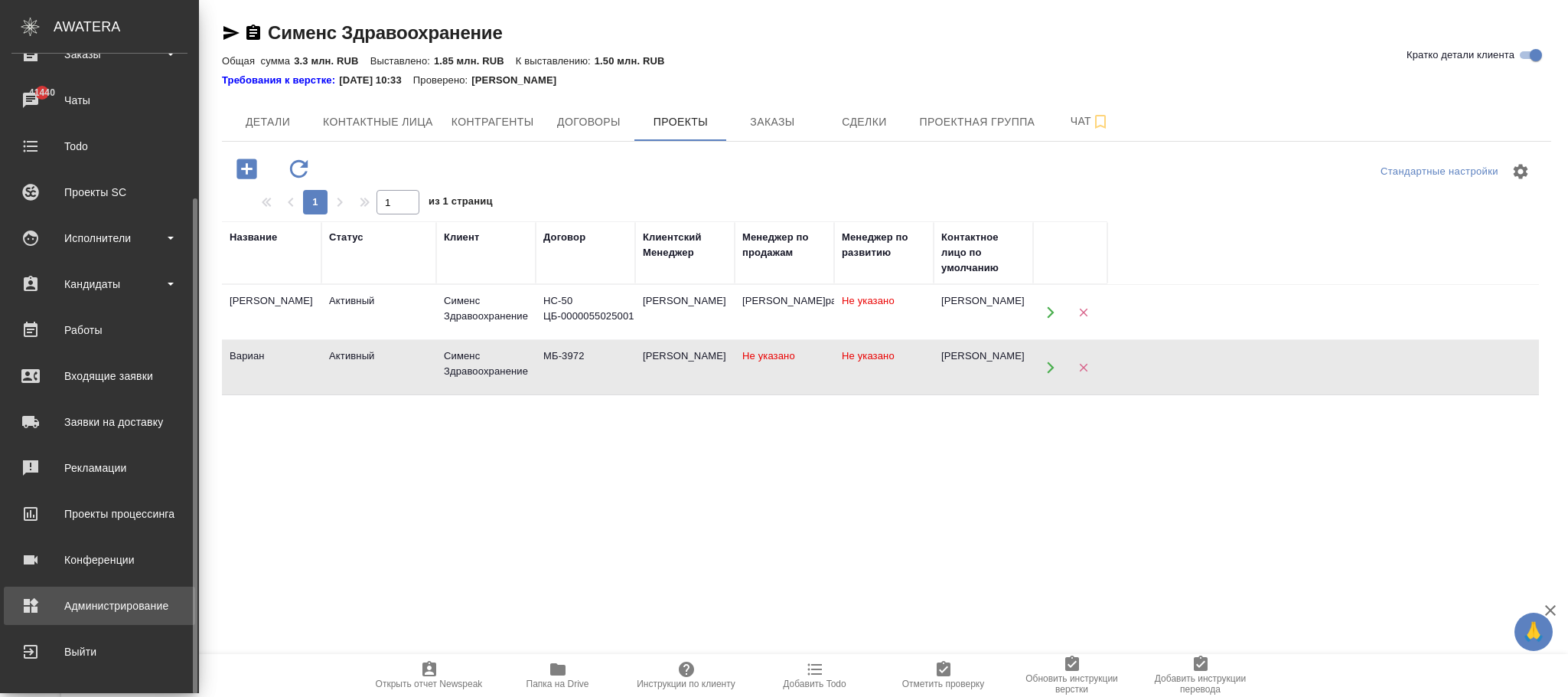
click at [110, 604] on div "Администрирование" at bounding box center [100, 605] width 176 height 23
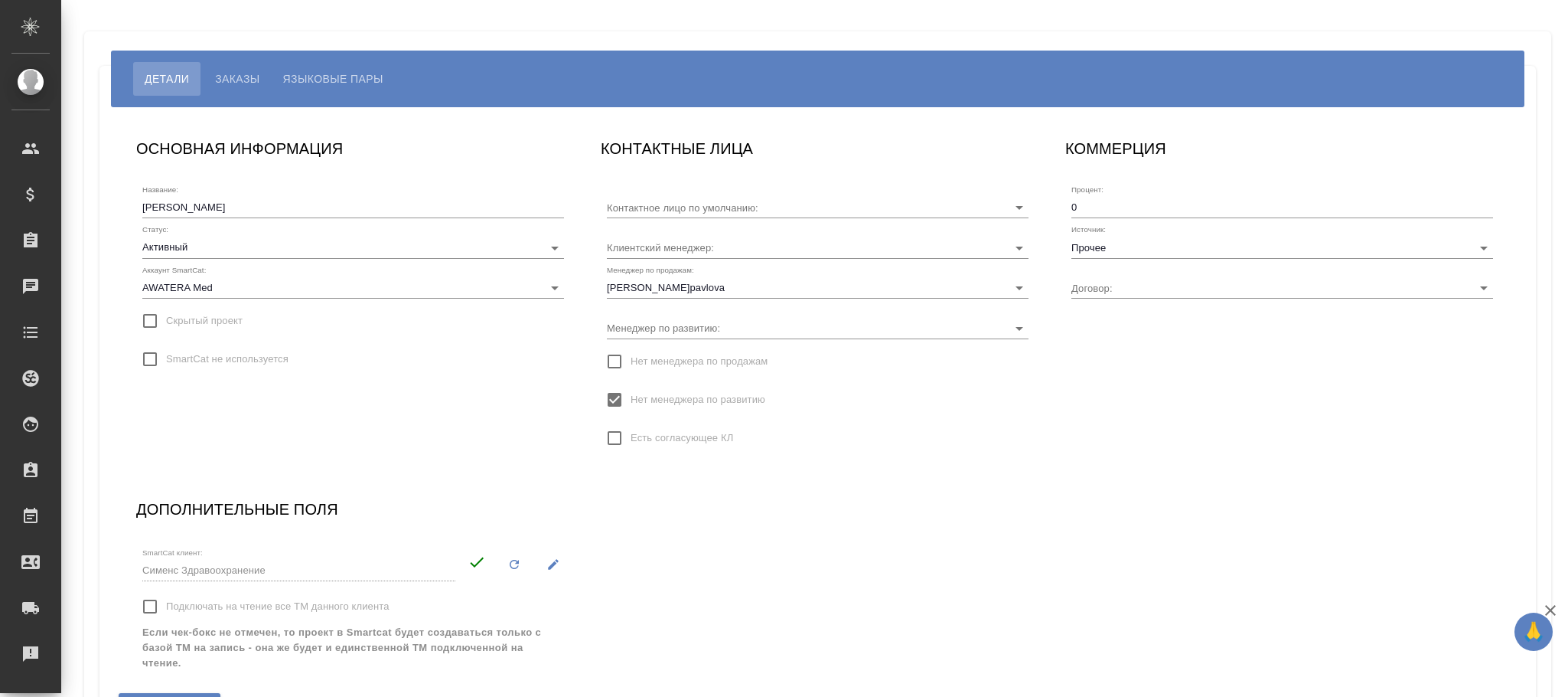
type input "[PERSON_NAME]"
type input "HC-50 ЦБ-0000055025001"
type input "[PERSON_NAME]"
click at [733, 285] on input "Менеджер по продажам:" at bounding box center [793, 287] width 372 height 21
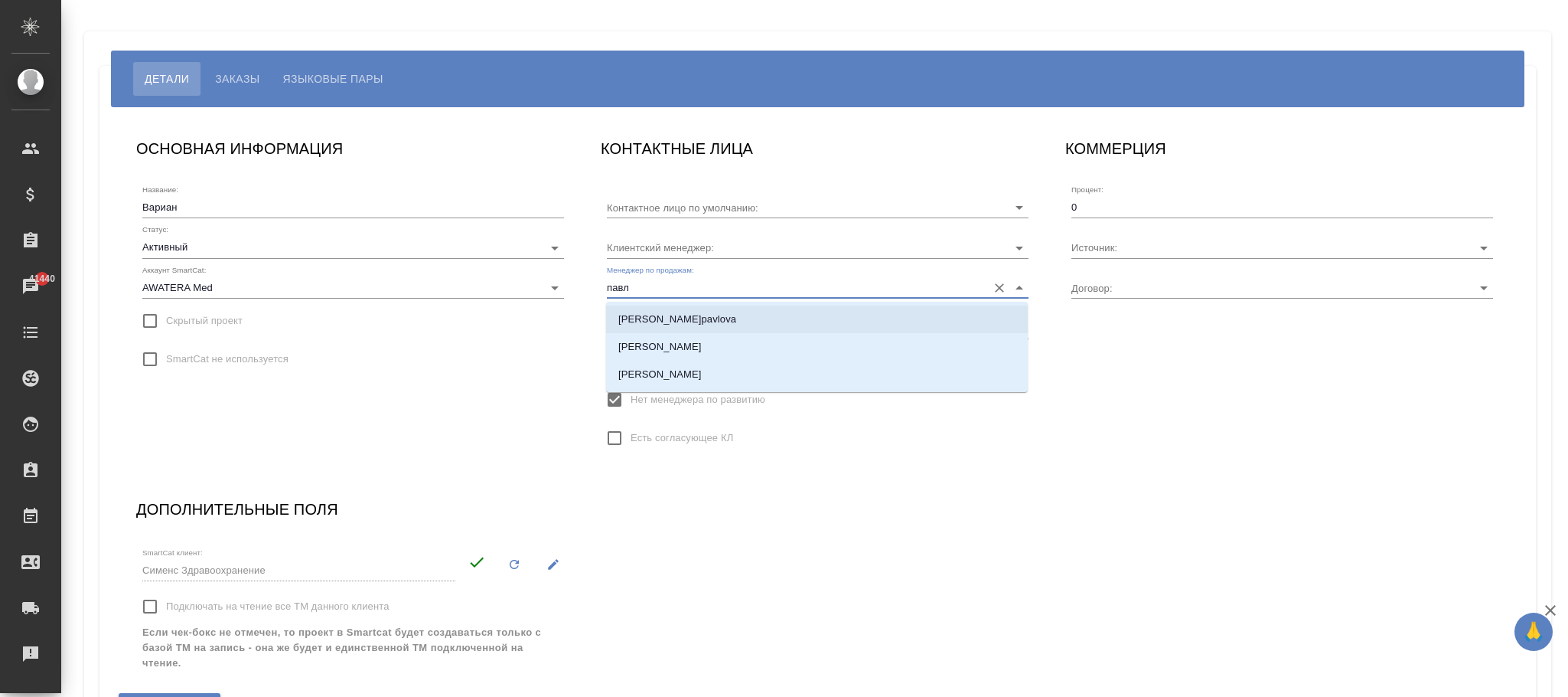
drag, startPoint x: 738, startPoint y: 320, endPoint x: 704, endPoint y: 403, distance: 89.7
click at [736, 320] on p "[PERSON_NAME]pavlova" at bounding box center [677, 320] width 118 height 16
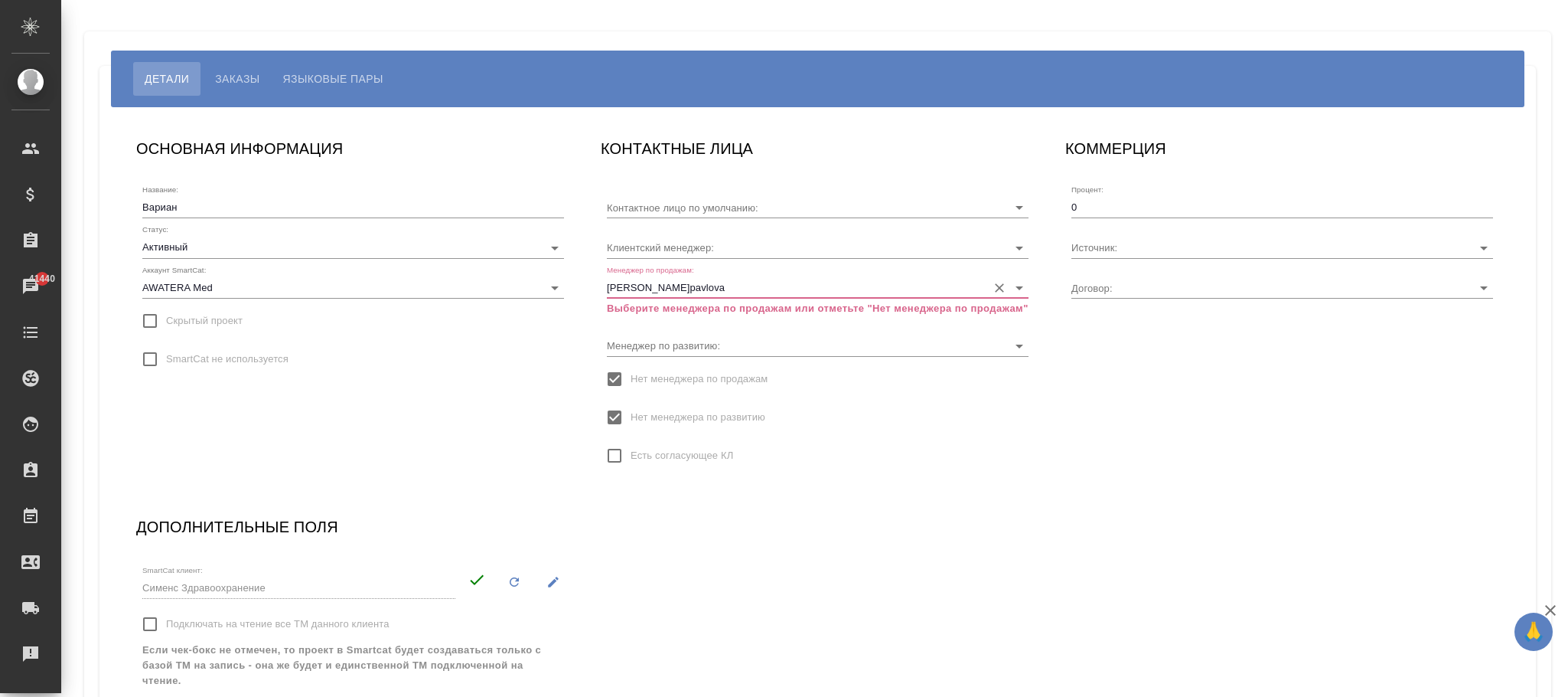
type input "[PERSON_NAME]pavlova"
click at [618, 376] on input "Нет менеджера по продажам" at bounding box center [614, 378] width 32 height 32
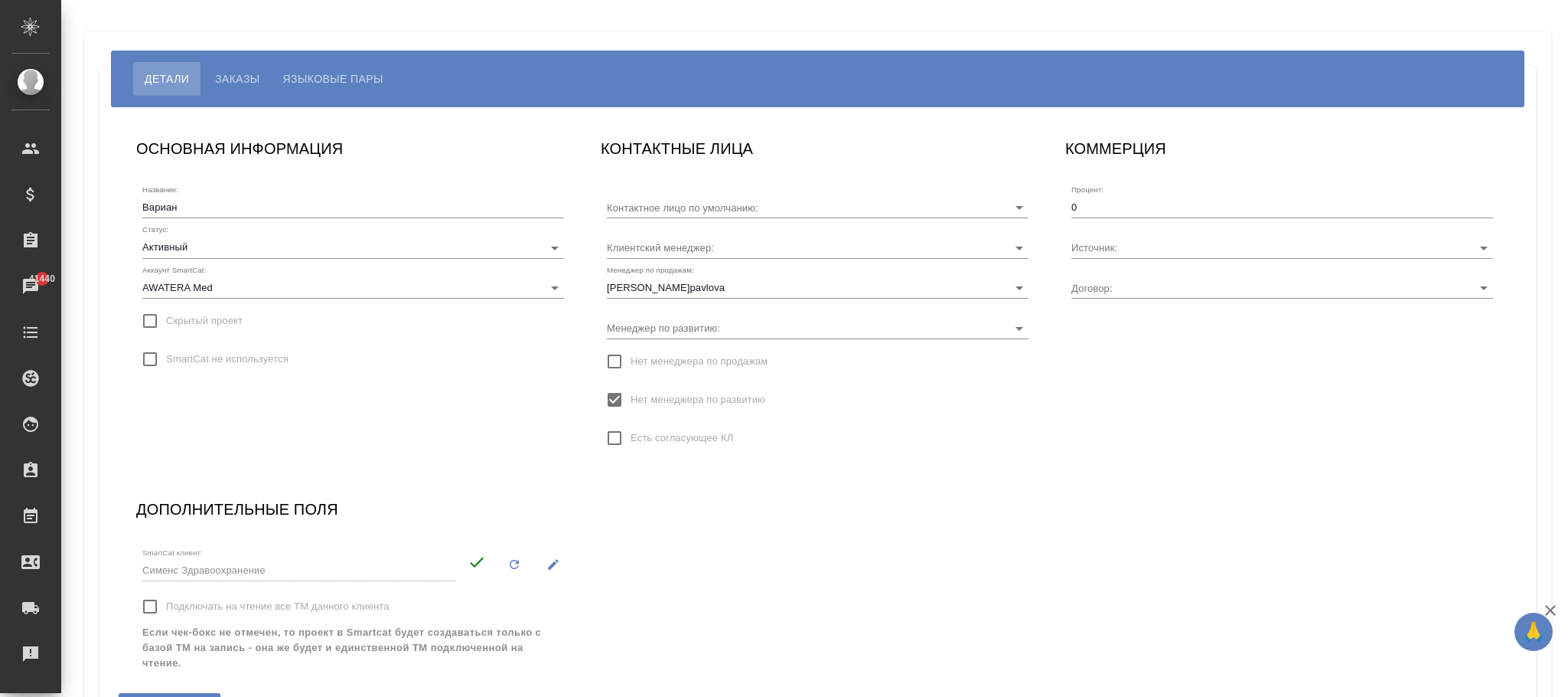
scroll to position [107, 0]
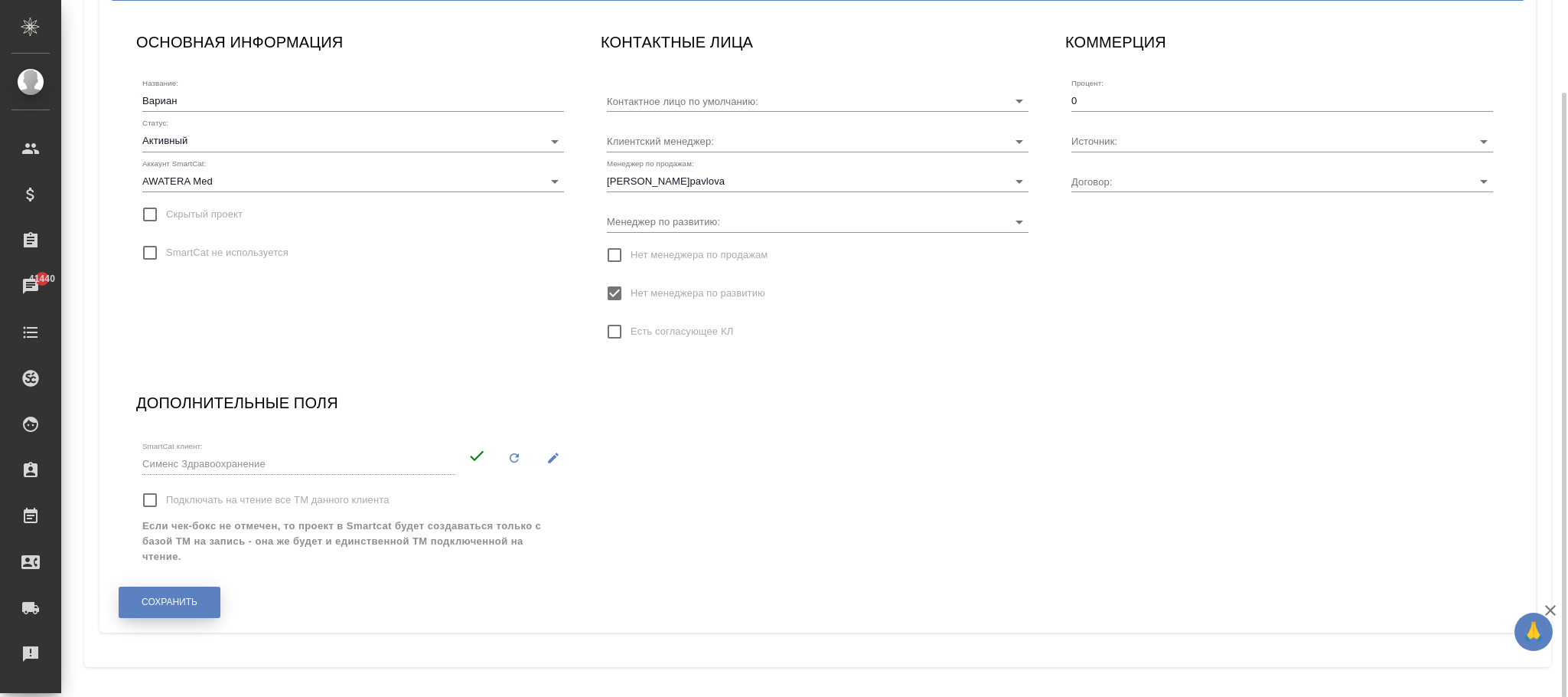
drag, startPoint x: 157, startPoint y: 596, endPoint x: 187, endPoint y: 586, distance: 31.6
click at [159, 596] on span "Сохранить" at bounding box center [169, 602] width 56 height 13
type input "Ковергина Юлия"
type input "МБ-3972"
type input "Никифорова Валерия"
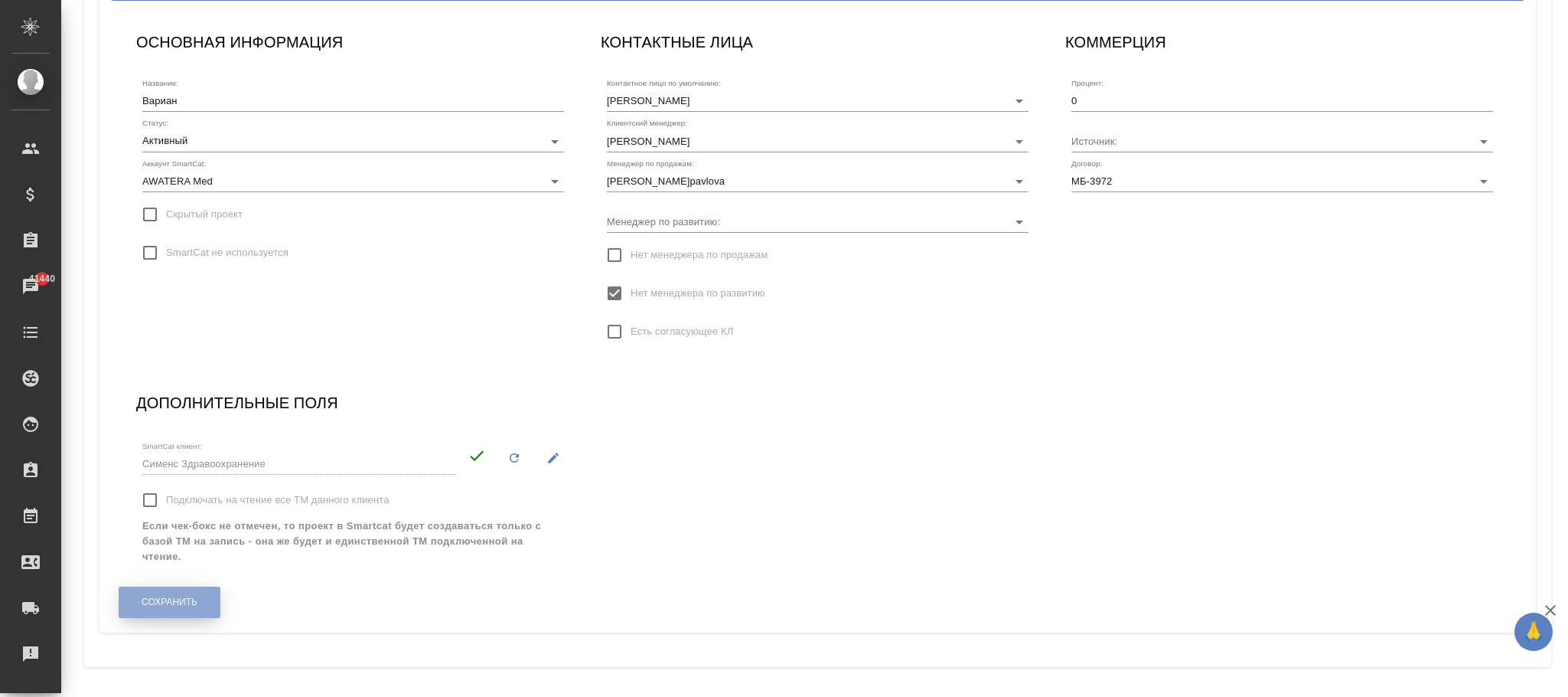
click at [175, 600] on span "Сохранить" at bounding box center [169, 602] width 56 height 13
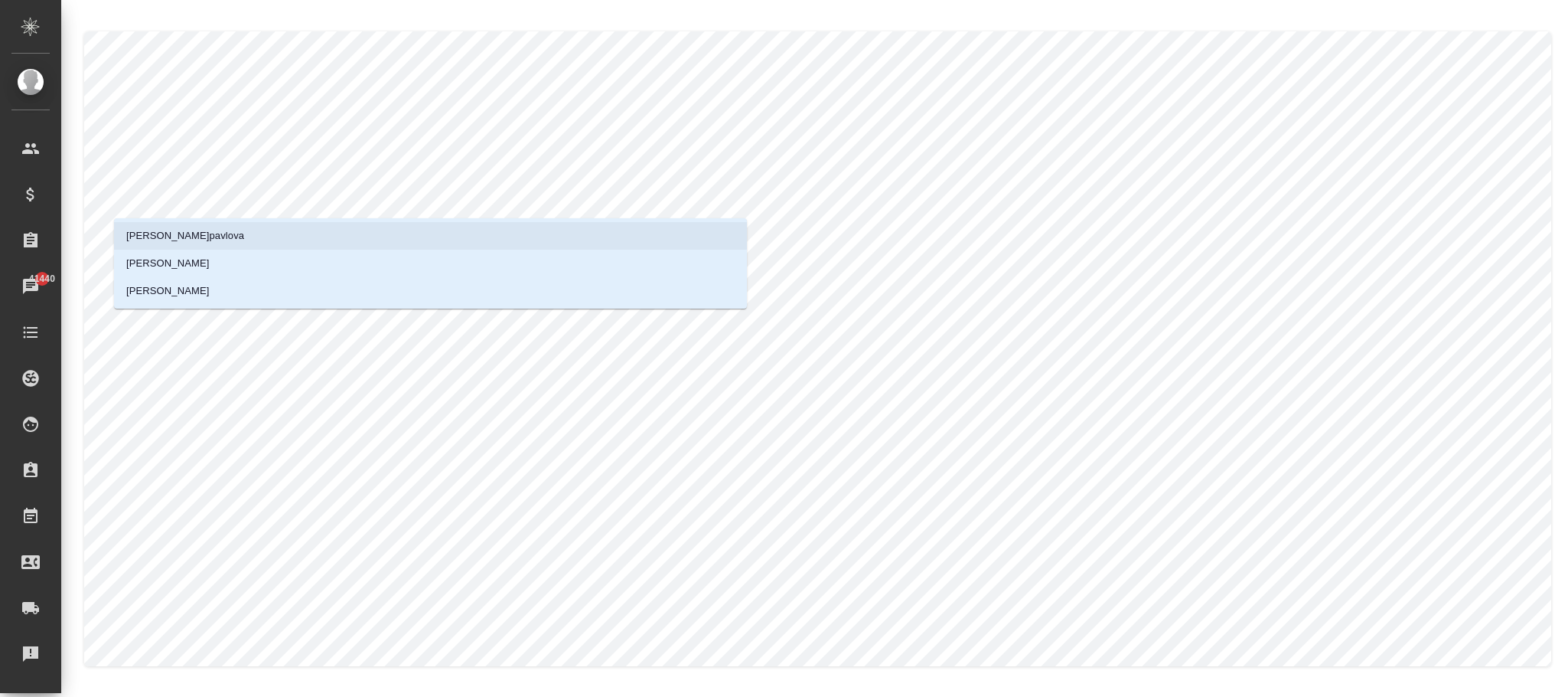
click at [273, 229] on li "[PERSON_NAME]pavlova" at bounding box center [430, 235] width 633 height 27
